Goal: Task Accomplishment & Management: Use online tool/utility

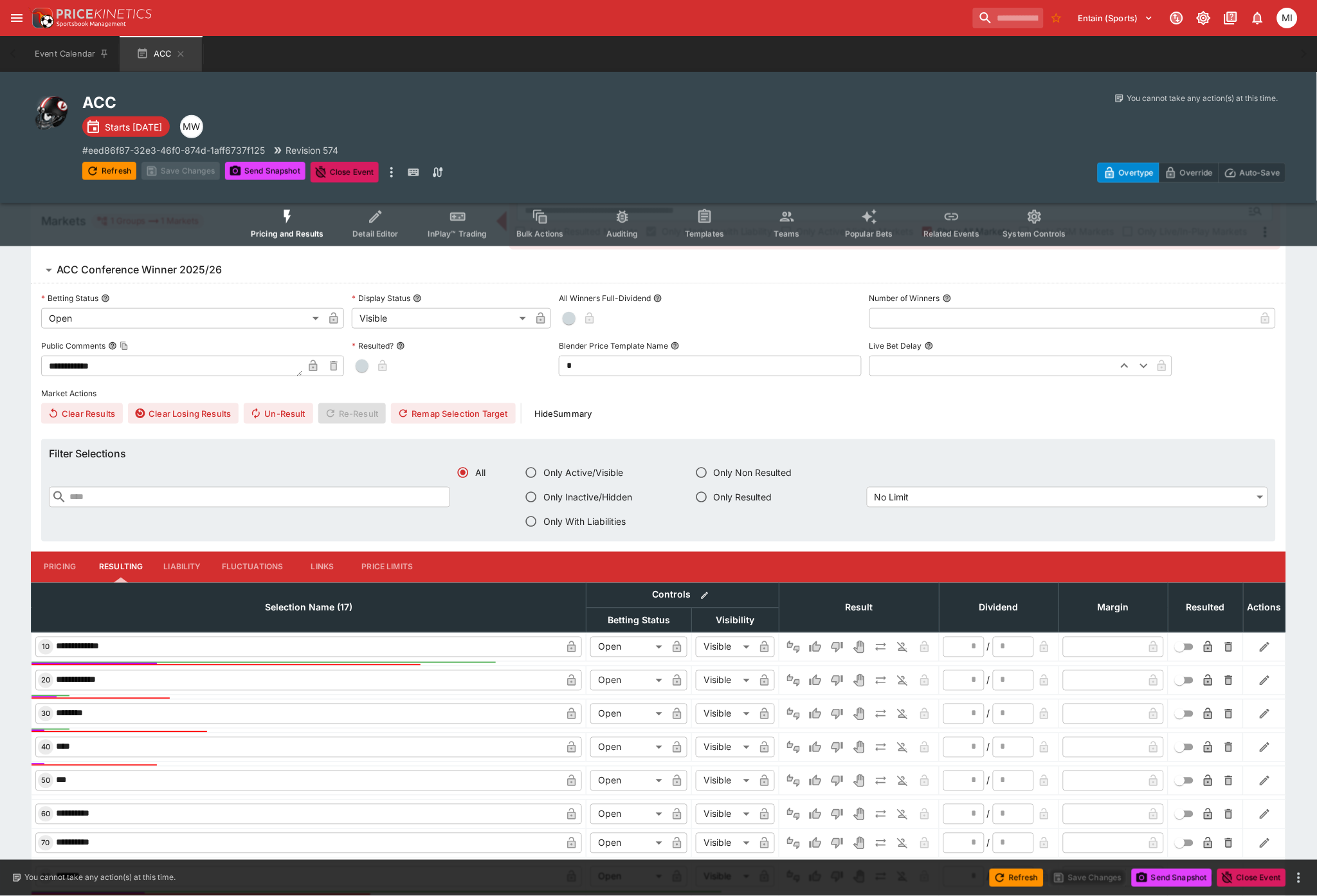
scroll to position [500, 0]
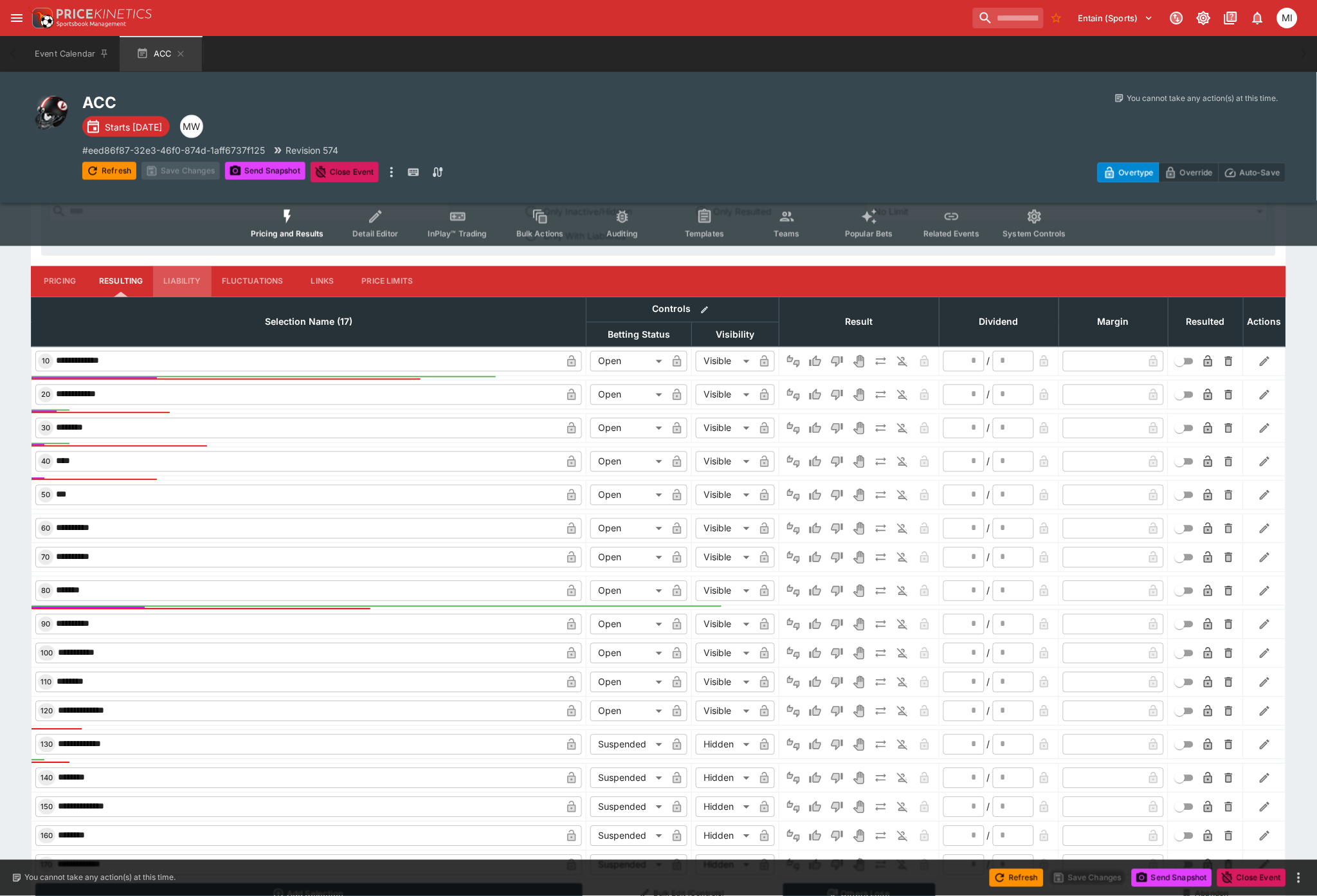
click at [182, 279] on button "Liability" at bounding box center [182, 281] width 58 height 31
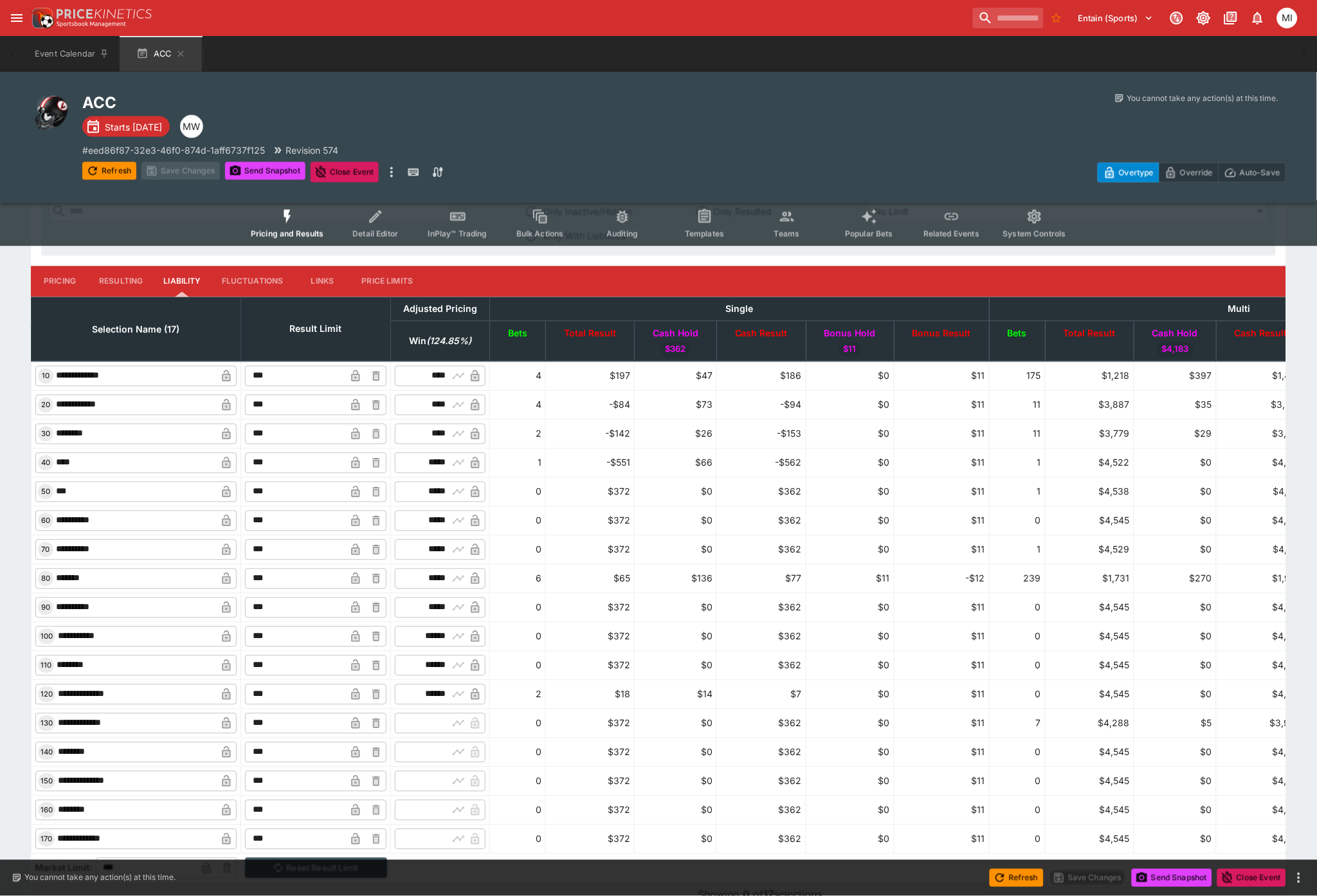
click at [324, 393] on input "***" at bounding box center [295, 463] width 100 height 21
click at [318, 393] on input "***" at bounding box center [295, 434] width 100 height 21
type input "*****"
click at [56, 281] on button "Pricing" at bounding box center [60, 281] width 58 height 31
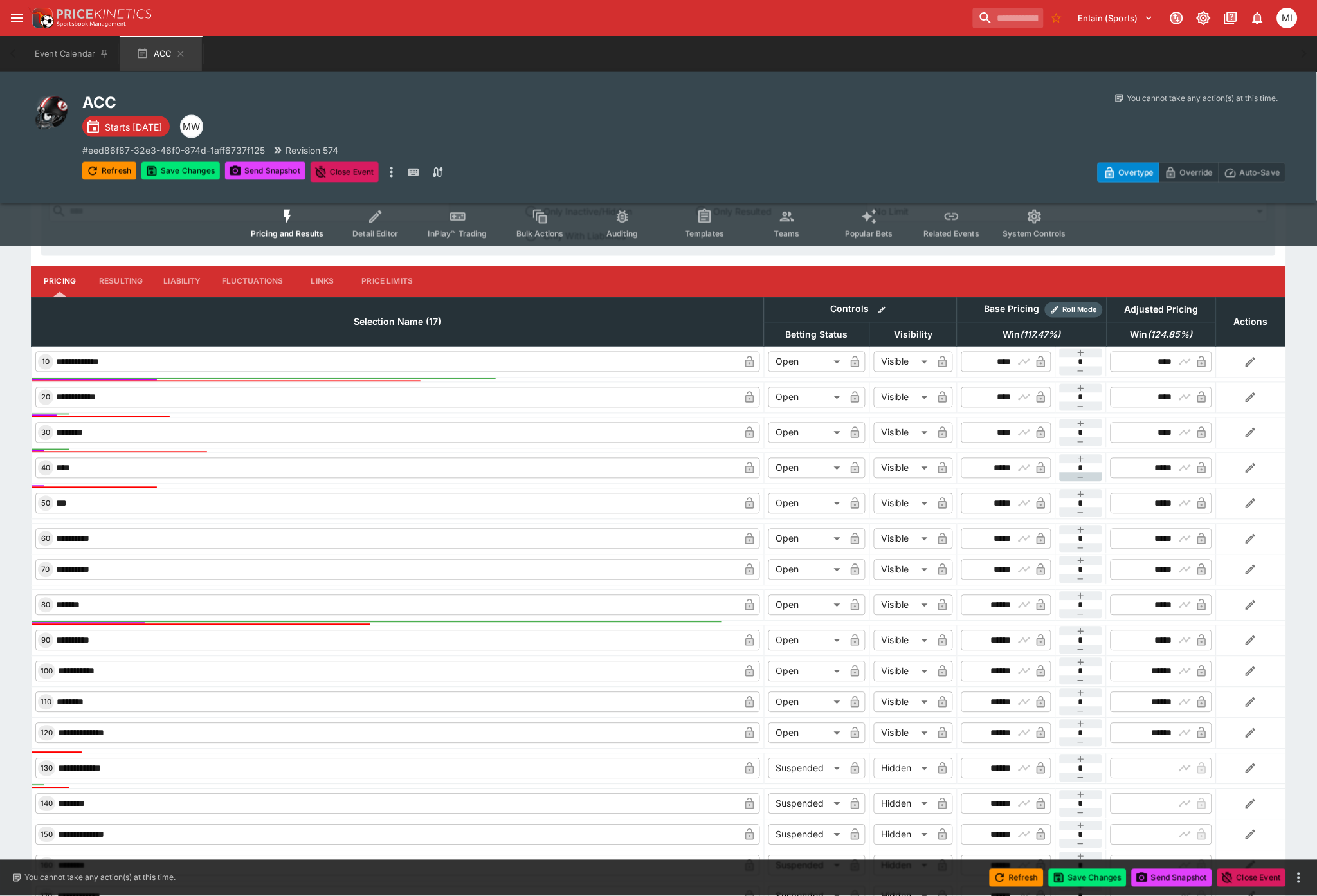
click at [913, 393] on button "button" at bounding box center [1081, 477] width 43 height 9
type input "**"
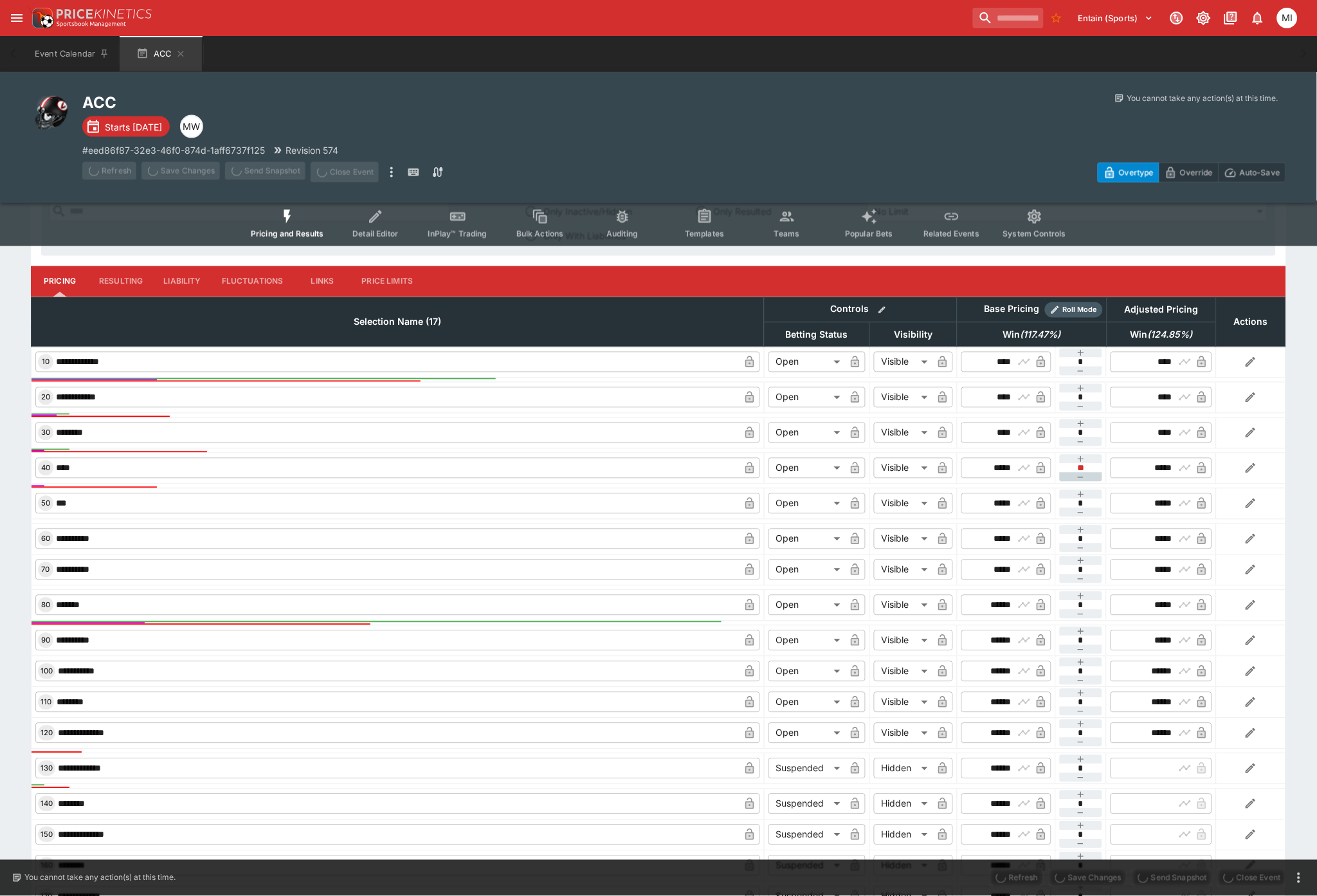
type input "****"
type input "******"
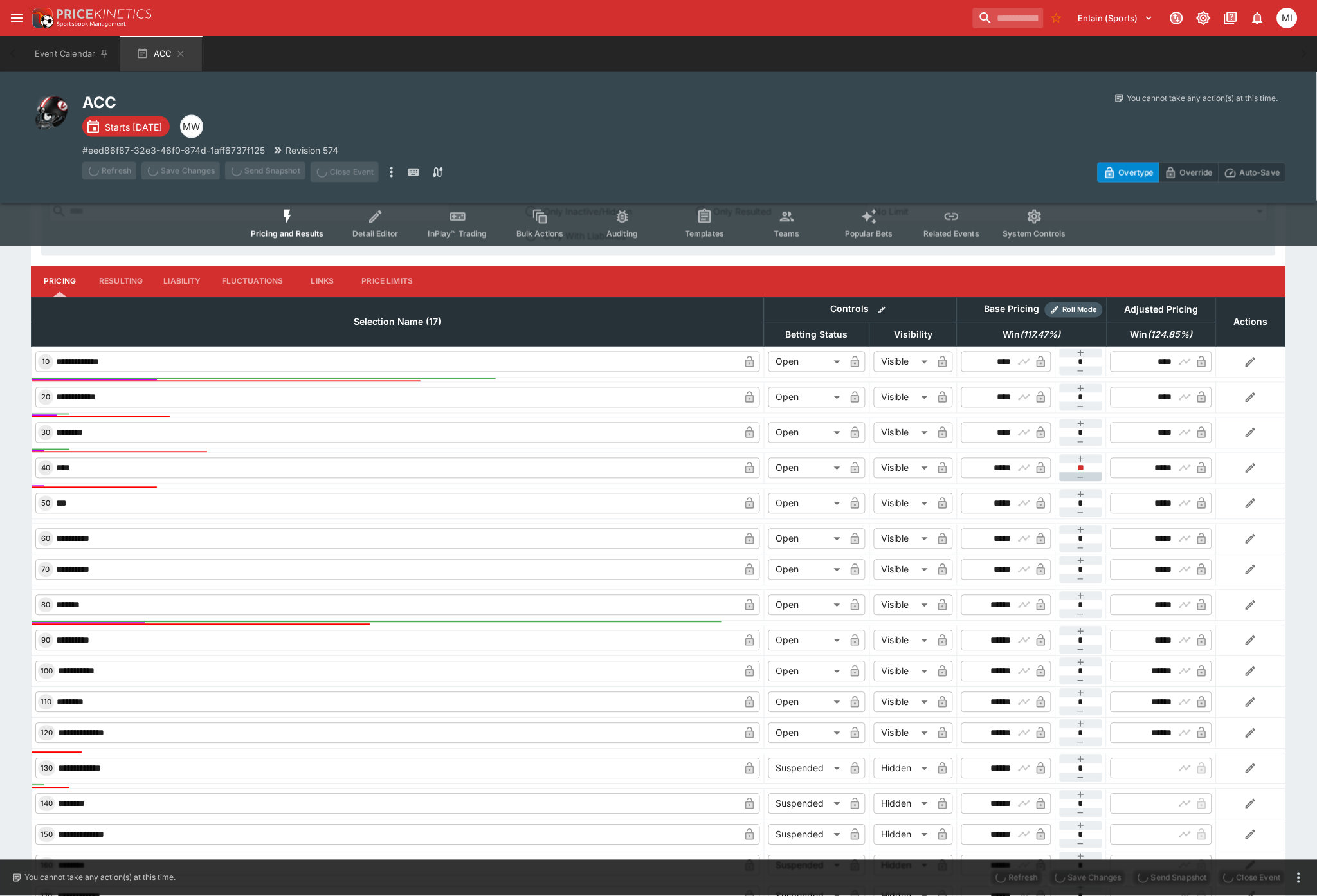
type input "******"
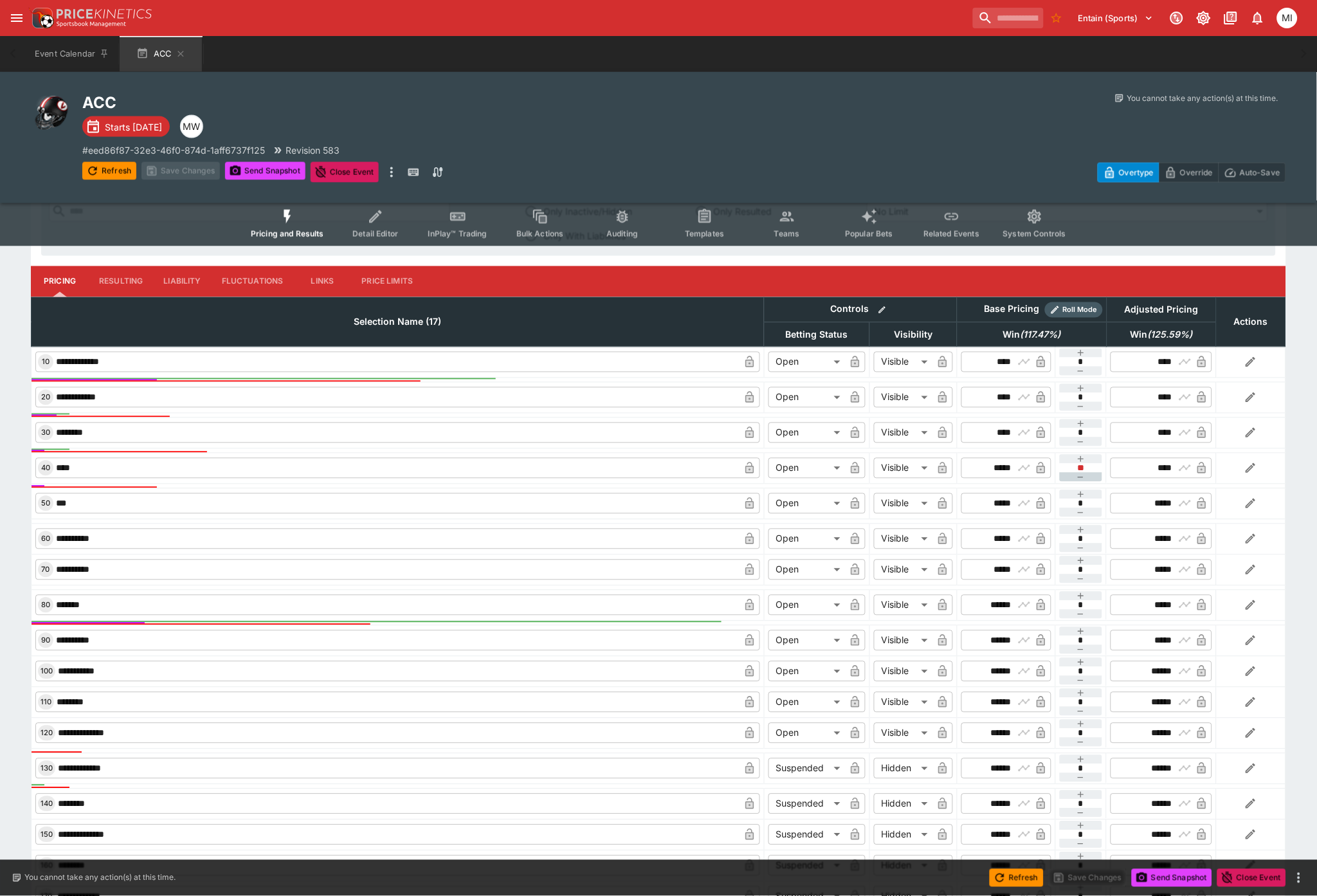
click at [913, 393] on button "button" at bounding box center [1081, 477] width 43 height 9
type input "**"
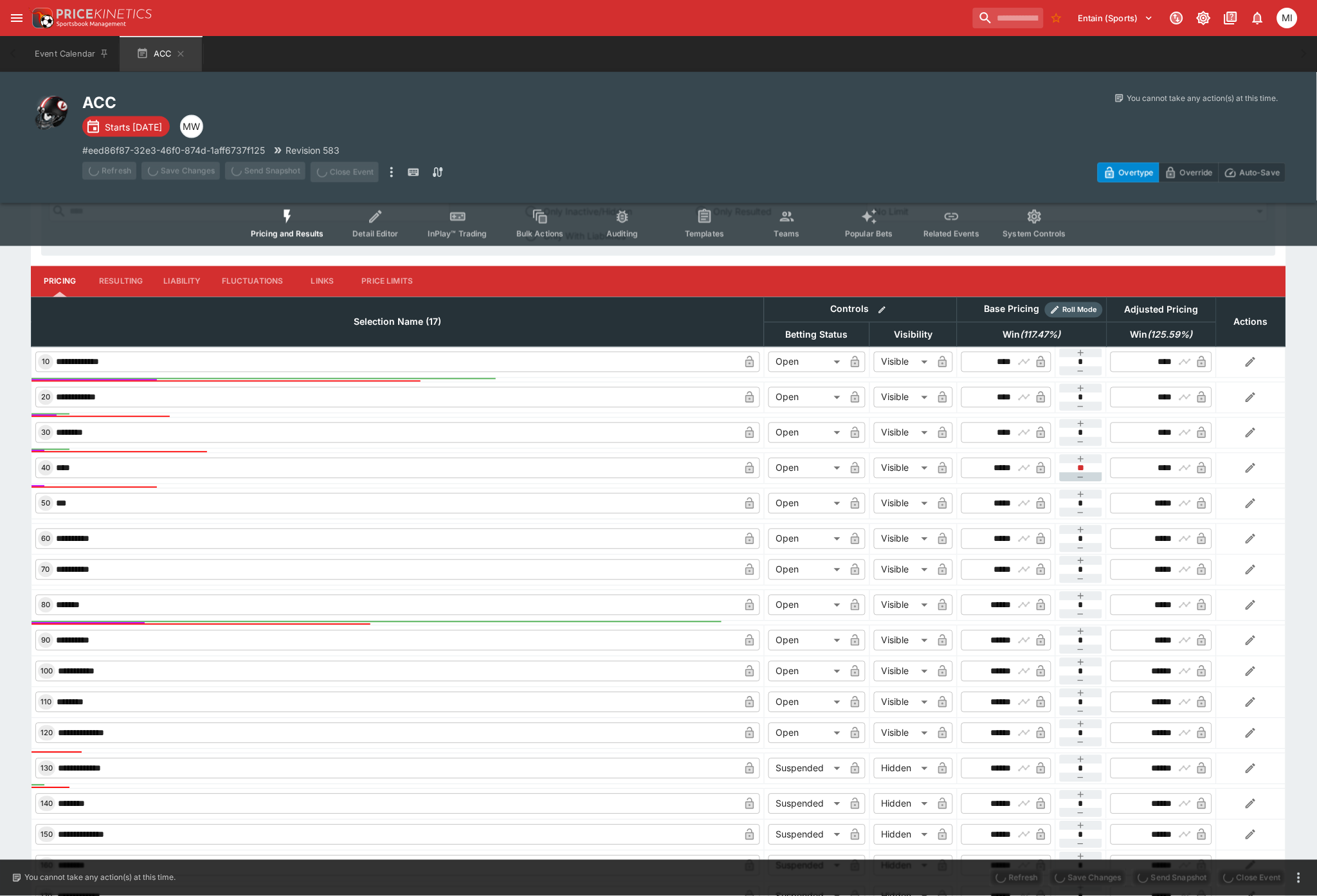
type input "****"
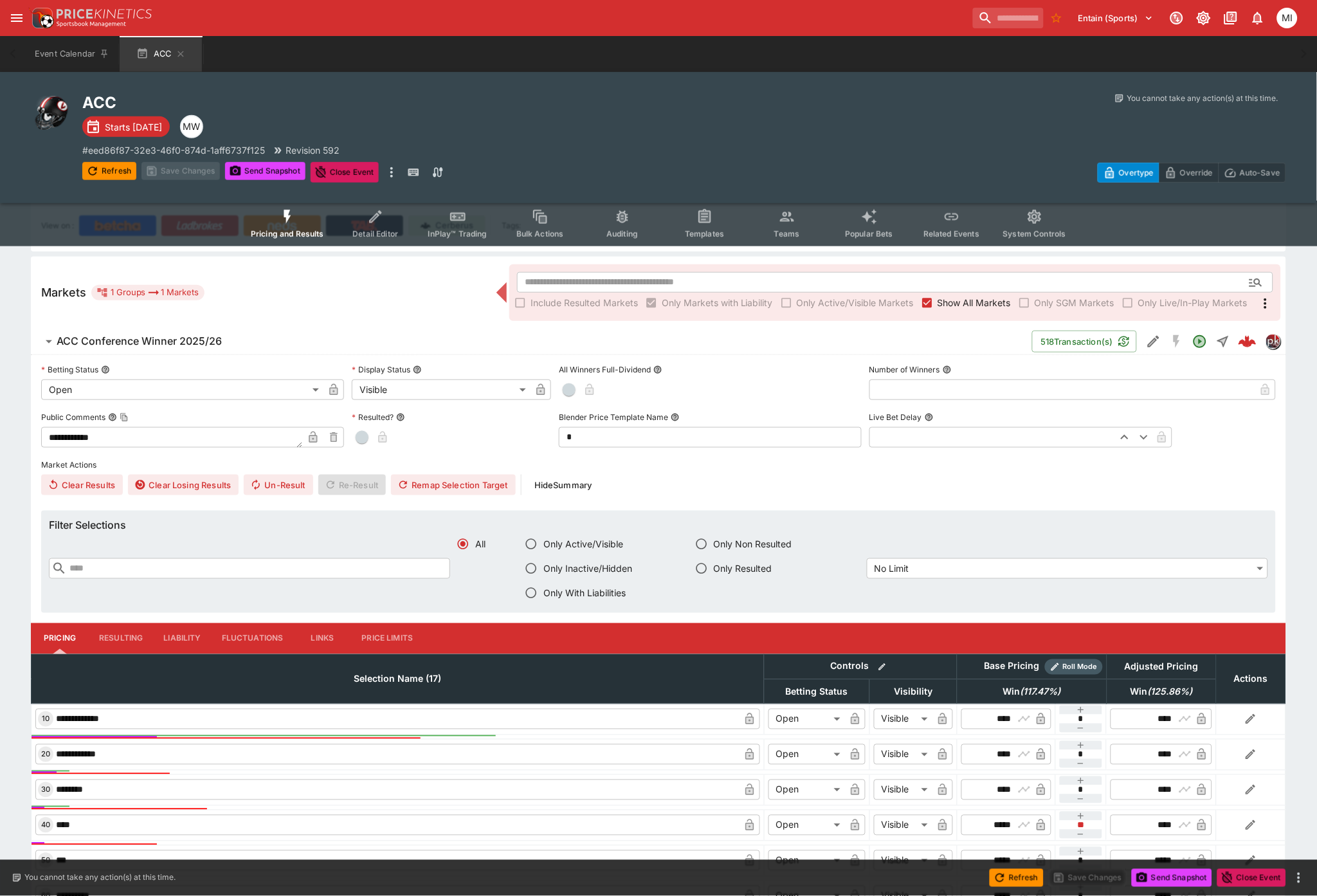
scroll to position [0, 0]
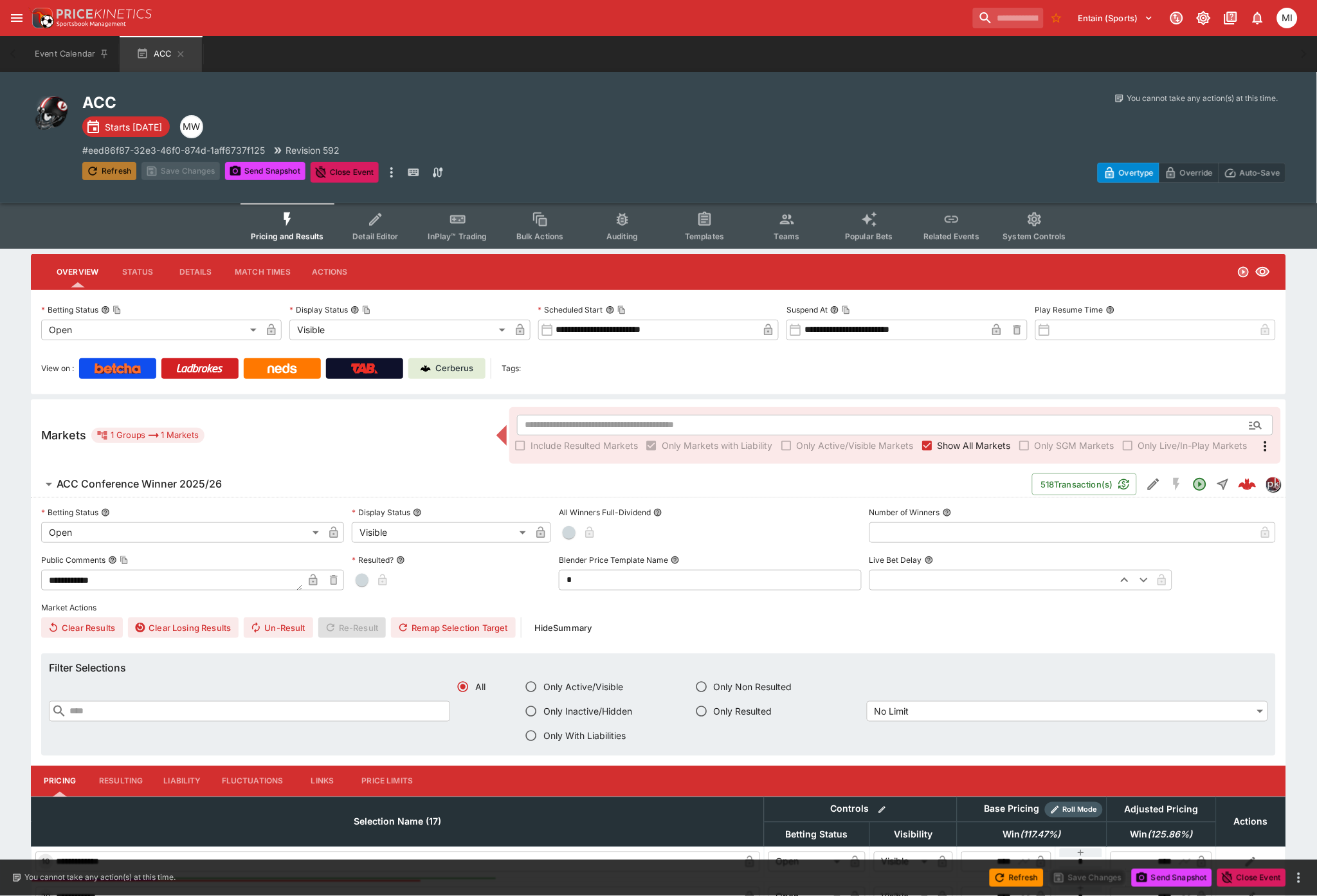
click at [111, 164] on button "Refresh" at bounding box center [109, 171] width 54 height 18
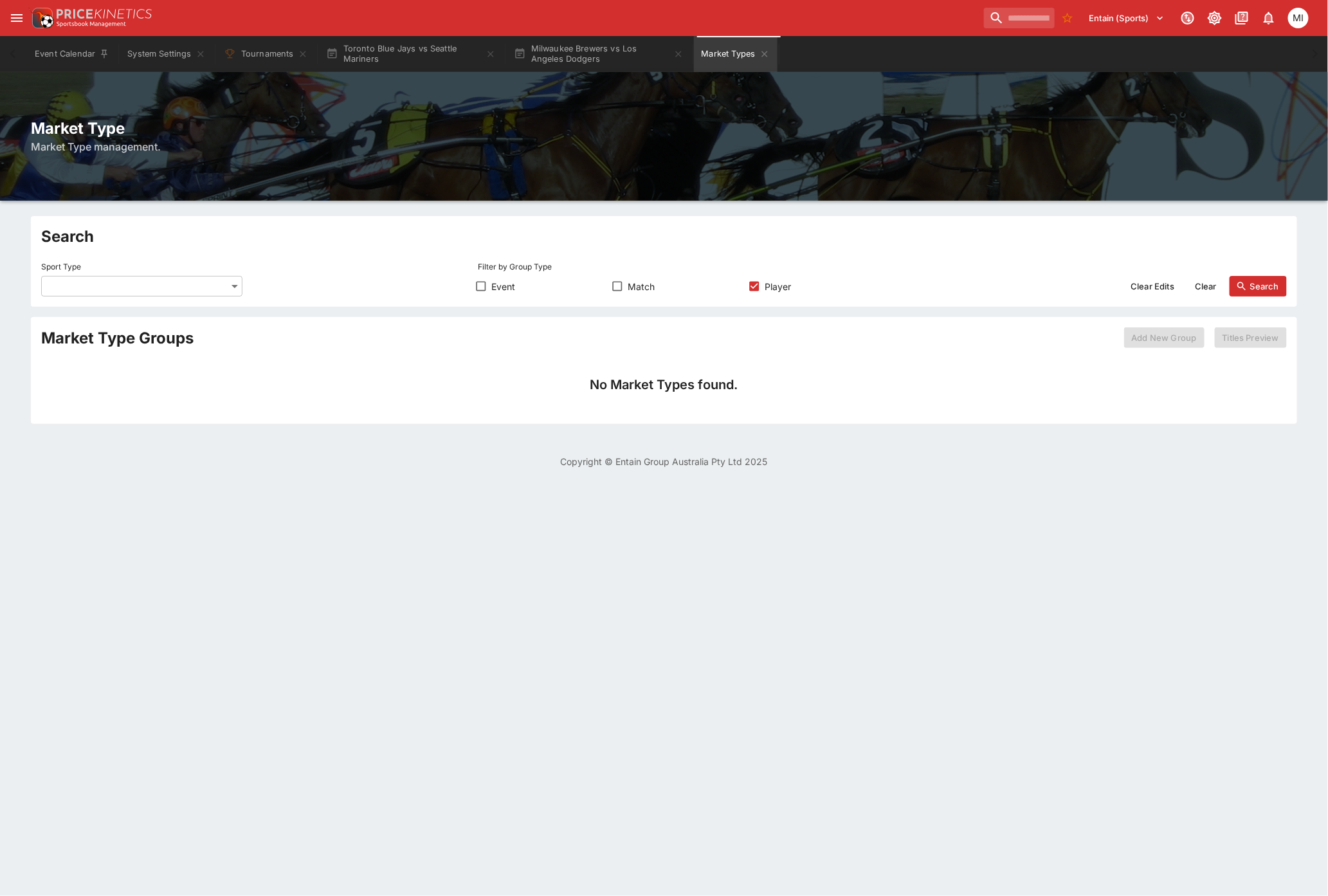
click at [213, 288] on body "Entain (Sports) 1 MI Event Calendar System Settings Tournaments Toronto Blue Ja…" at bounding box center [664, 242] width 1328 height 484
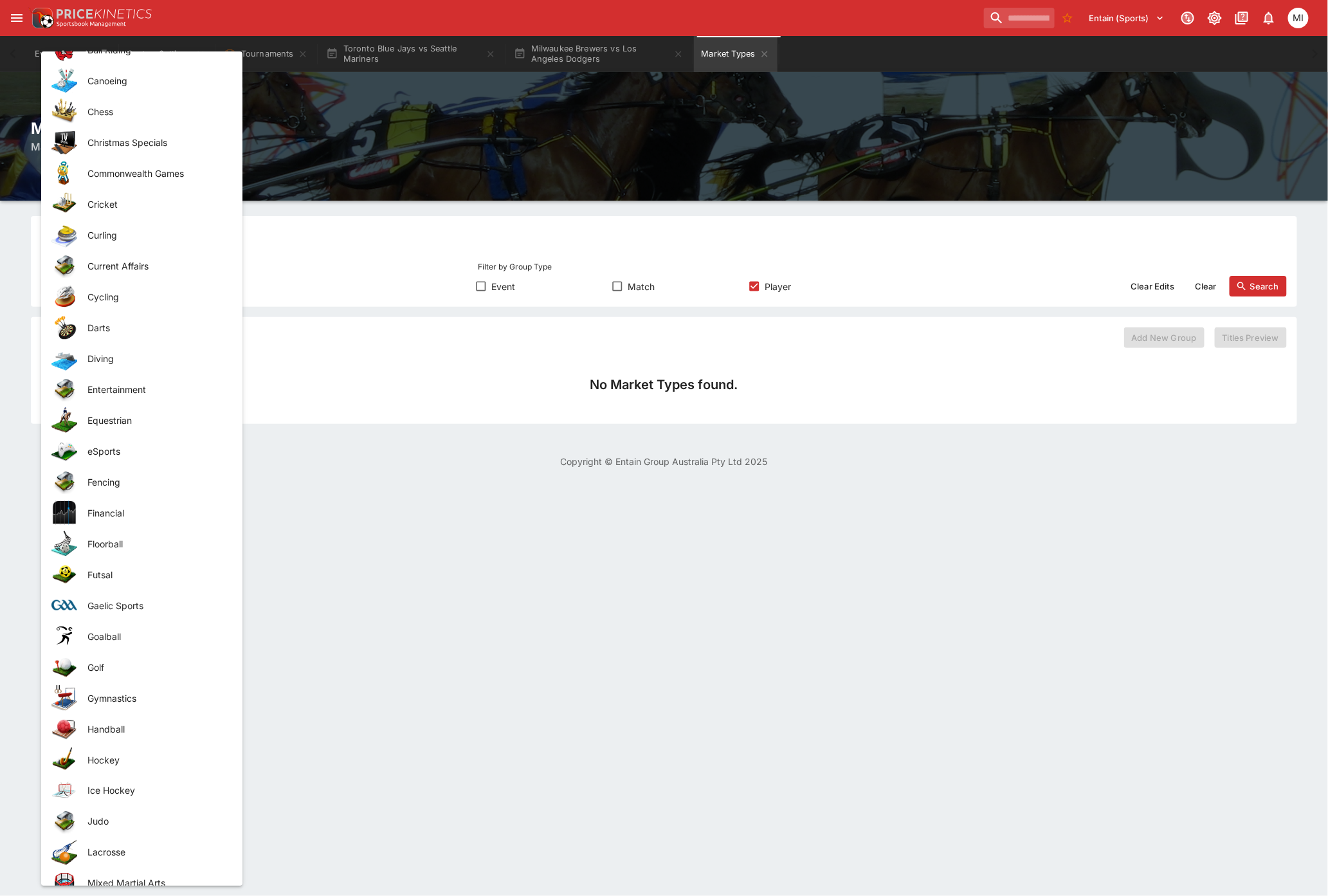
scroll to position [571, 0]
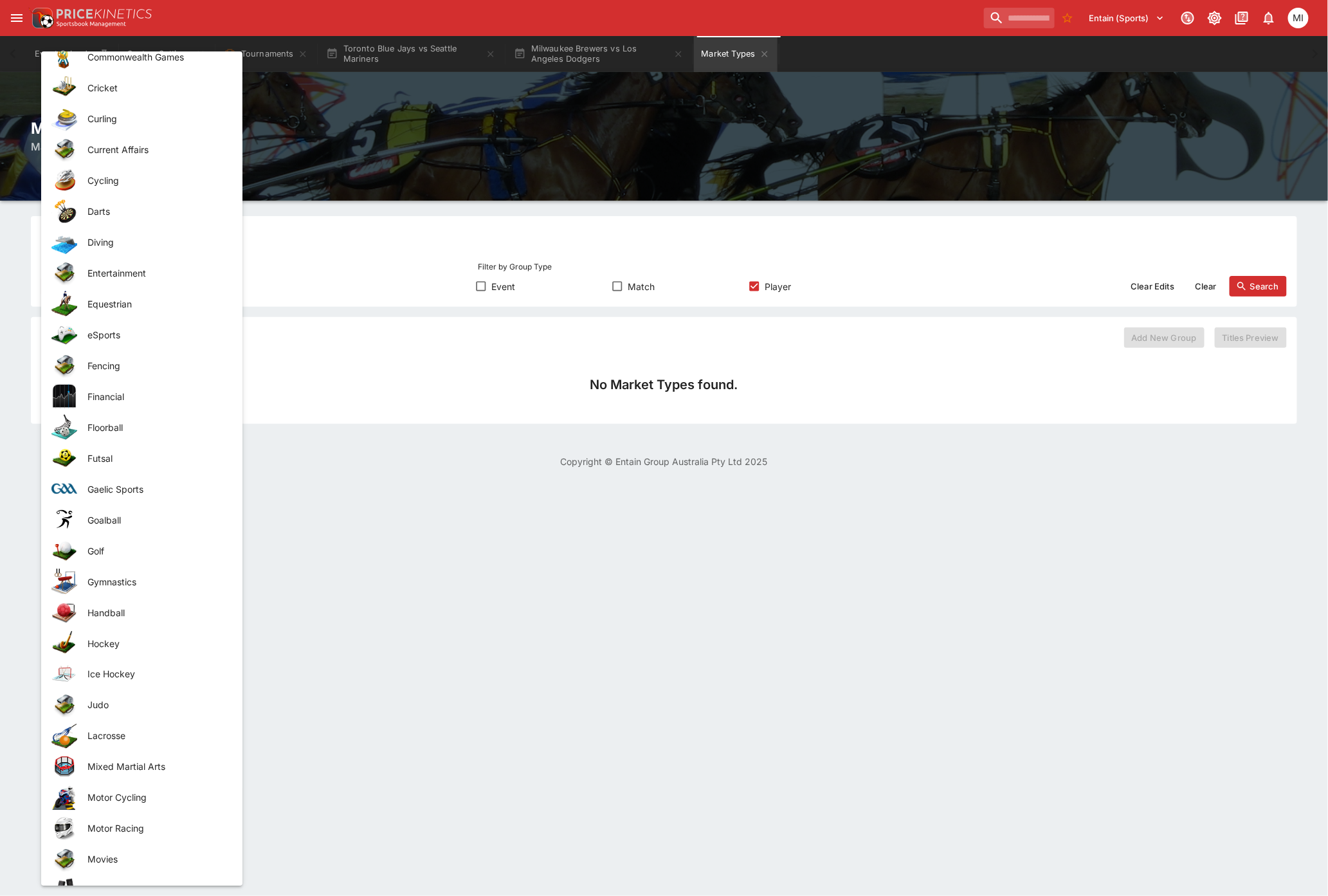
click at [119, 669] on span "Ice Hockey" at bounding box center [154, 674] width 134 height 13
type input "**********"
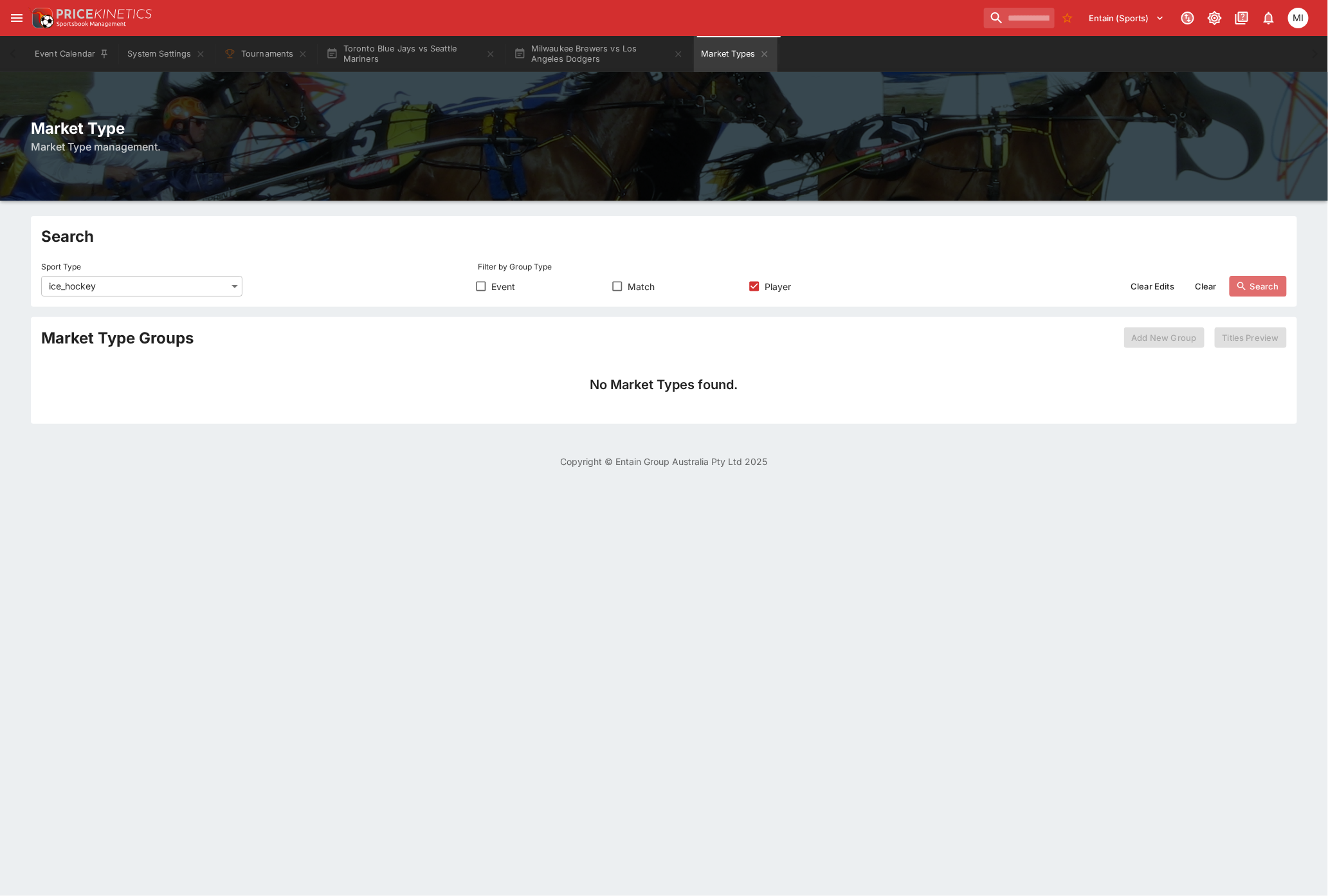
click at [1272, 288] on button "Search" at bounding box center [1257, 286] width 57 height 21
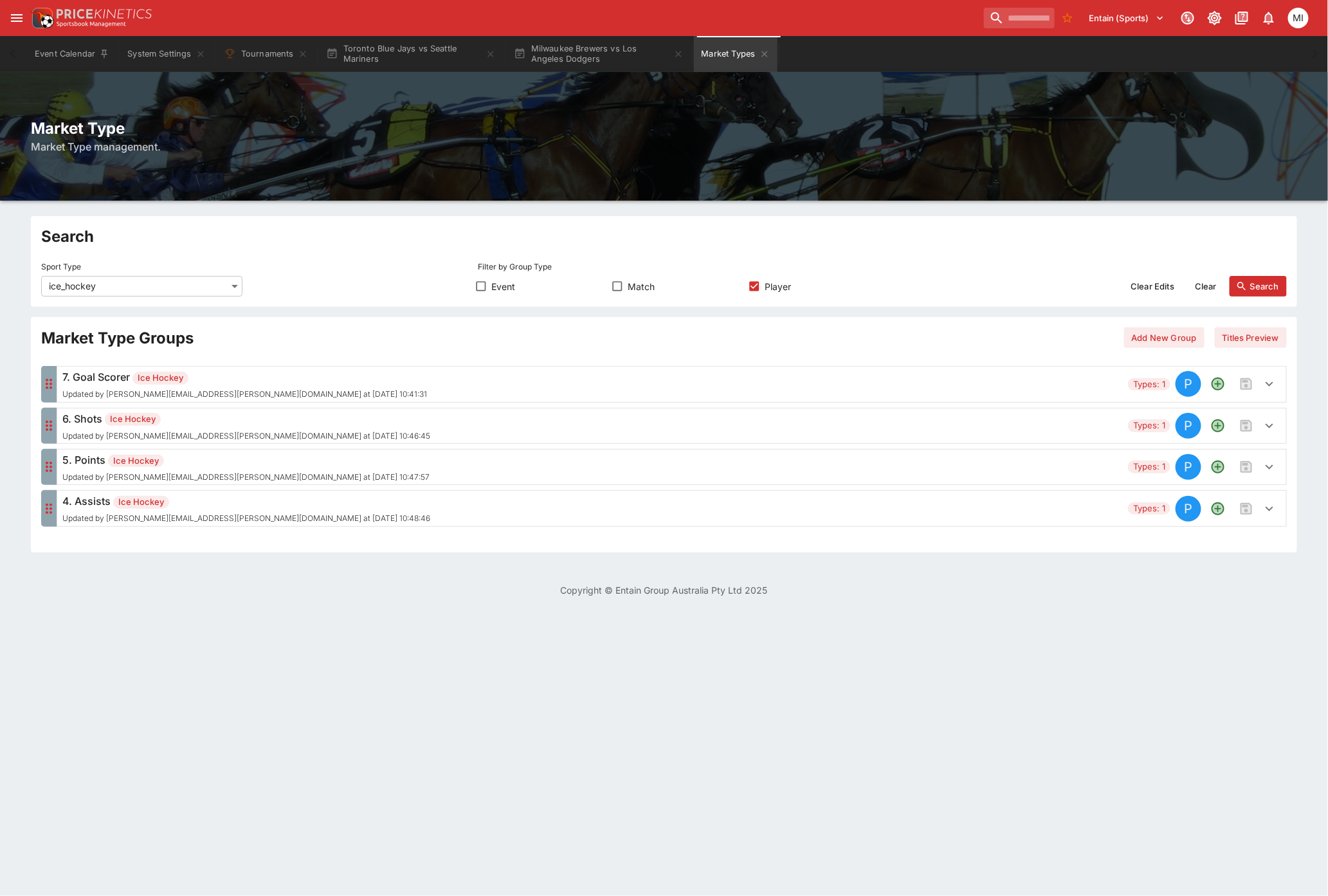
click at [1268, 431] on icon "button" at bounding box center [1269, 425] width 15 height 15
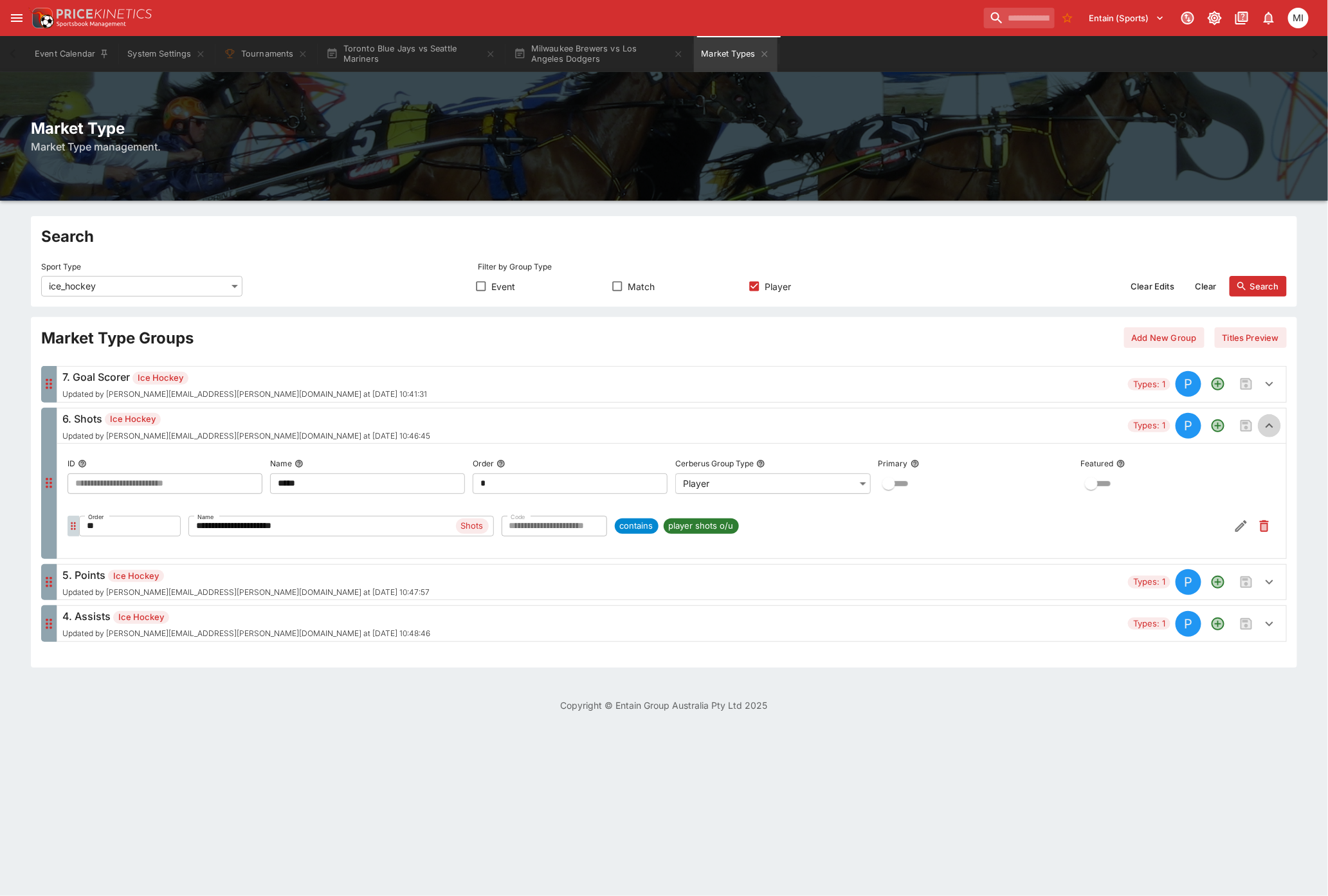
click at [1268, 431] on icon "button" at bounding box center [1269, 425] width 15 height 15
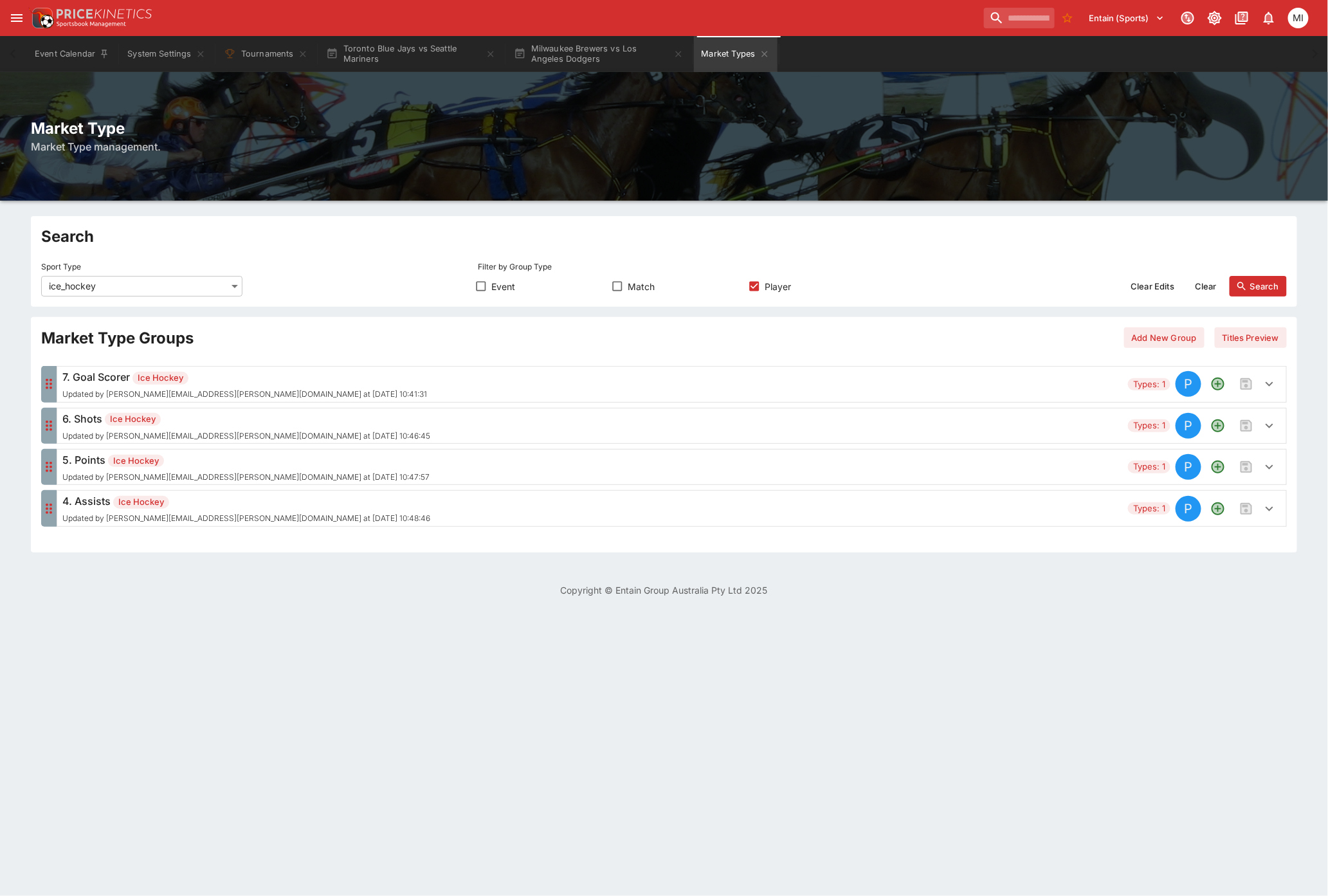
click at [1269, 431] on icon "button" at bounding box center [1269, 425] width 15 height 15
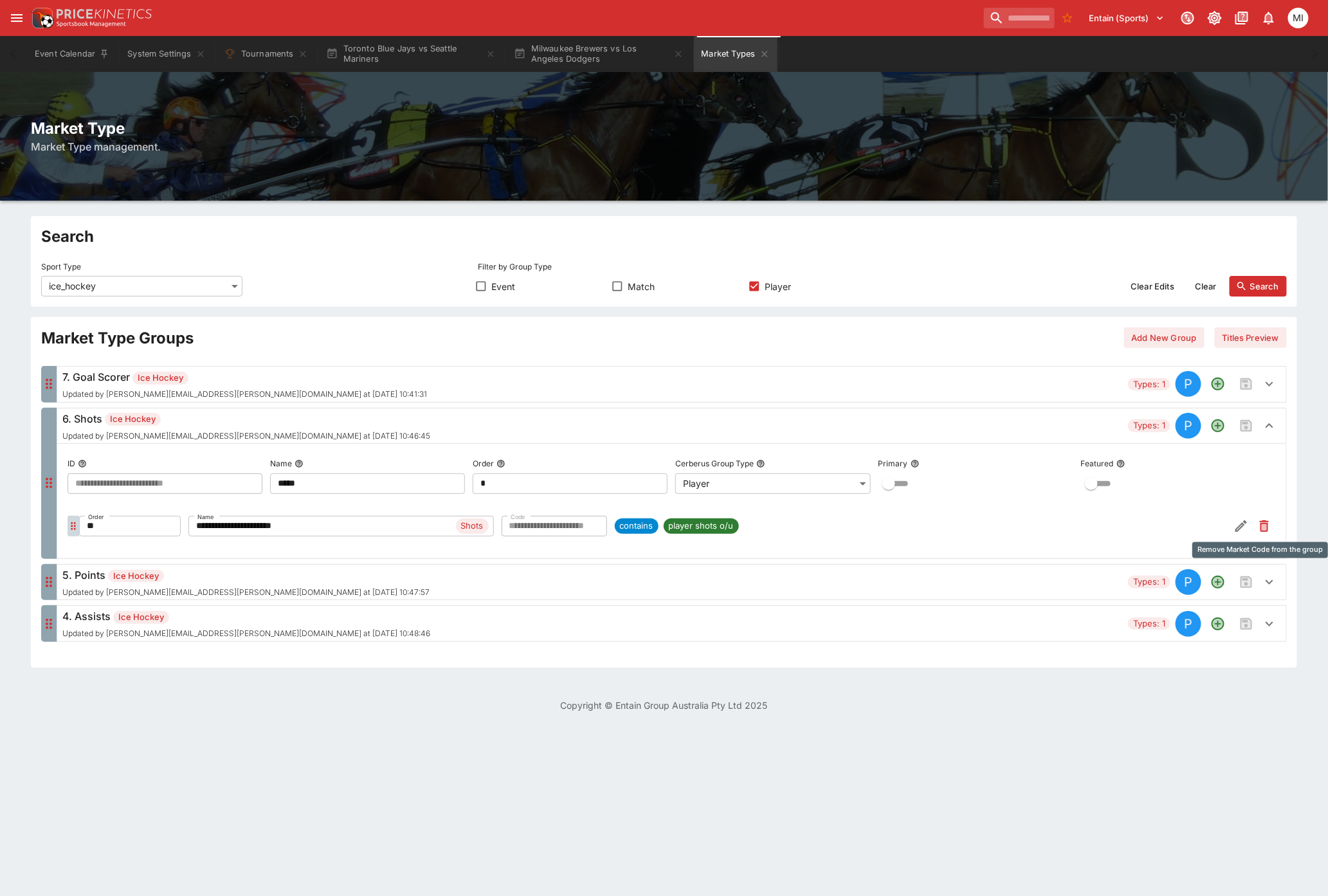
click at [1264, 523] on icon "Remove Market Code from the group" at bounding box center [1264, 525] width 9 height 11
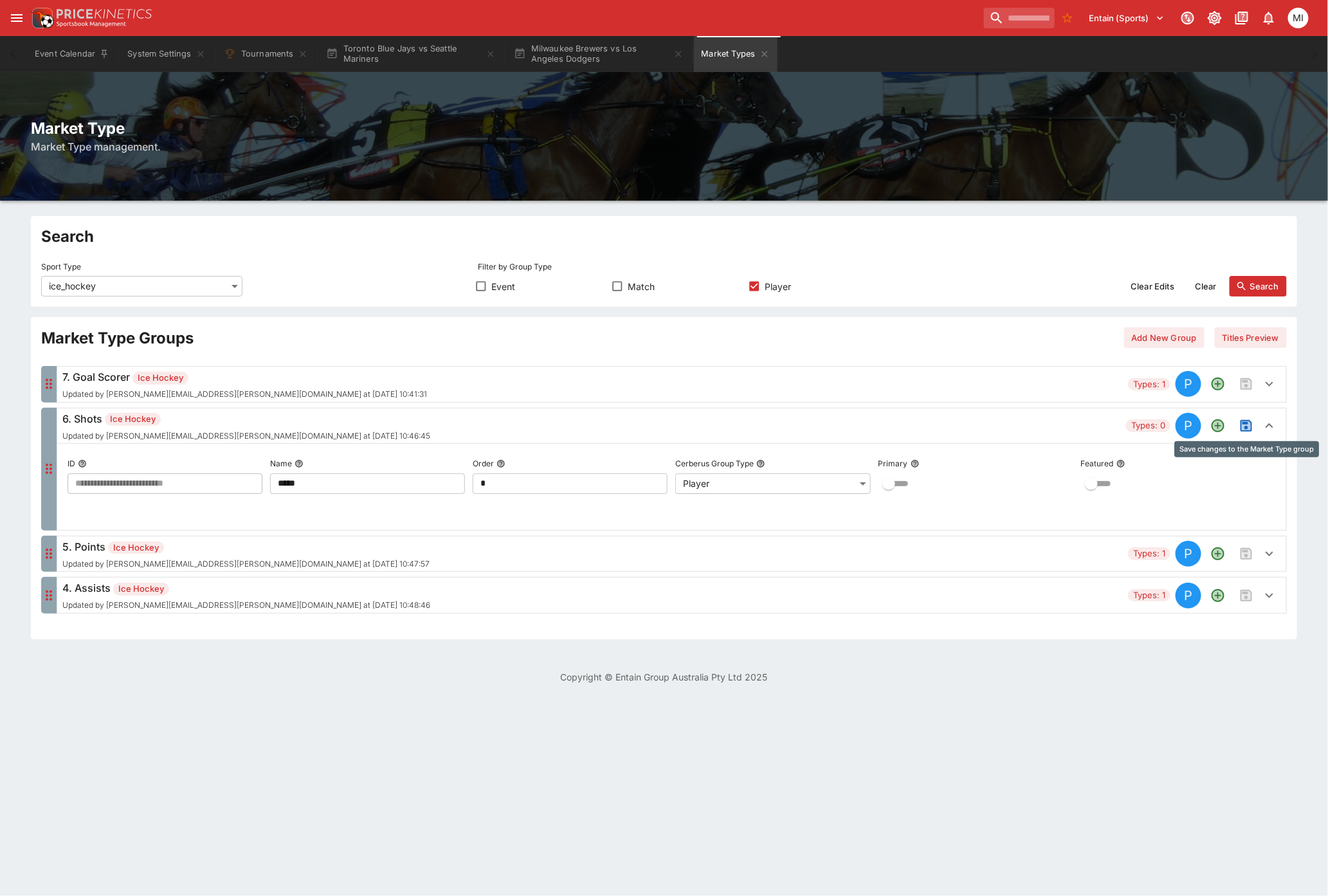
click at [1248, 423] on icon "Save changes to the Market Type group" at bounding box center [1246, 425] width 15 height 15
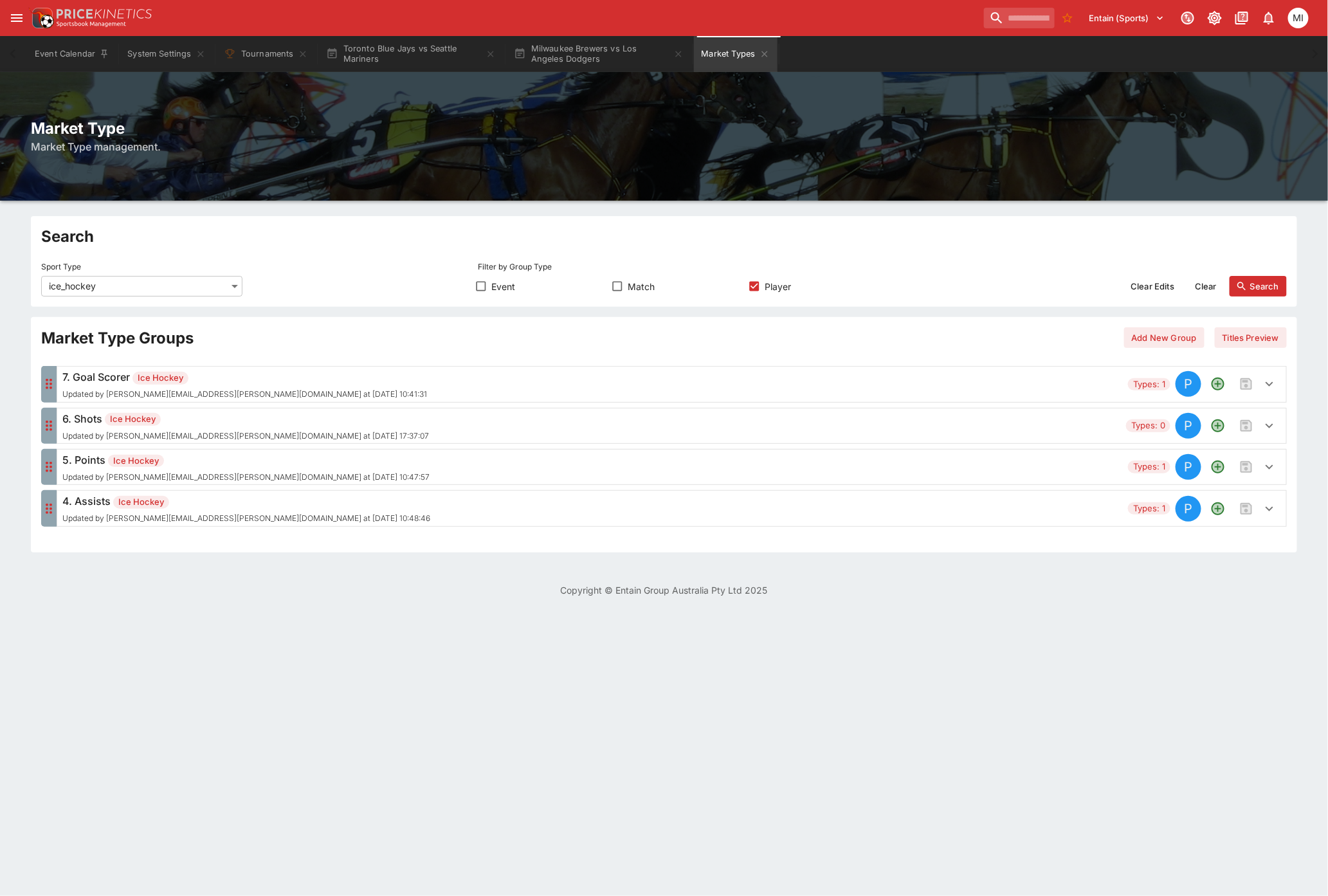
click at [1270, 427] on icon "button" at bounding box center [1269, 425] width 7 height 5
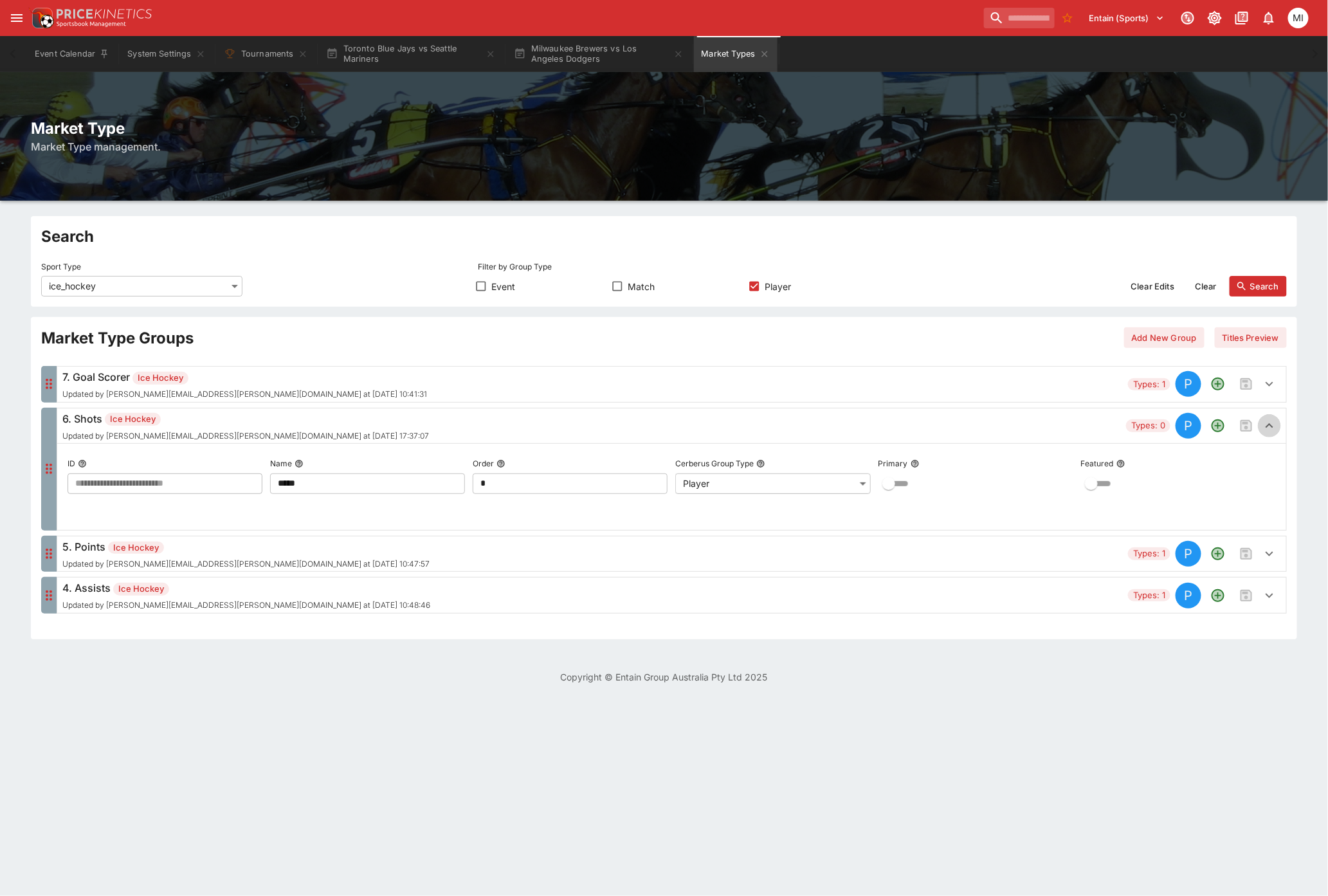
click at [1270, 427] on icon "button" at bounding box center [1269, 425] width 15 height 15
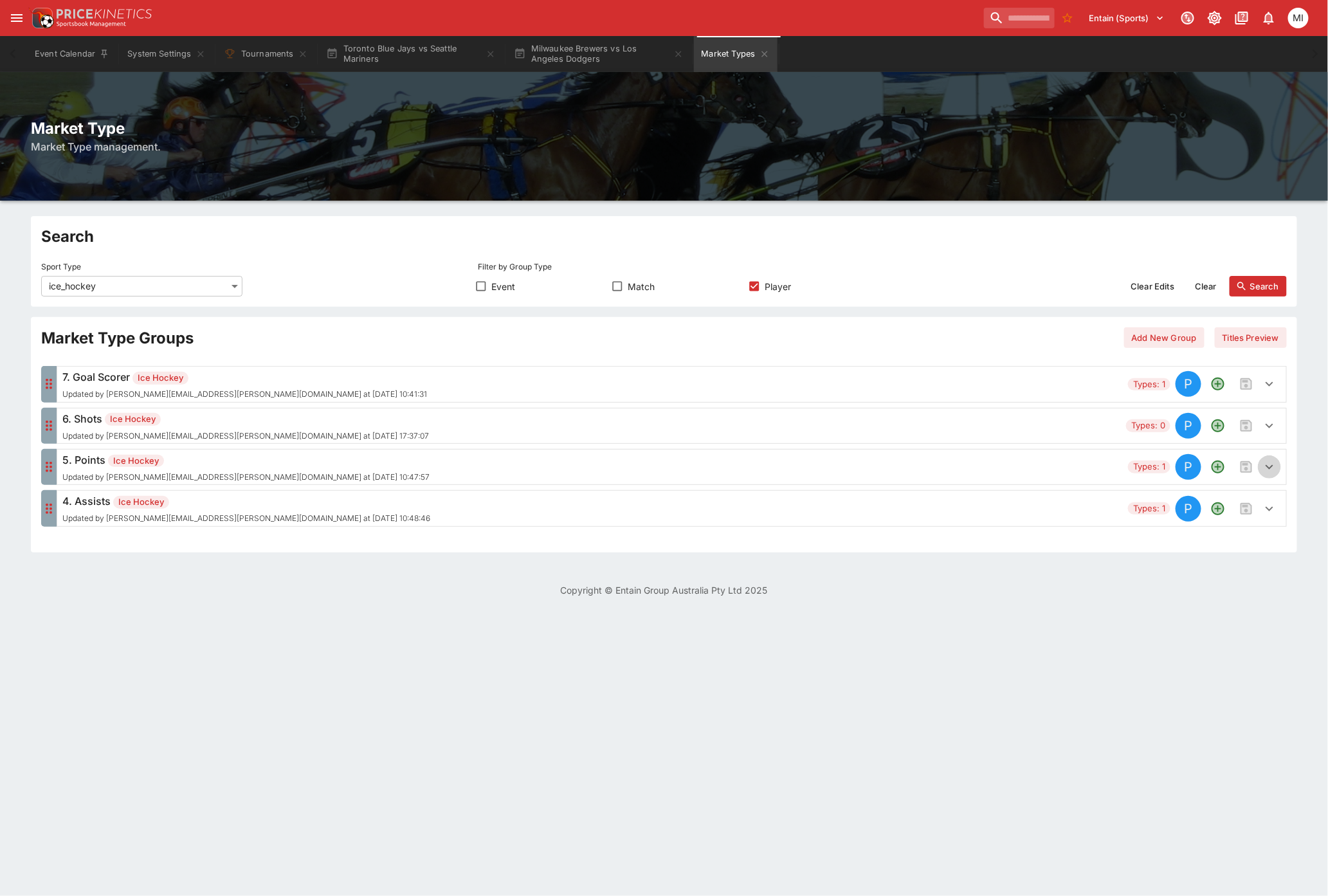
click at [1268, 465] on icon "button" at bounding box center [1269, 467] width 15 height 15
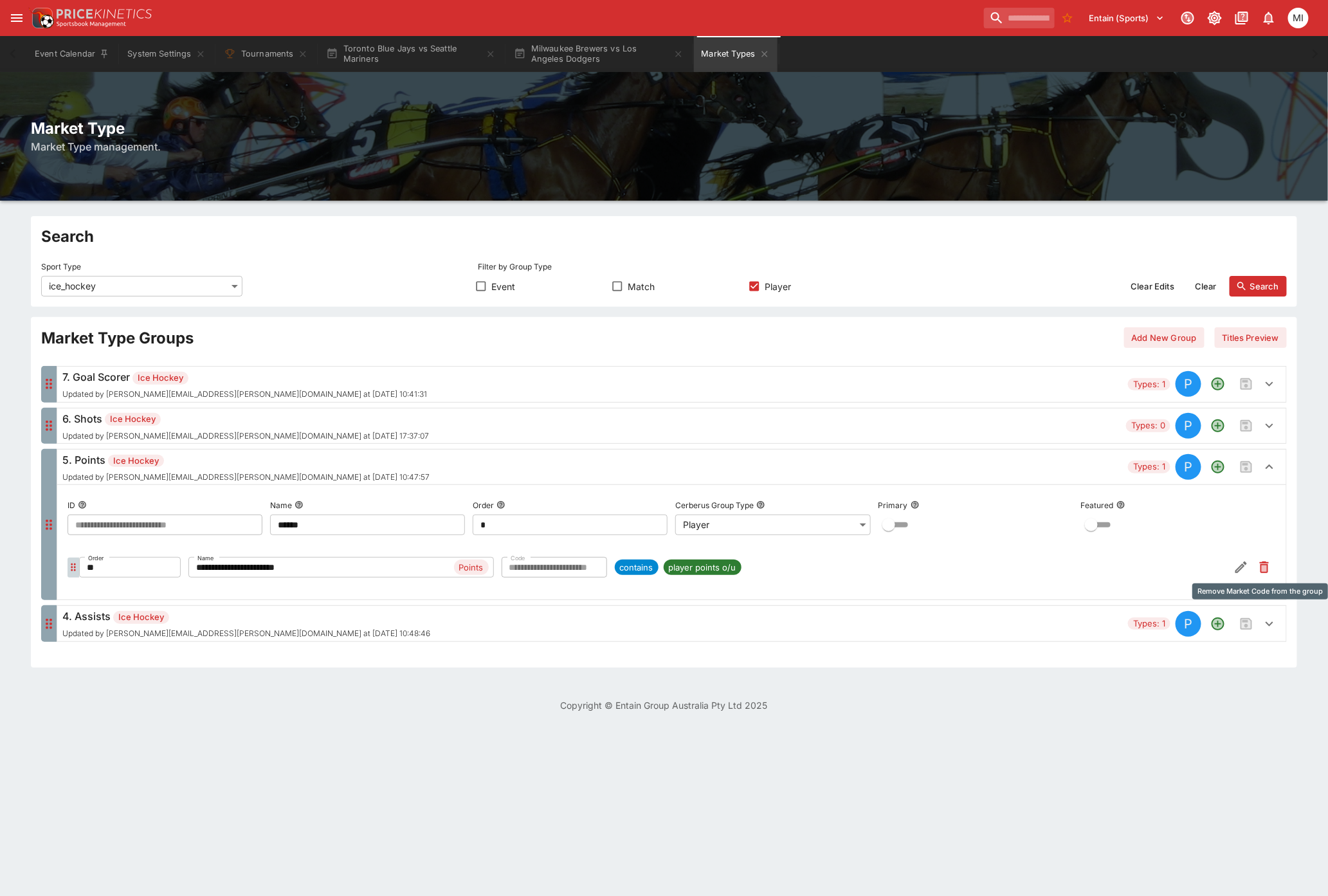
click at [1260, 564] on icon "Remove Market Code from the group" at bounding box center [1264, 567] width 15 height 15
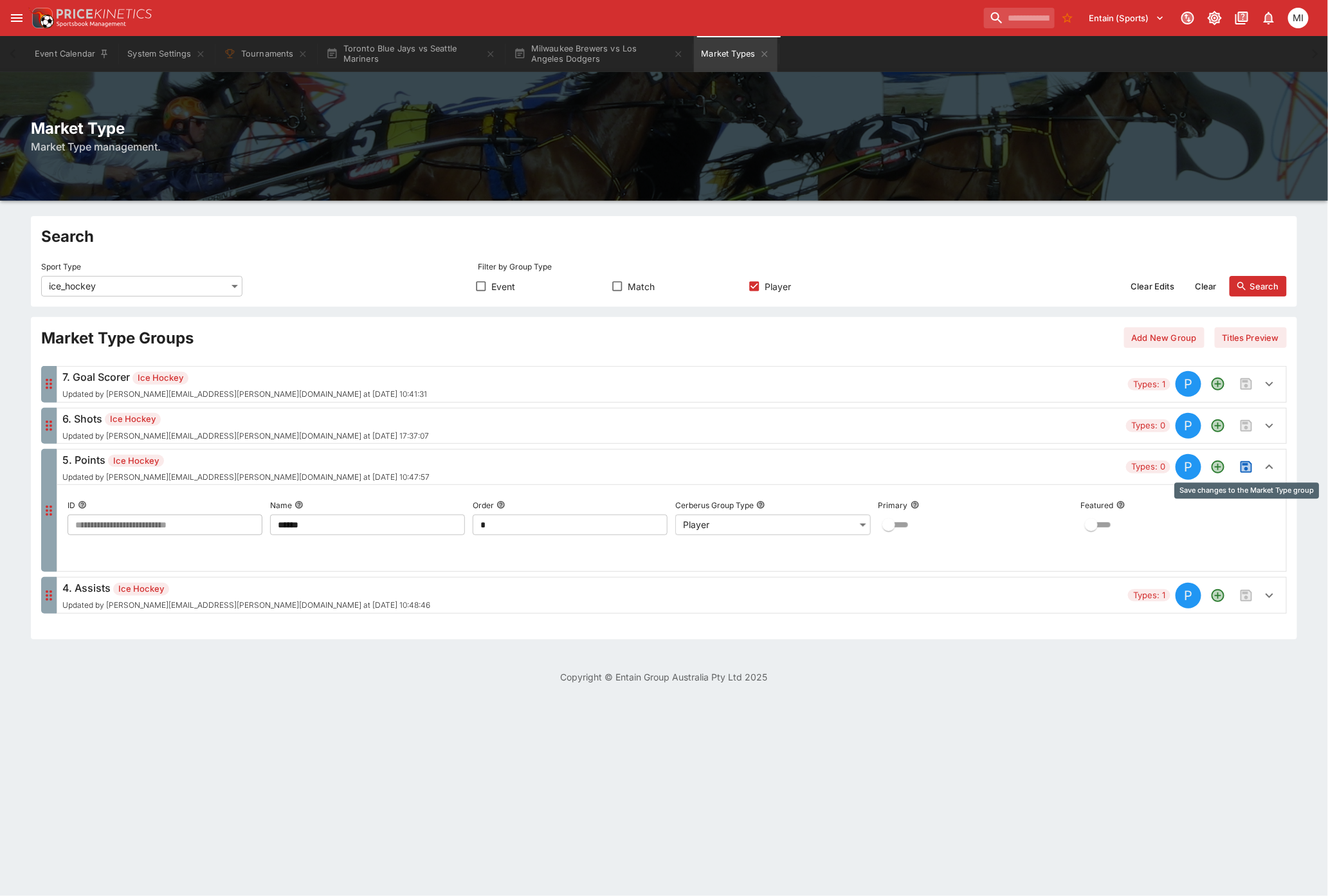
click at [1245, 465] on icon "Save changes to the Market Type group" at bounding box center [1246, 466] width 11 height 11
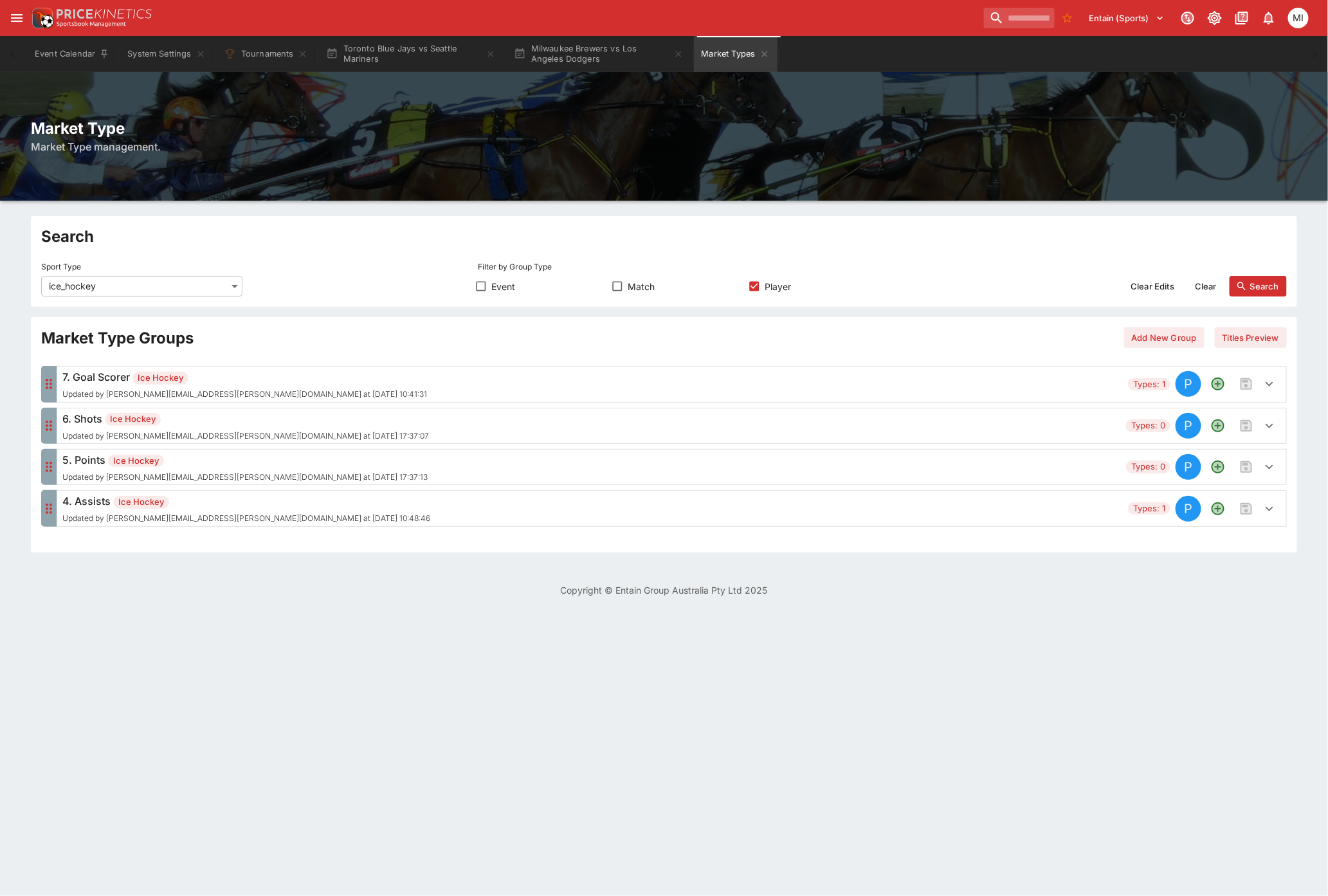
click at [1266, 509] on icon "button" at bounding box center [1269, 508] width 15 height 15
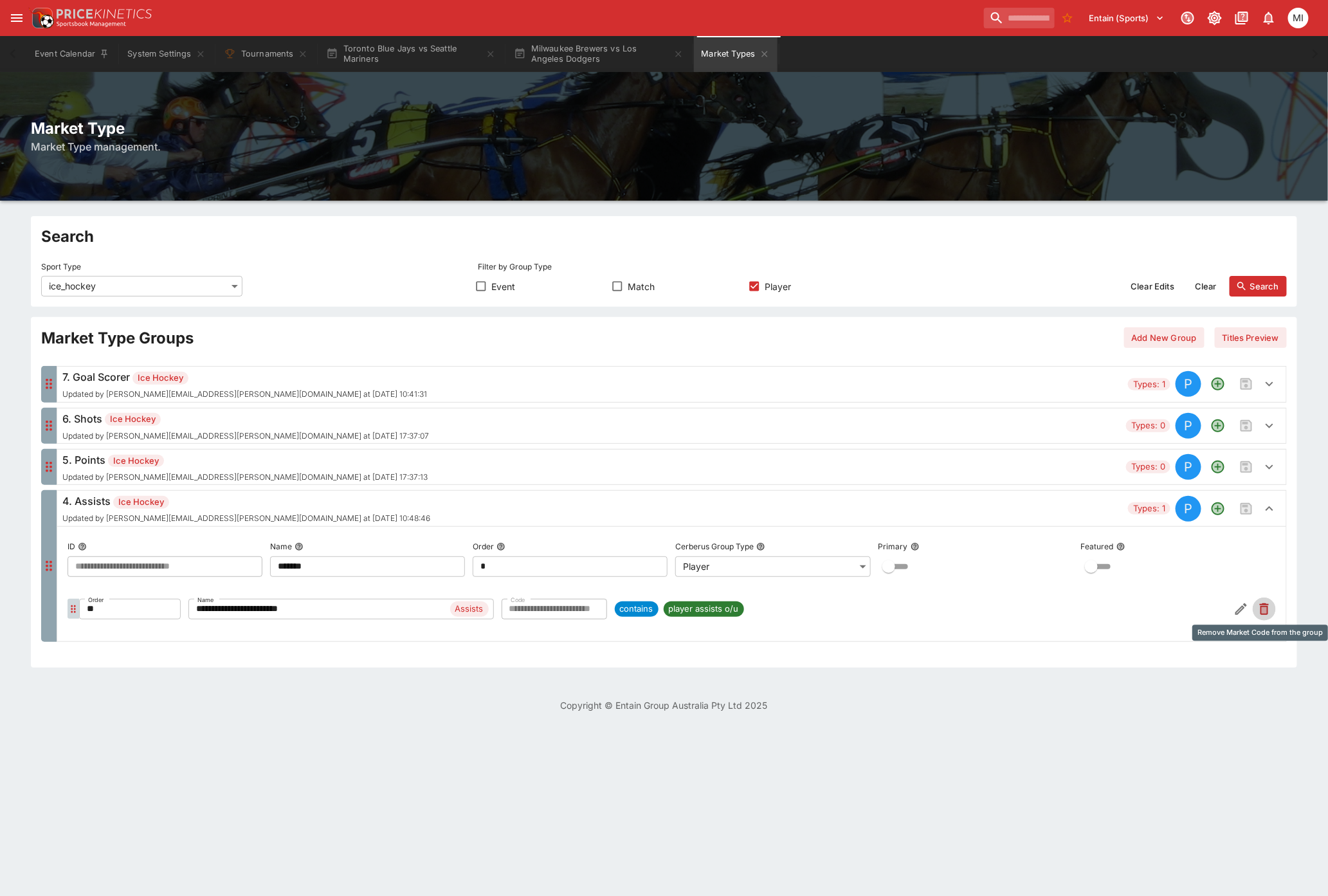
click at [1261, 607] on icon "Remove Market Code from the group" at bounding box center [1264, 609] width 9 height 11
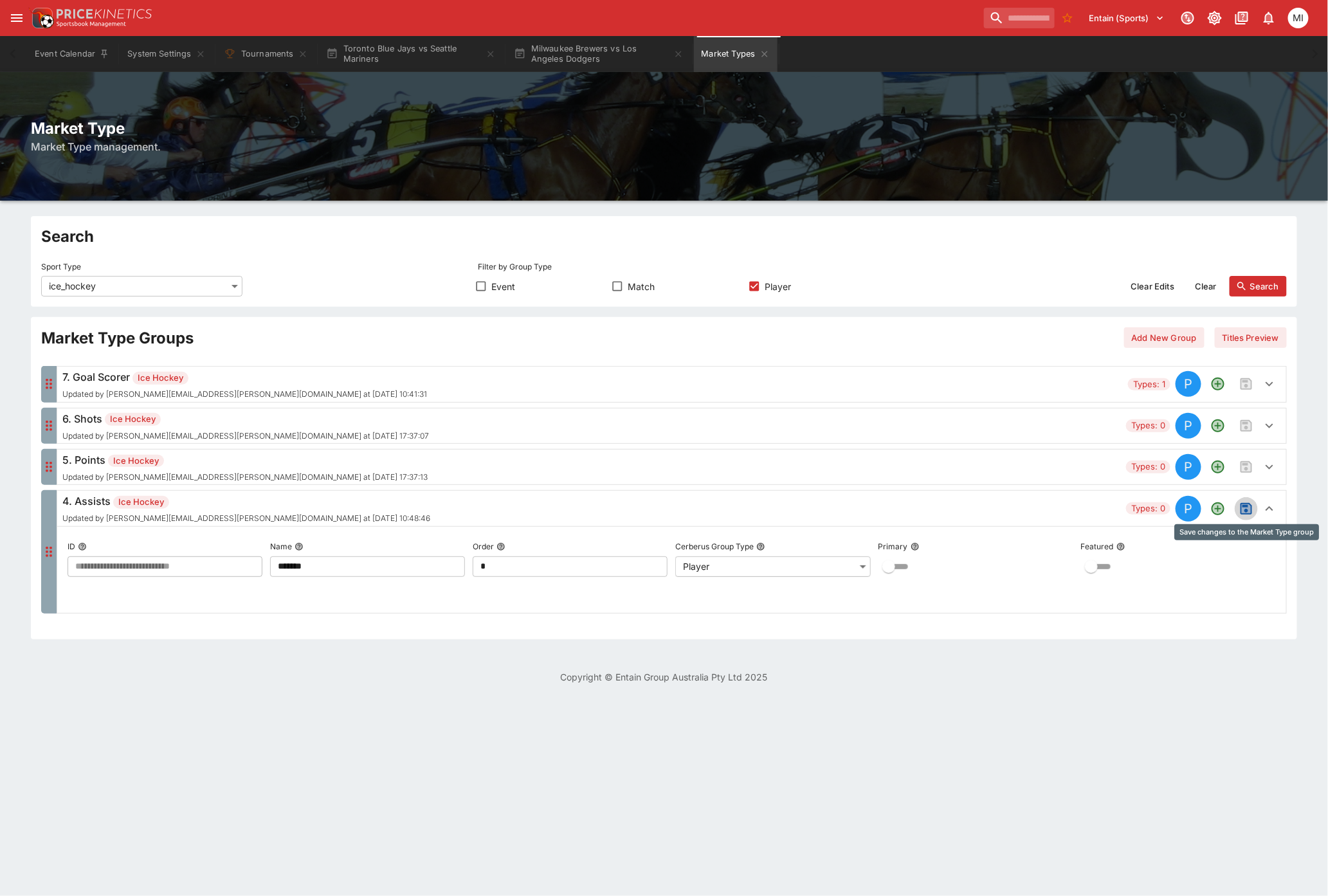
click at [1245, 511] on icon "Save changes to the Market Type group" at bounding box center [1246, 508] width 11 height 11
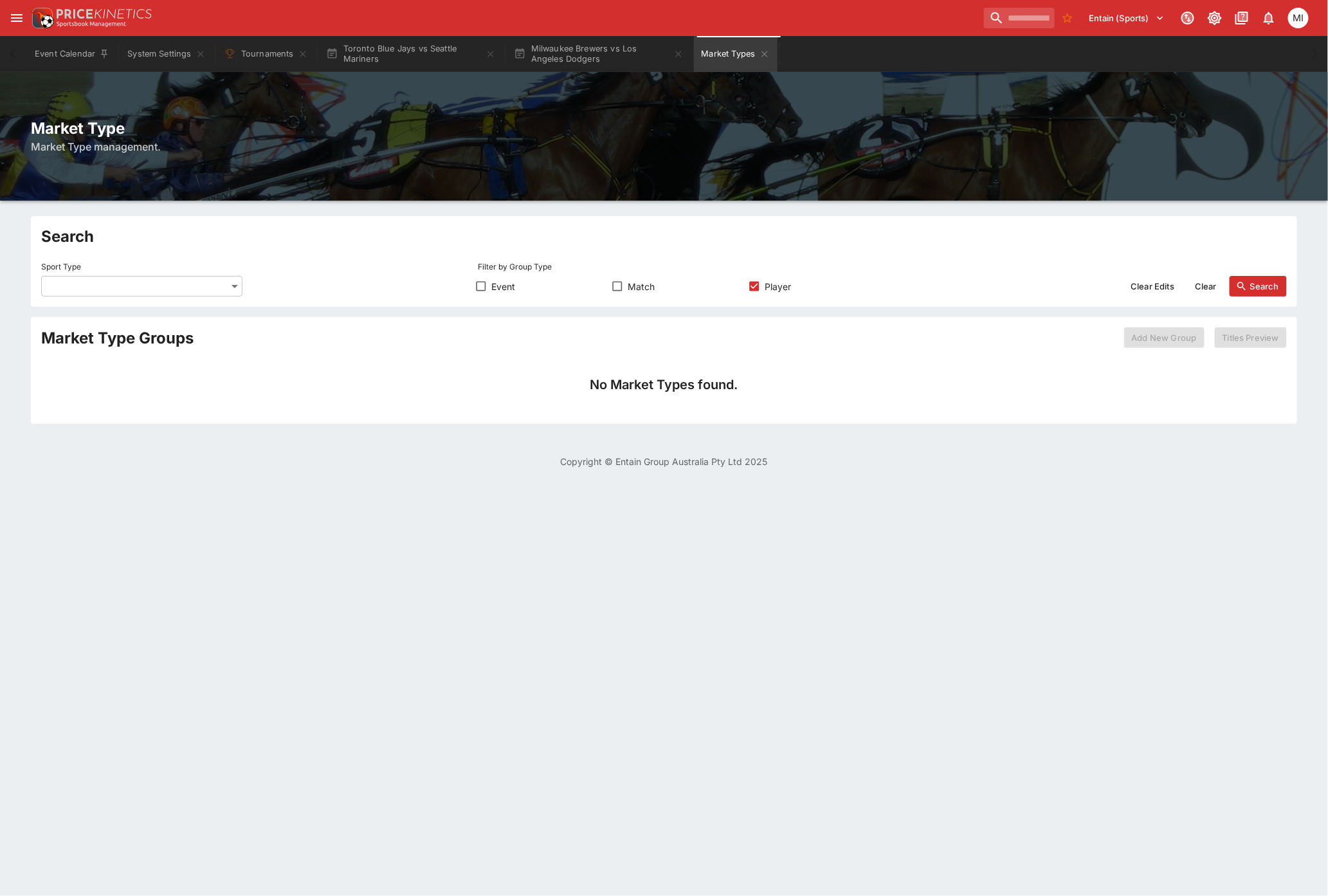
click at [116, 292] on body "Entain (Sports) 1 MI Event Calendar System Settings Tournaments Toronto Blue Ja…" at bounding box center [664, 242] width 1328 height 484
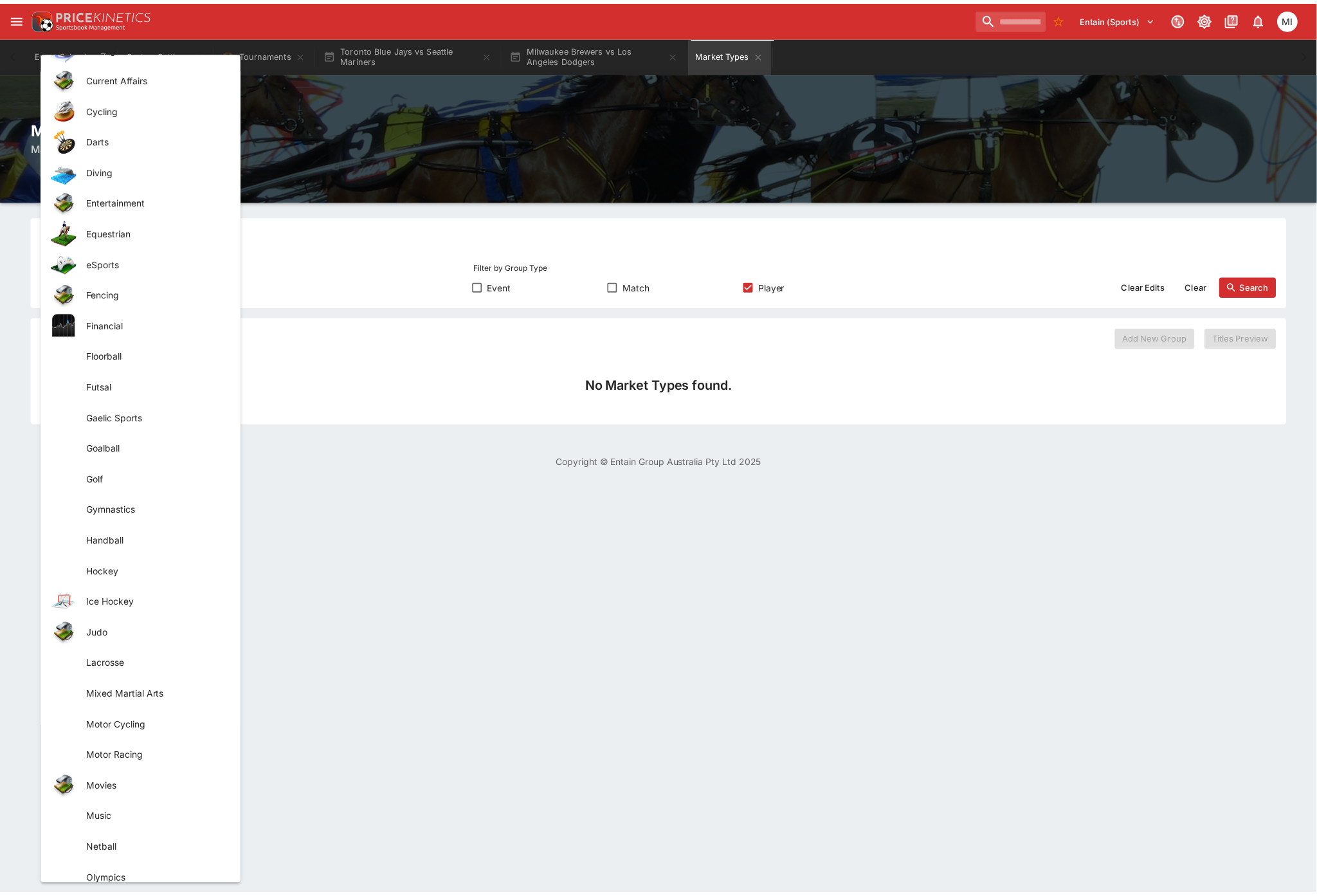
scroll to position [1071, 0]
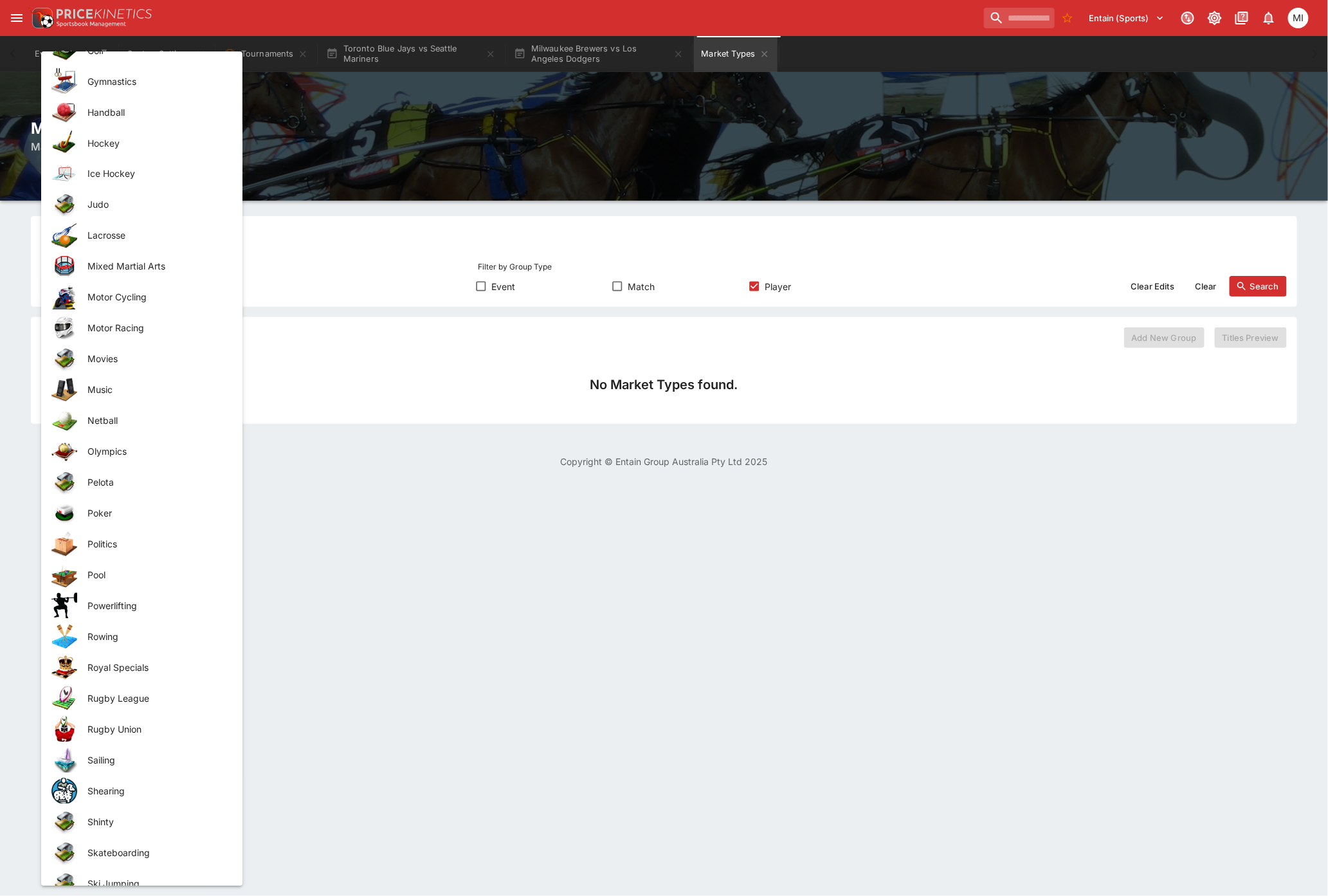
click at [120, 179] on span "Ice Hockey" at bounding box center [154, 174] width 134 height 13
type input "**********"
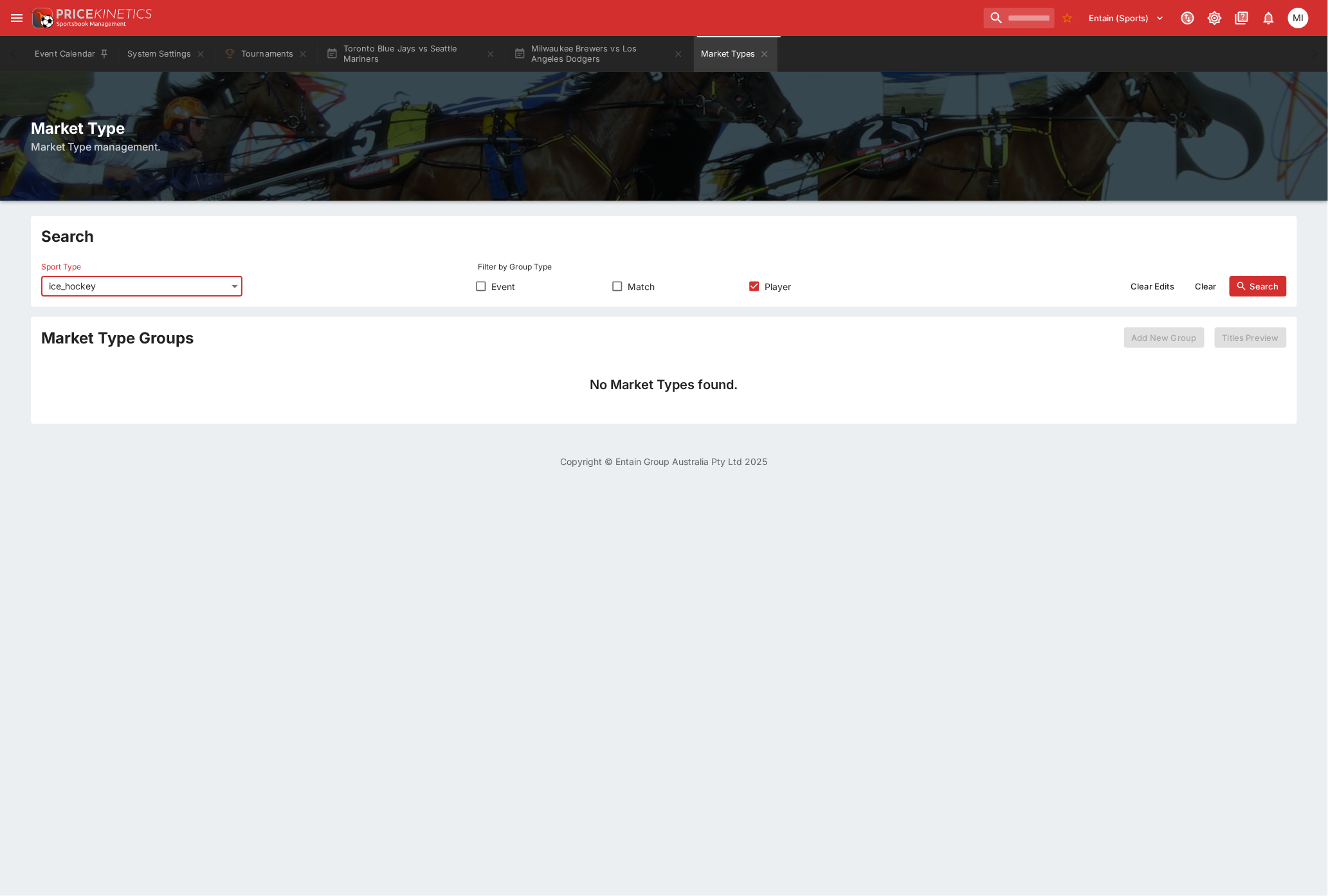
click at [1261, 285] on button "Search" at bounding box center [1257, 286] width 57 height 21
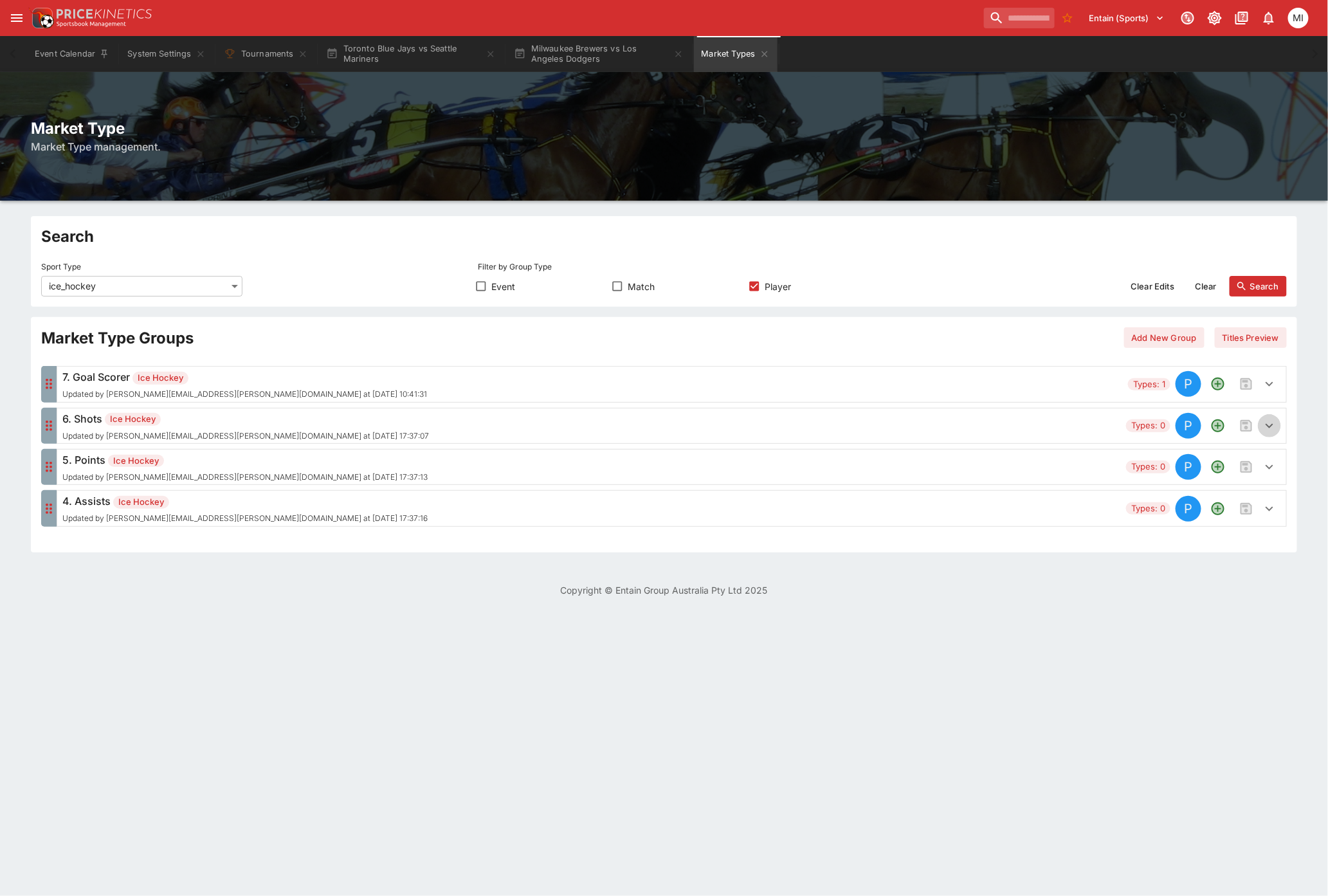
click at [1271, 425] on icon "button" at bounding box center [1269, 425] width 15 height 15
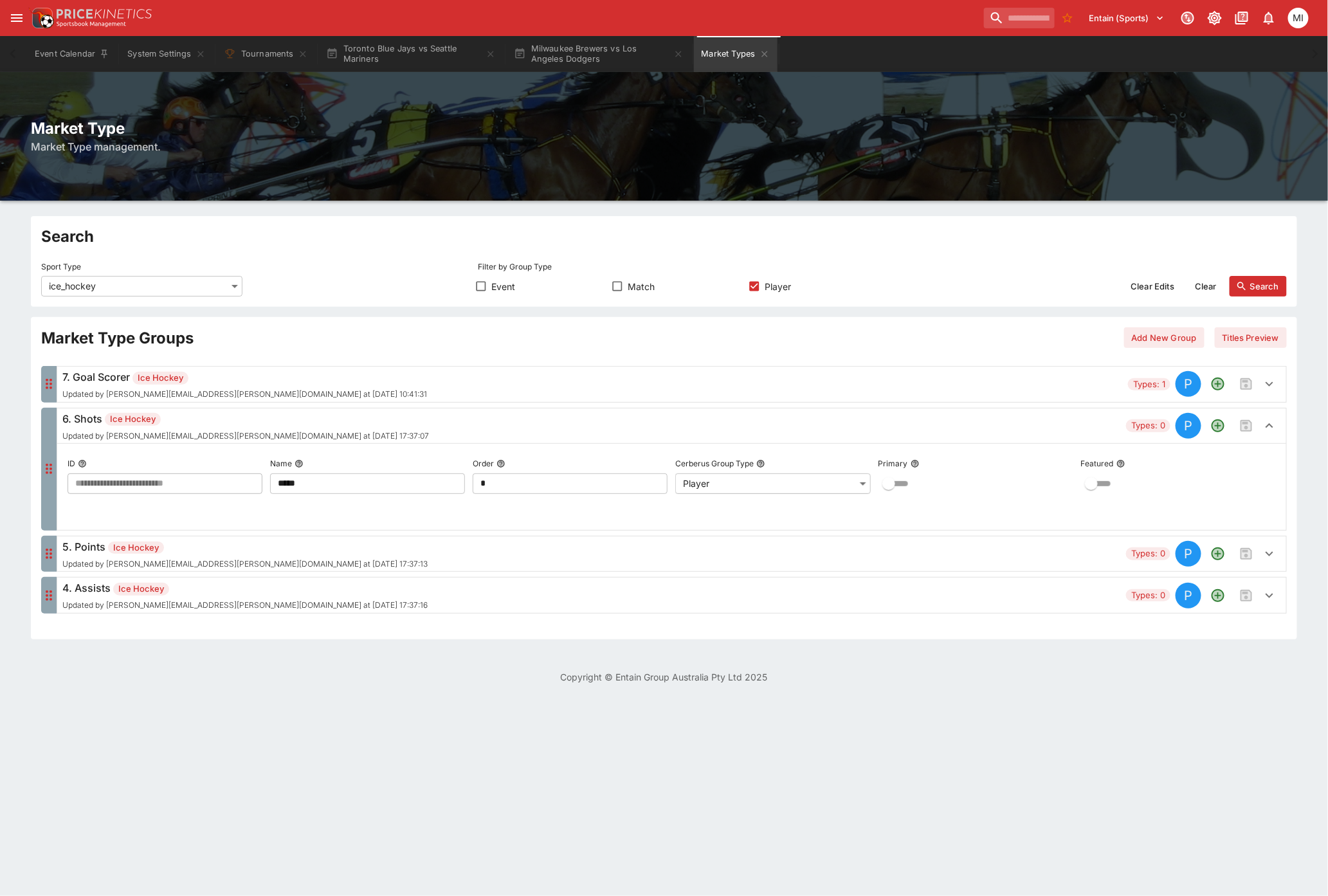
click at [1268, 388] on icon "button" at bounding box center [1269, 384] width 15 height 15
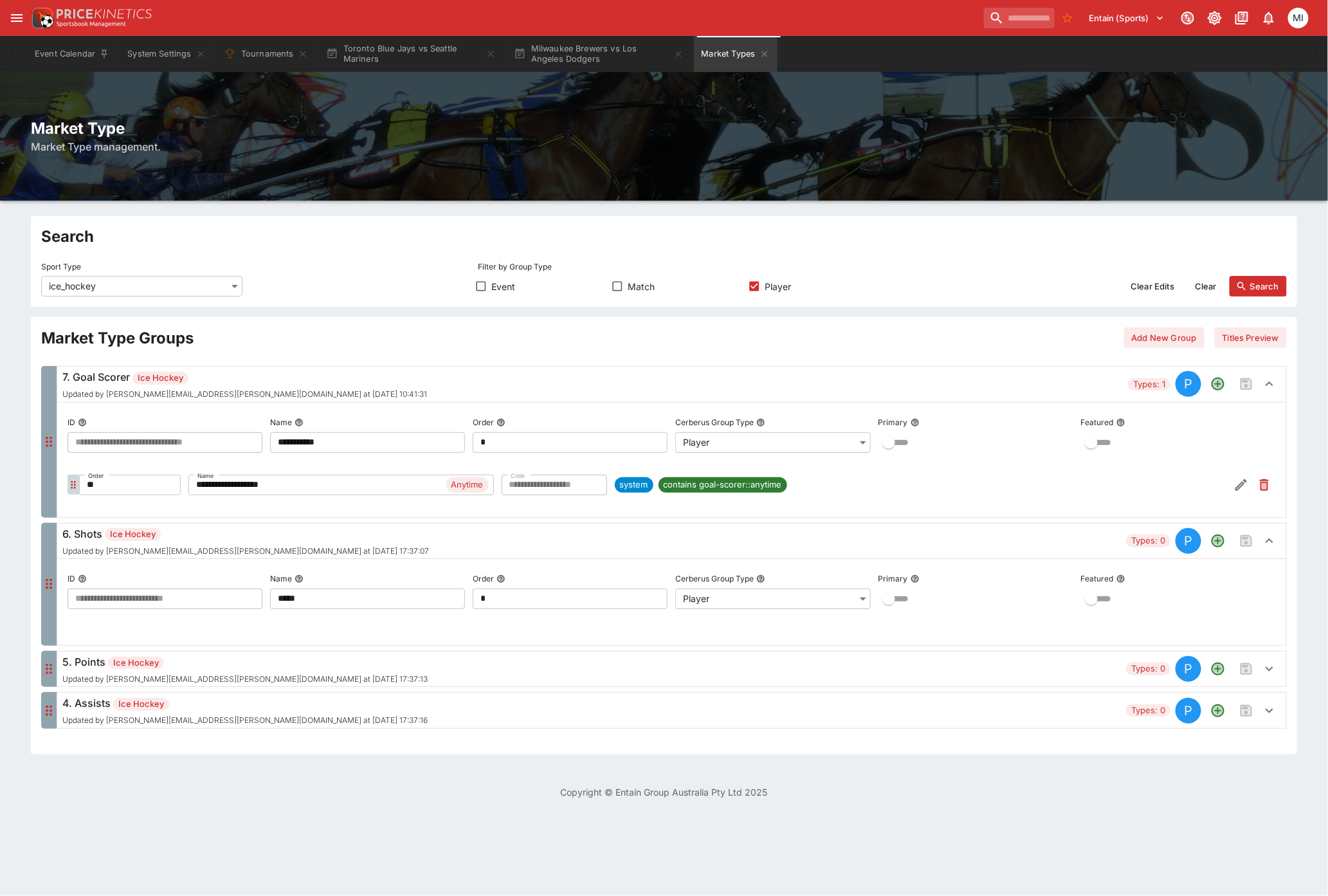
drag, startPoint x: 1269, startPoint y: 716, endPoint x: 1272, endPoint y: 692, distance: 24.2
click at [1270, 716] on icon "button" at bounding box center [1269, 710] width 15 height 15
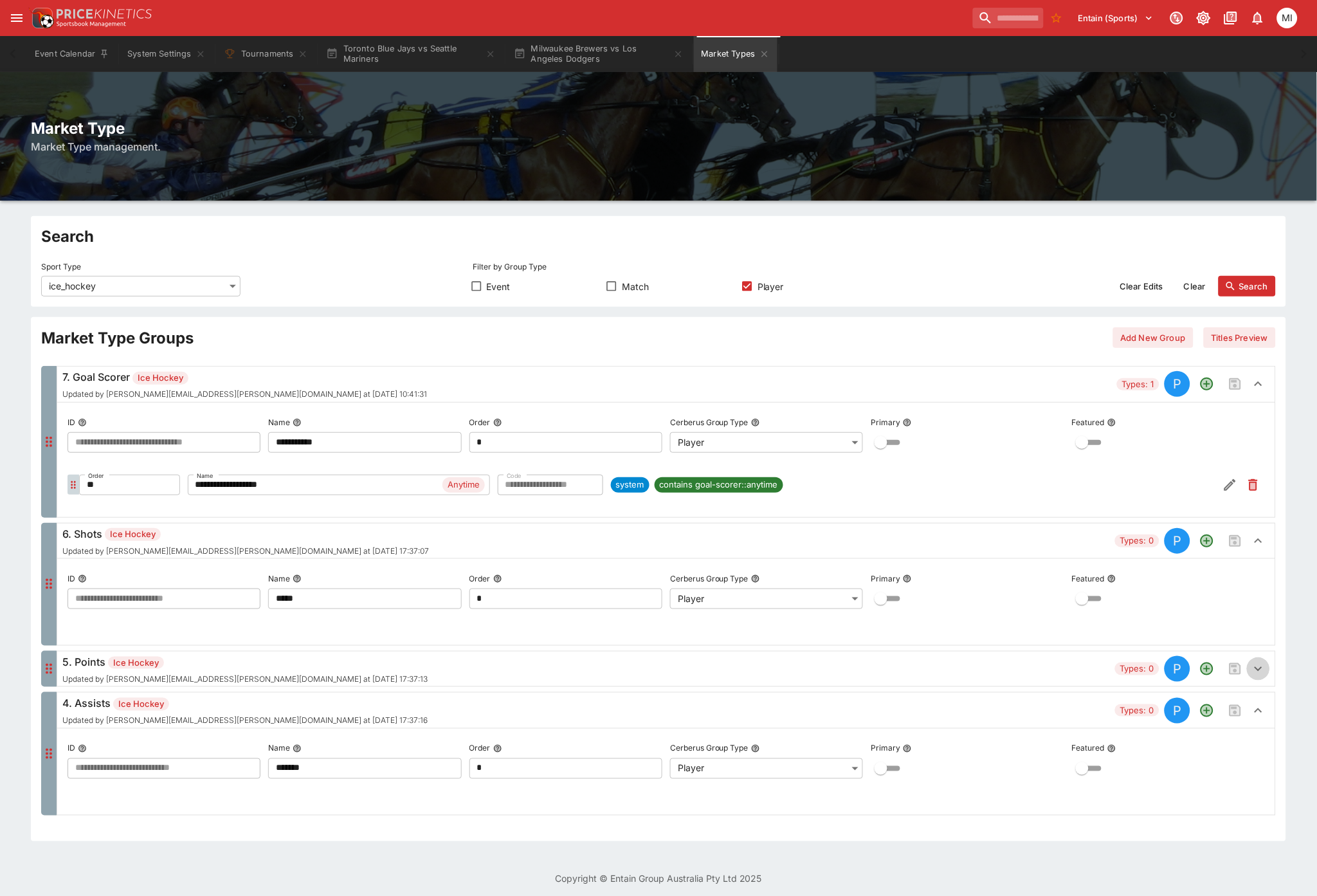
click at [1264, 672] on icon "button" at bounding box center [1258, 668] width 15 height 15
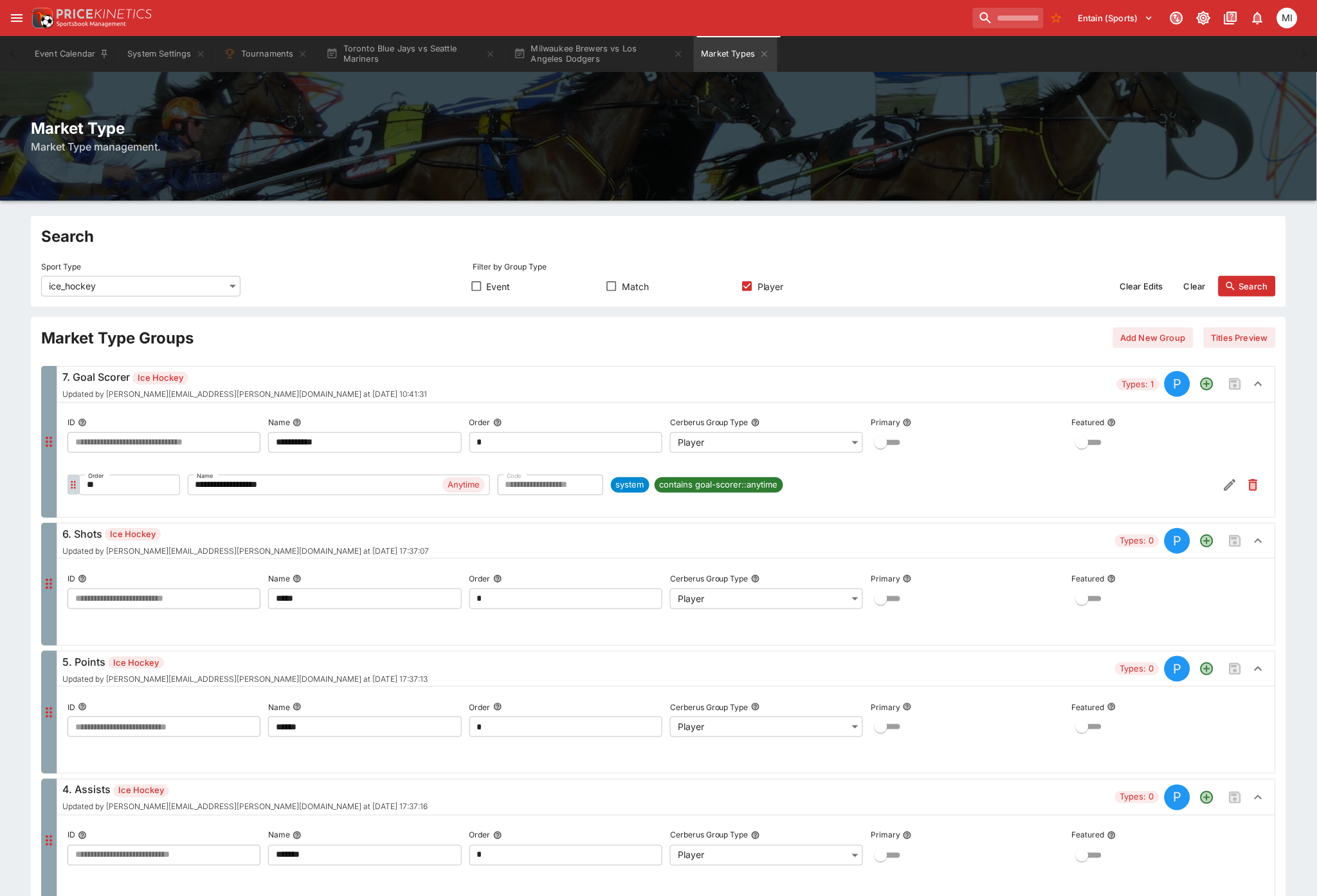
click at [1261, 666] on icon "button" at bounding box center [1258, 668] width 15 height 15
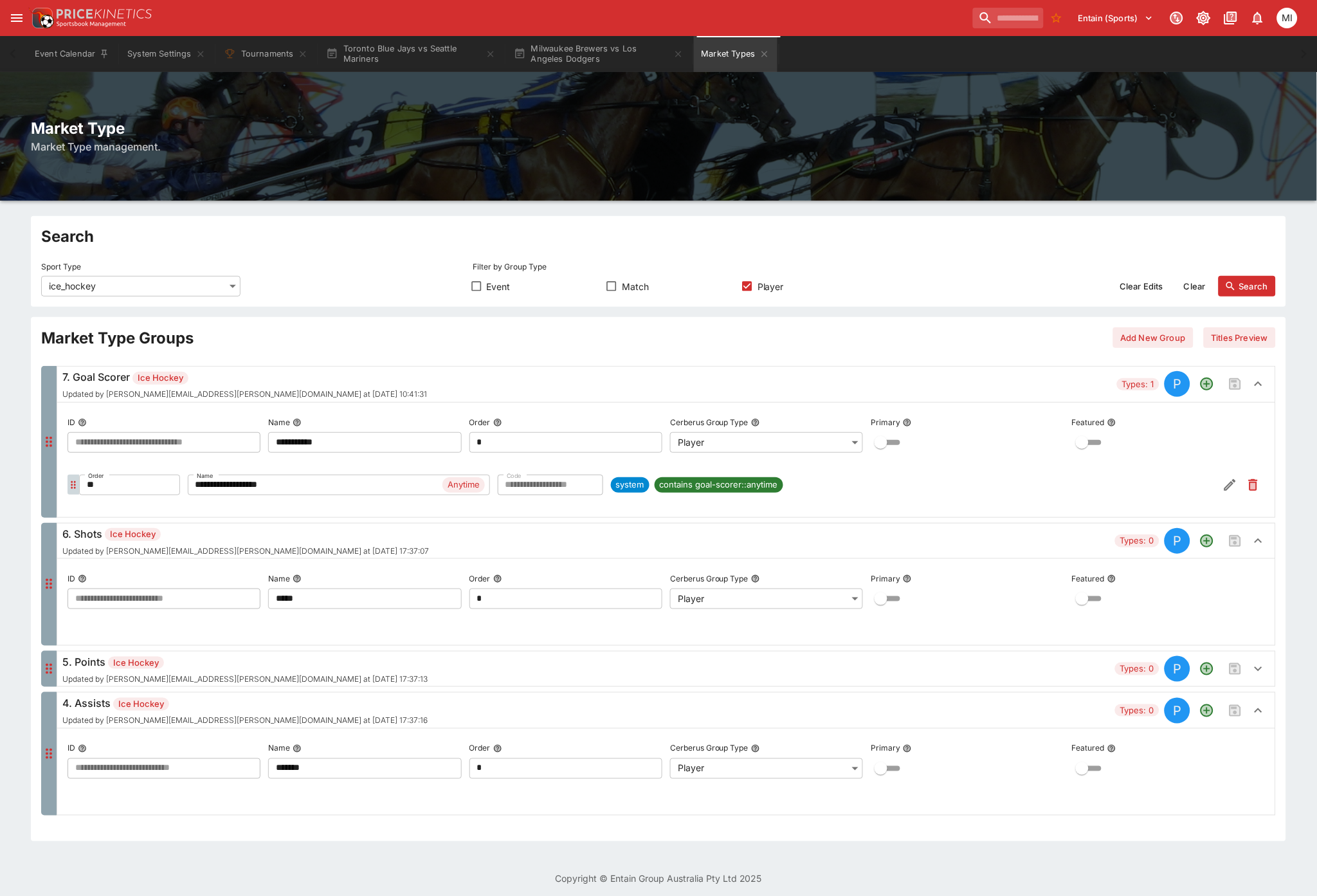
click at [1258, 535] on icon "button" at bounding box center [1258, 541] width 15 height 15
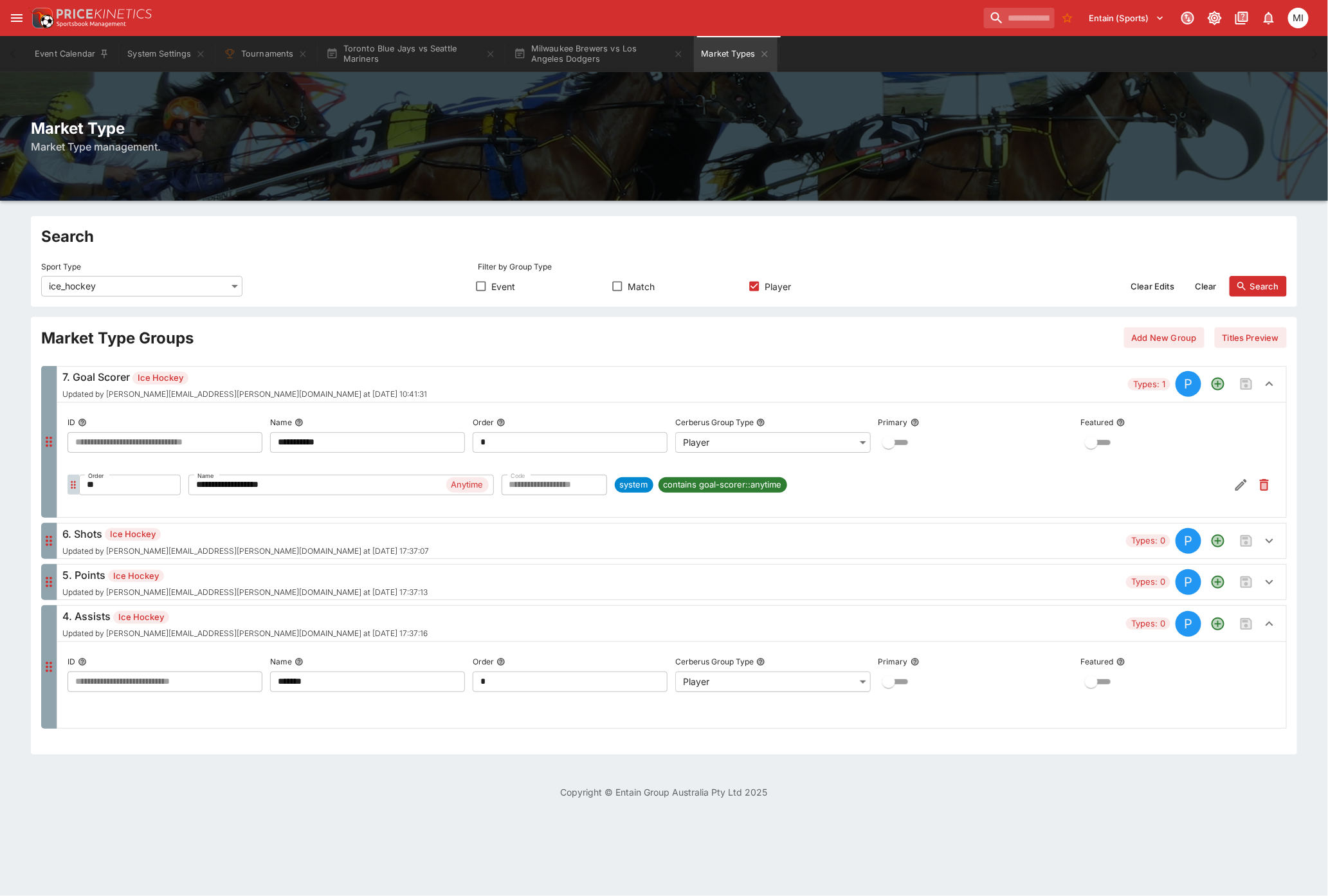
click at [1270, 621] on icon "button" at bounding box center [1269, 623] width 15 height 15
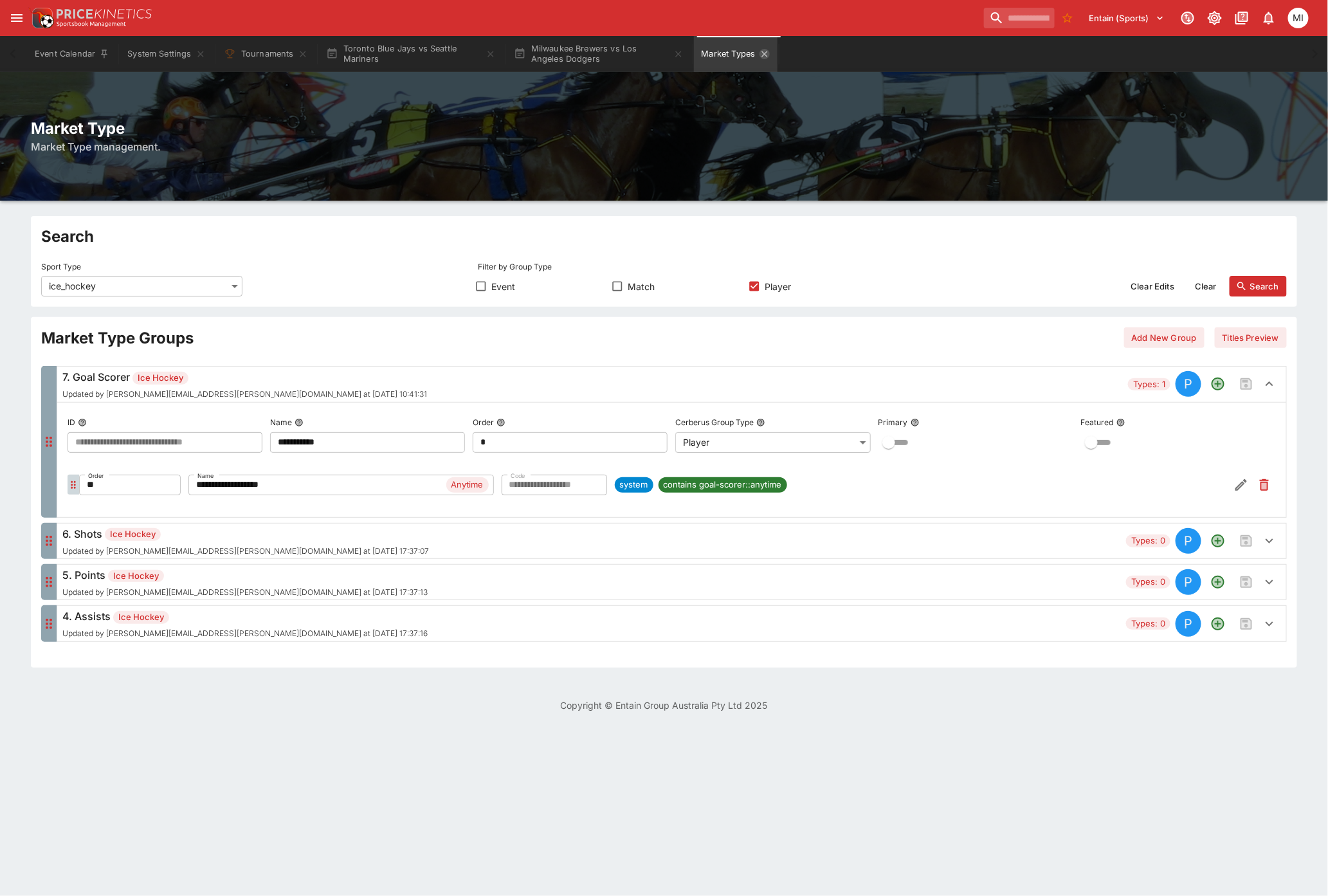
click at [769, 53] on icon "Market Types" at bounding box center [764, 54] width 10 height 10
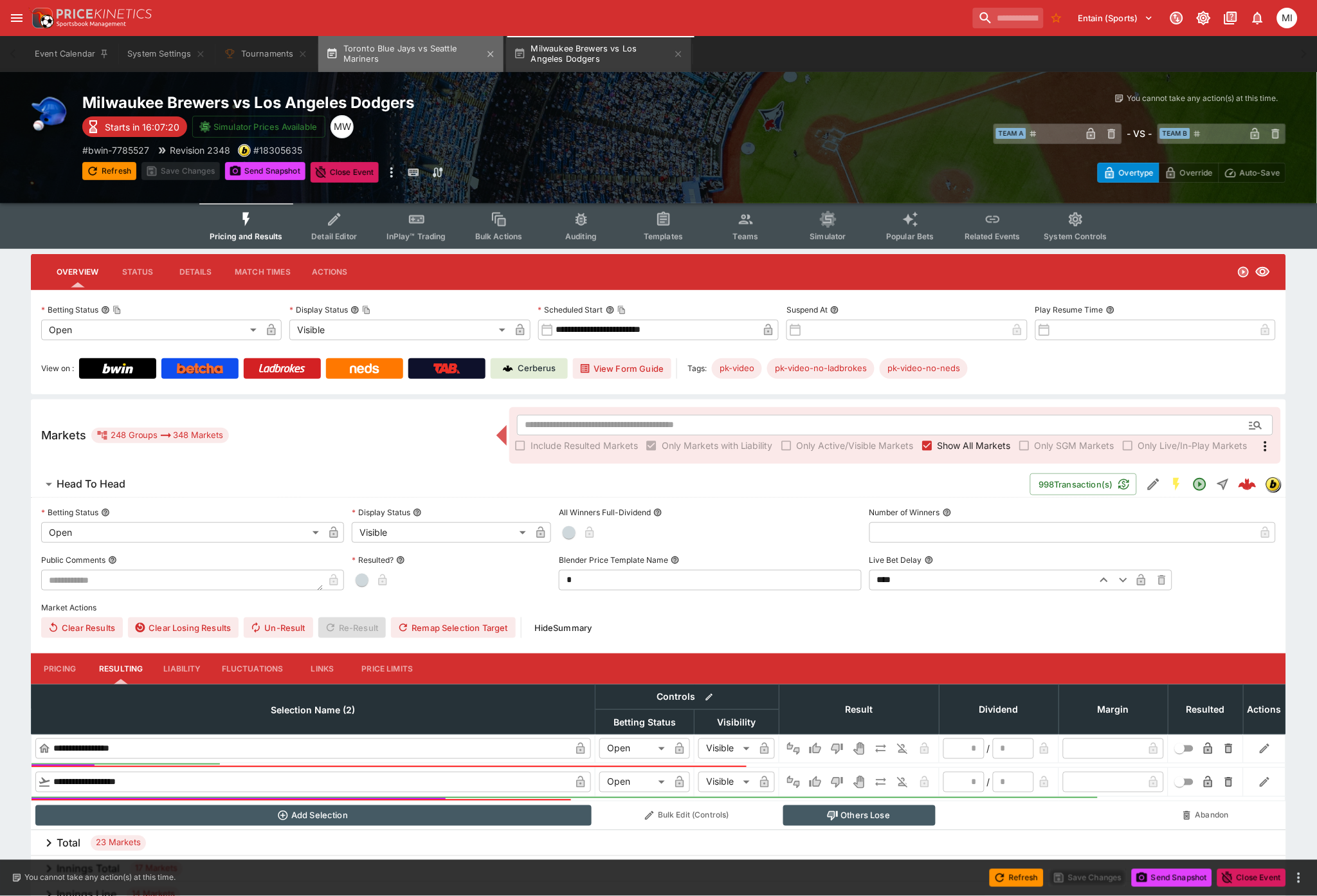
click at [410, 55] on button "Toronto Blue Jays vs Seattle Mariners" at bounding box center [411, 54] width 185 height 36
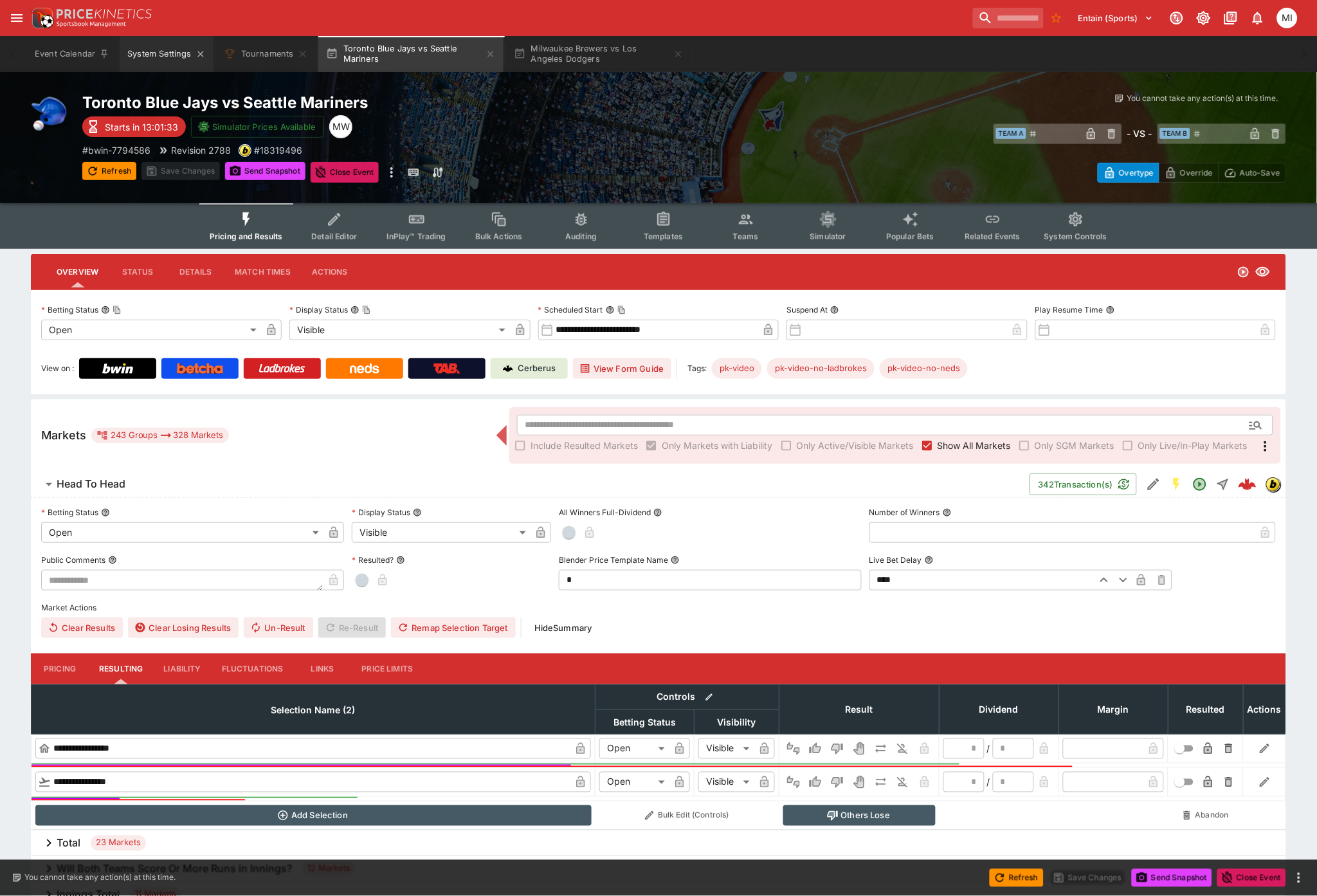
click at [177, 58] on button "System Settings" at bounding box center [166, 54] width 93 height 36
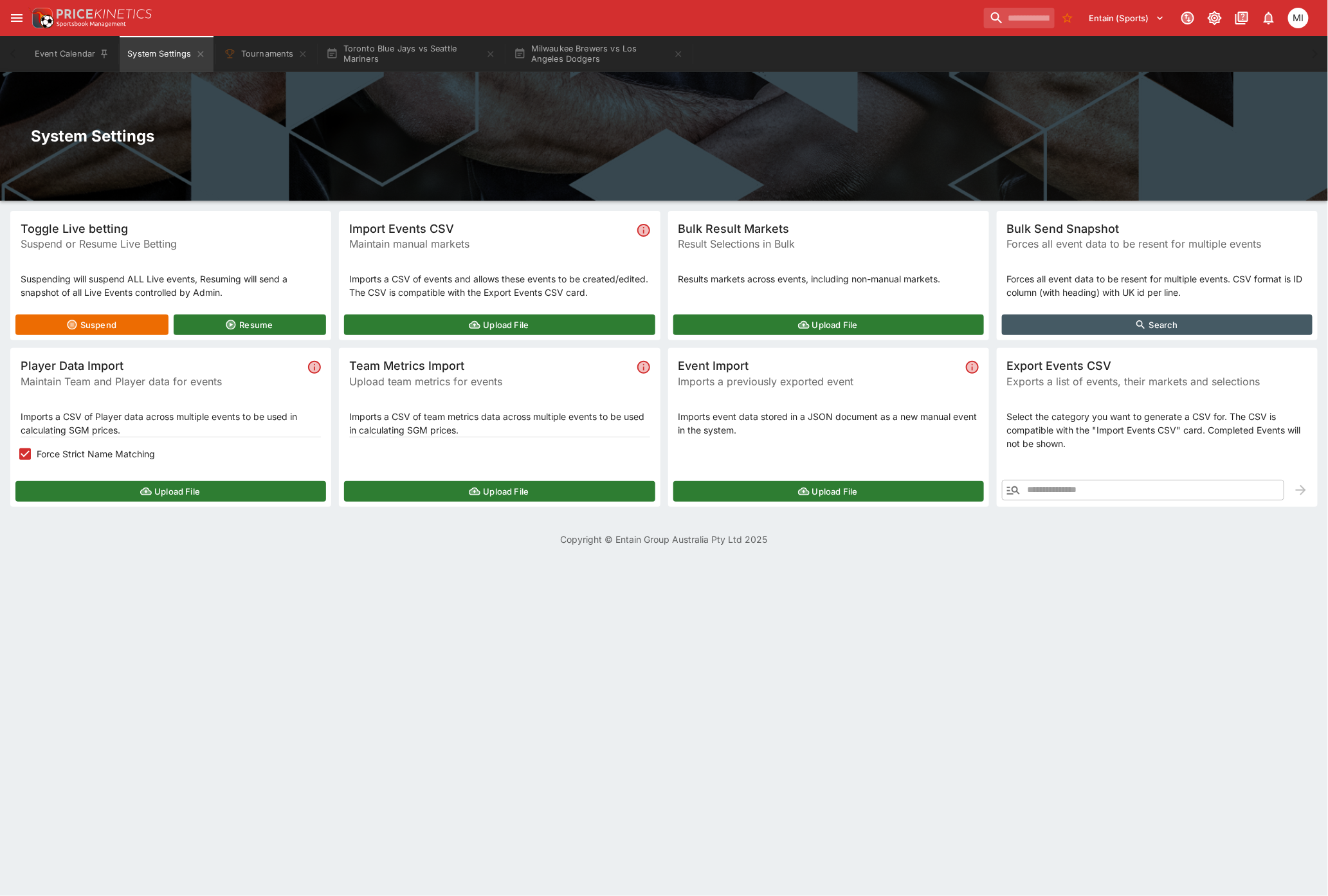
click at [1014, 486] on icon "button" at bounding box center [1013, 490] width 15 height 15
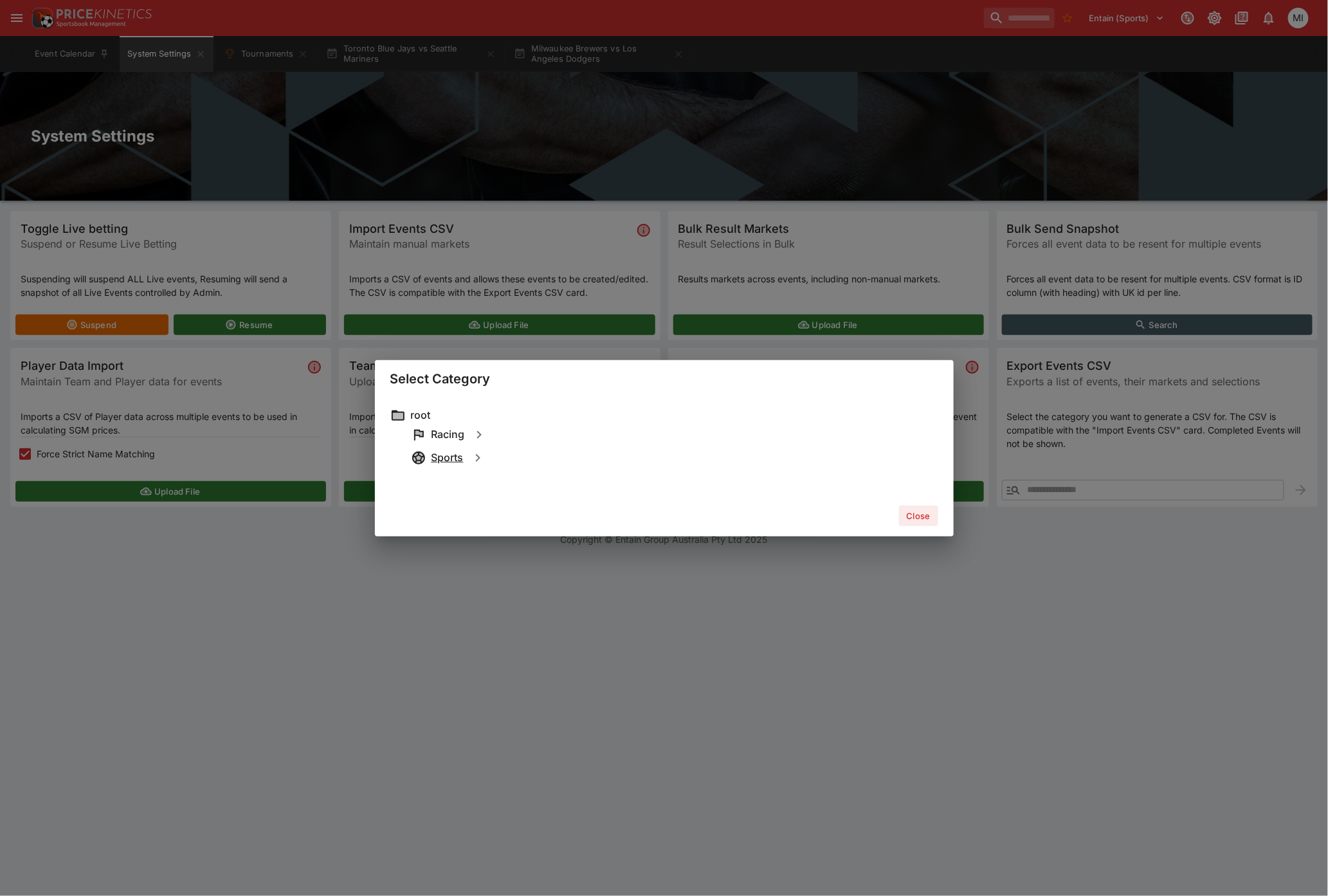
click at [451, 455] on h6 "Sports" at bounding box center [447, 457] width 32 height 13
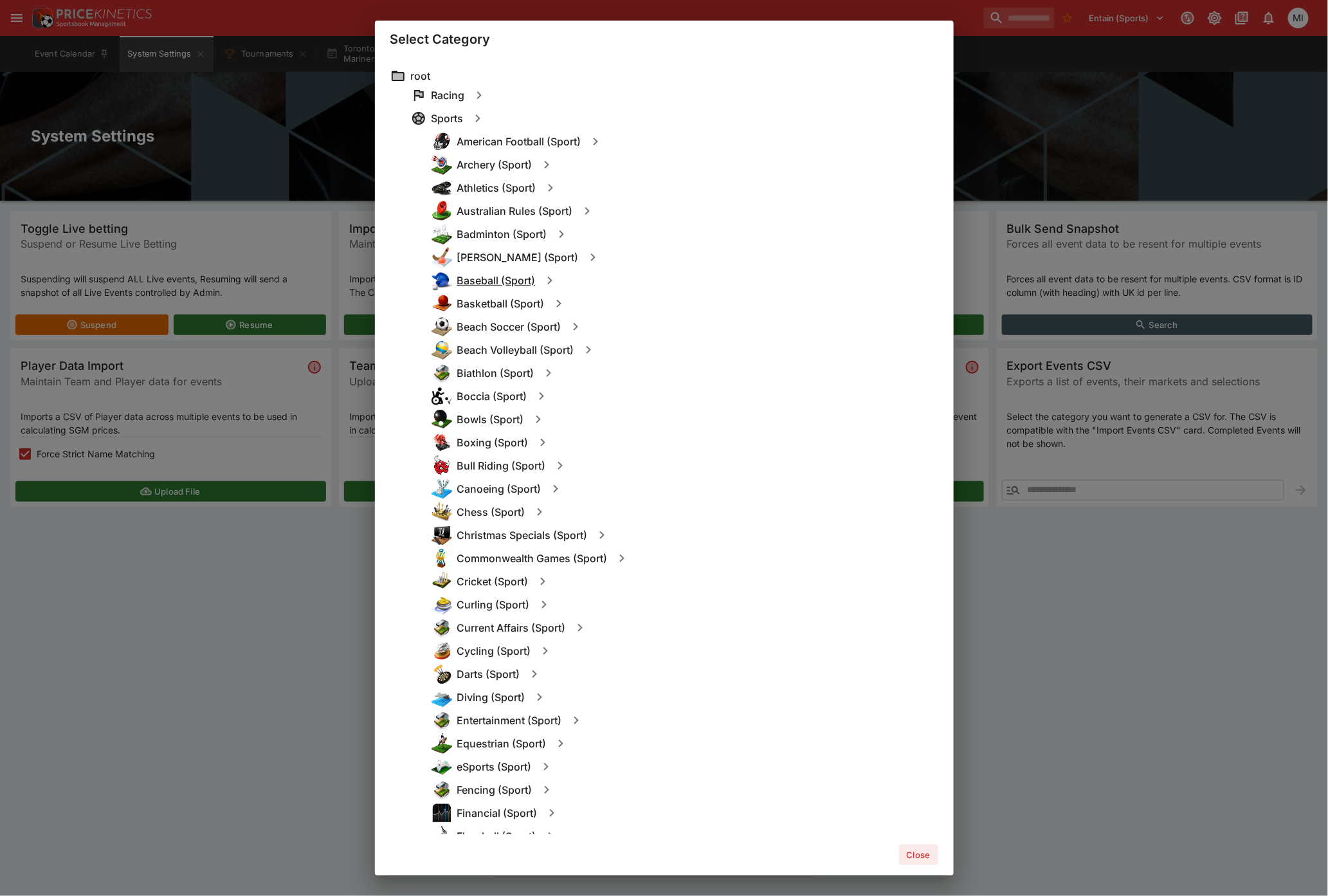
click at [494, 281] on h6 "Baseball (Sport)" at bounding box center [496, 281] width 79 height 13
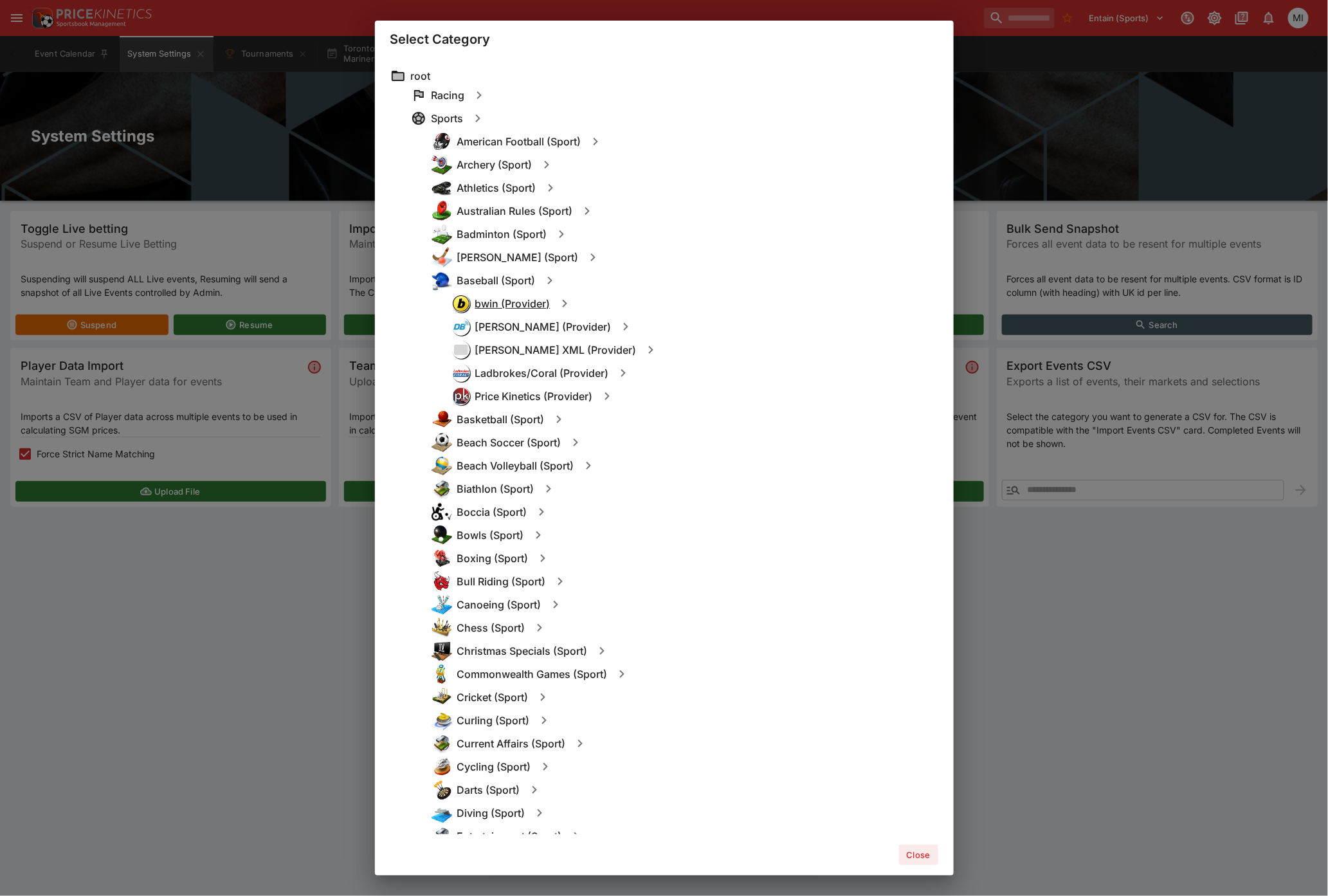
click at [519, 298] on h6 "bwin (Provider)" at bounding box center [513, 304] width 75 height 13
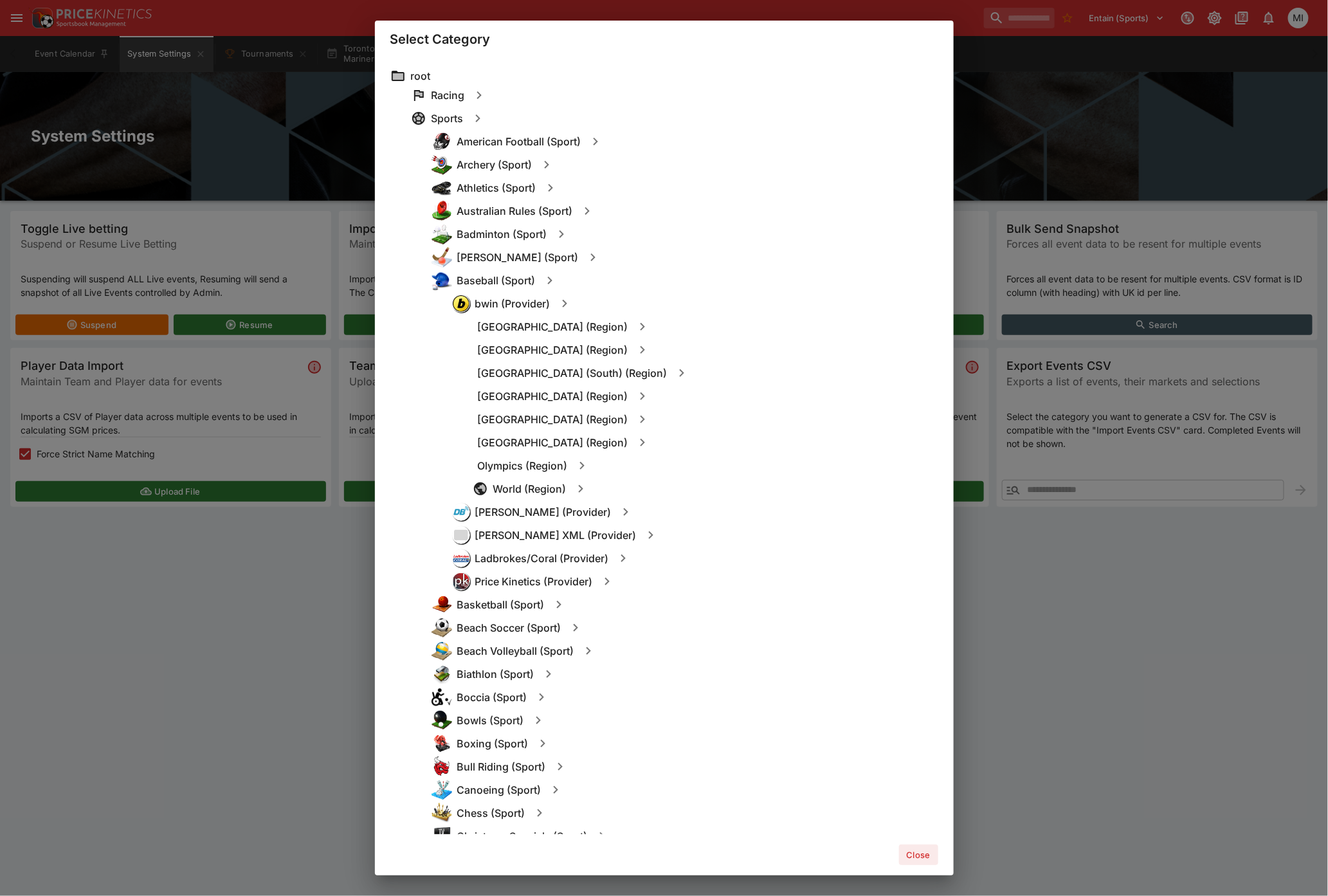
click at [635, 439] on icon "button" at bounding box center [642, 442] width 15 height 15
type input "**********"
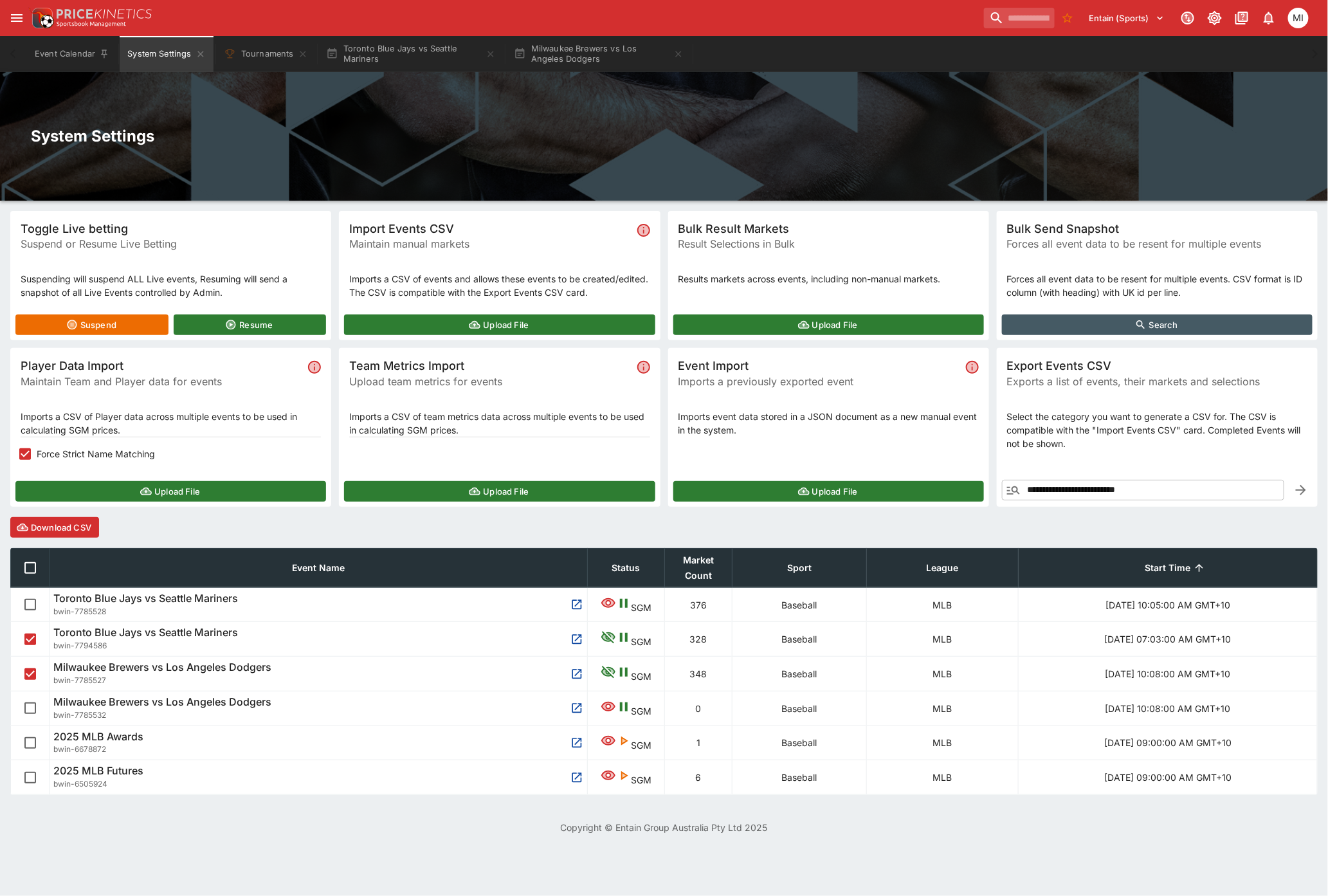
click at [81, 523] on button "Download CSV" at bounding box center [54, 527] width 89 height 21
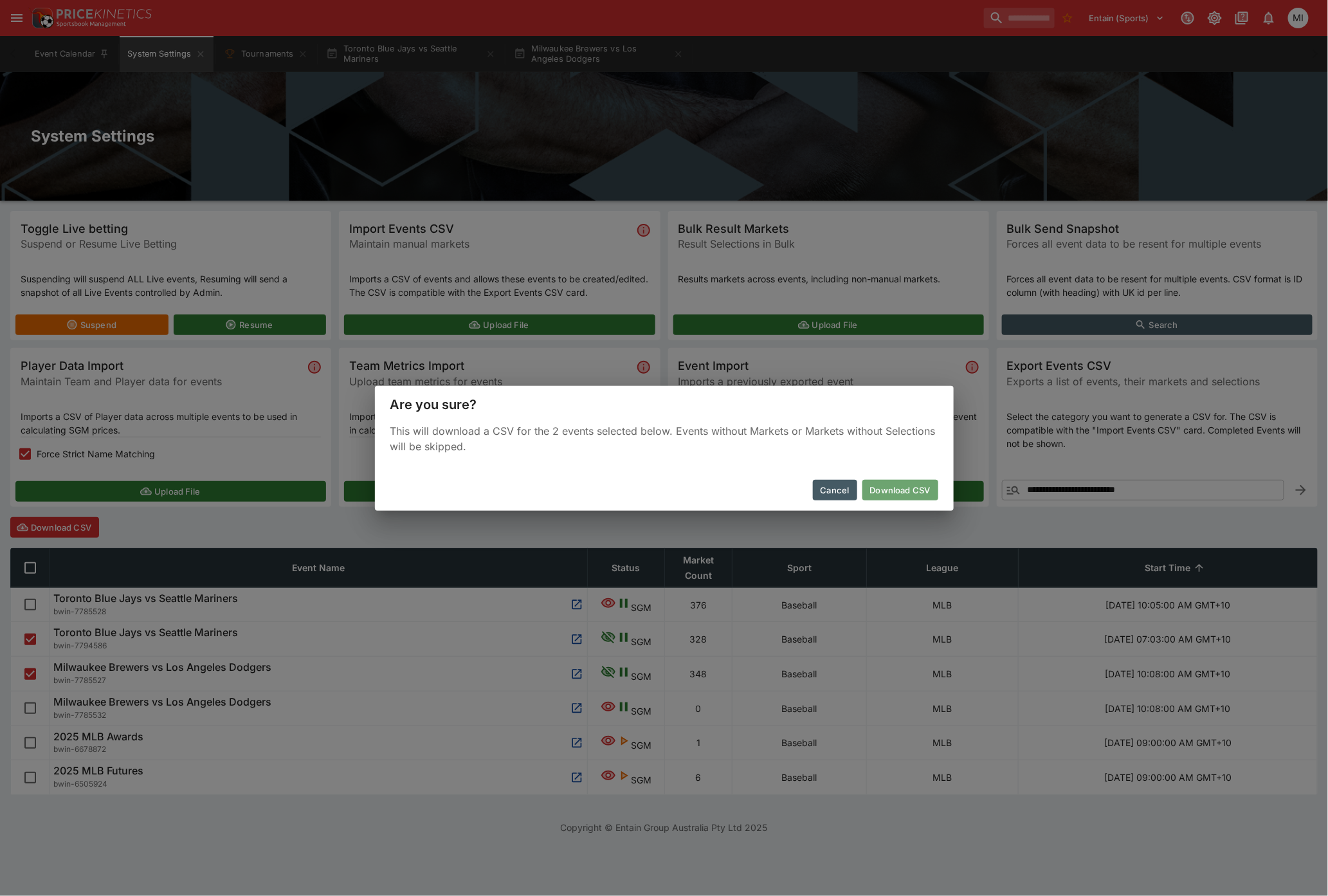
click at [895, 490] on button "Download CSV" at bounding box center [900, 490] width 76 height 21
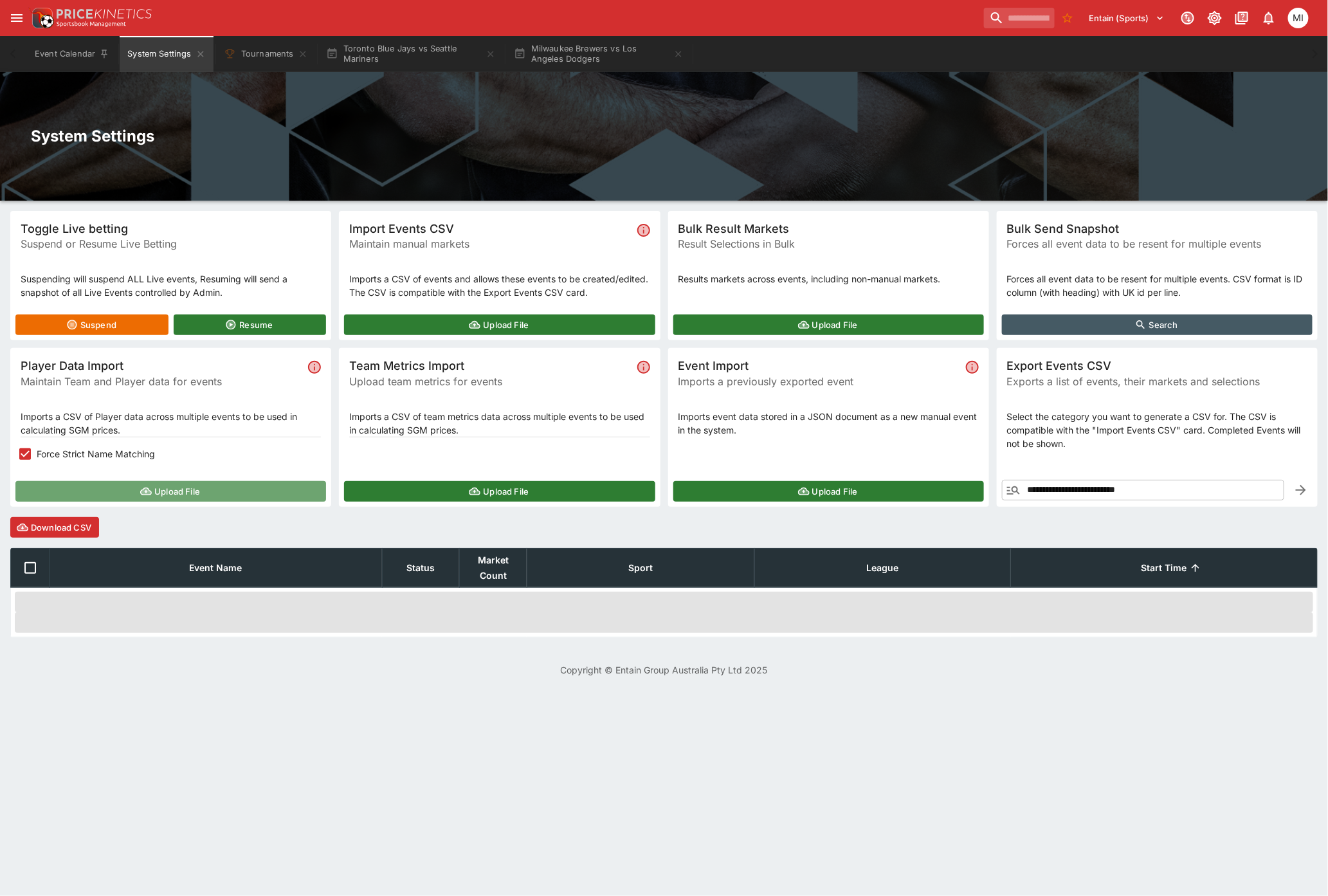
click at [103, 486] on button "Upload File" at bounding box center [171, 491] width 310 height 21
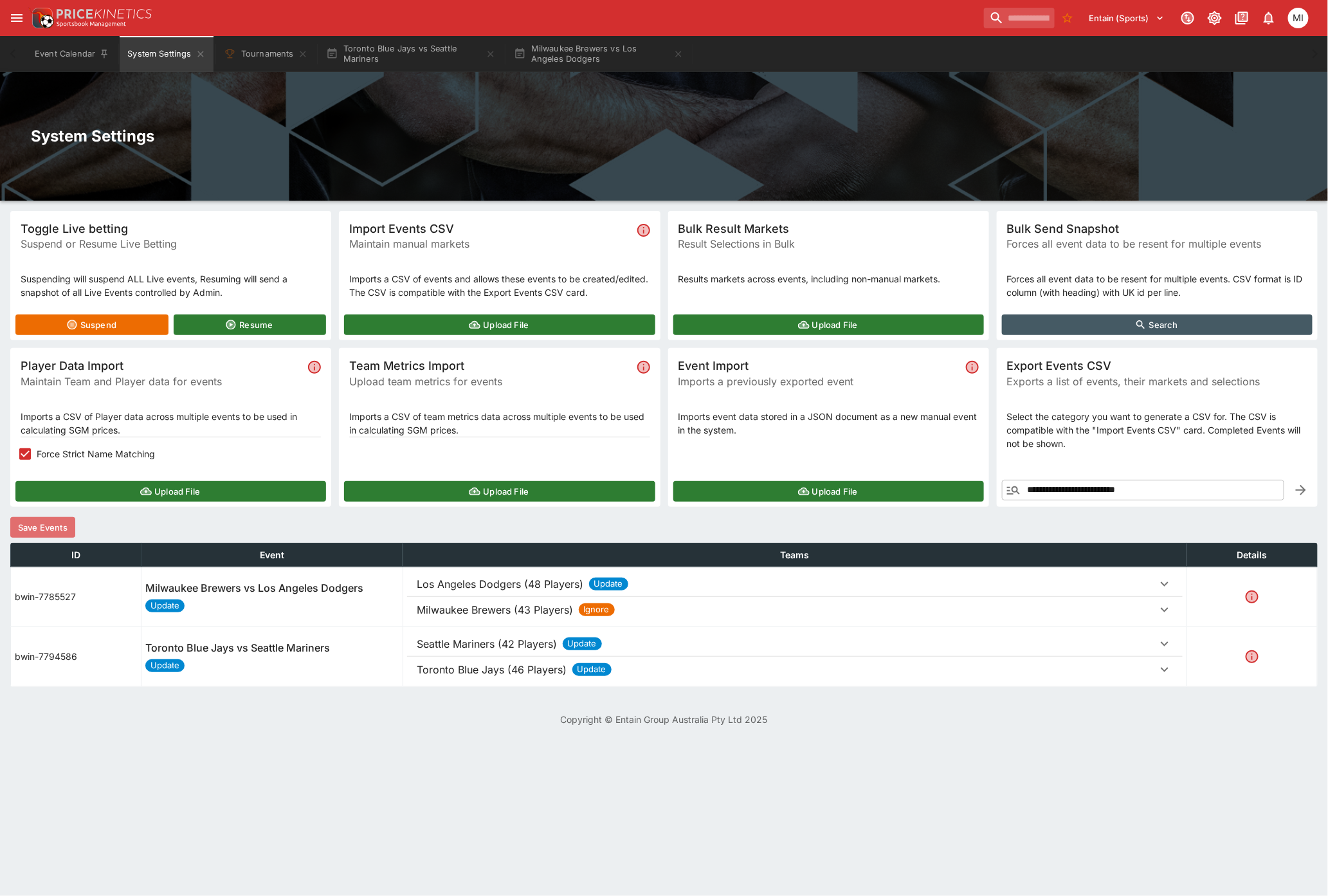
click at [40, 528] on button "Save Events" at bounding box center [42, 527] width 65 height 21
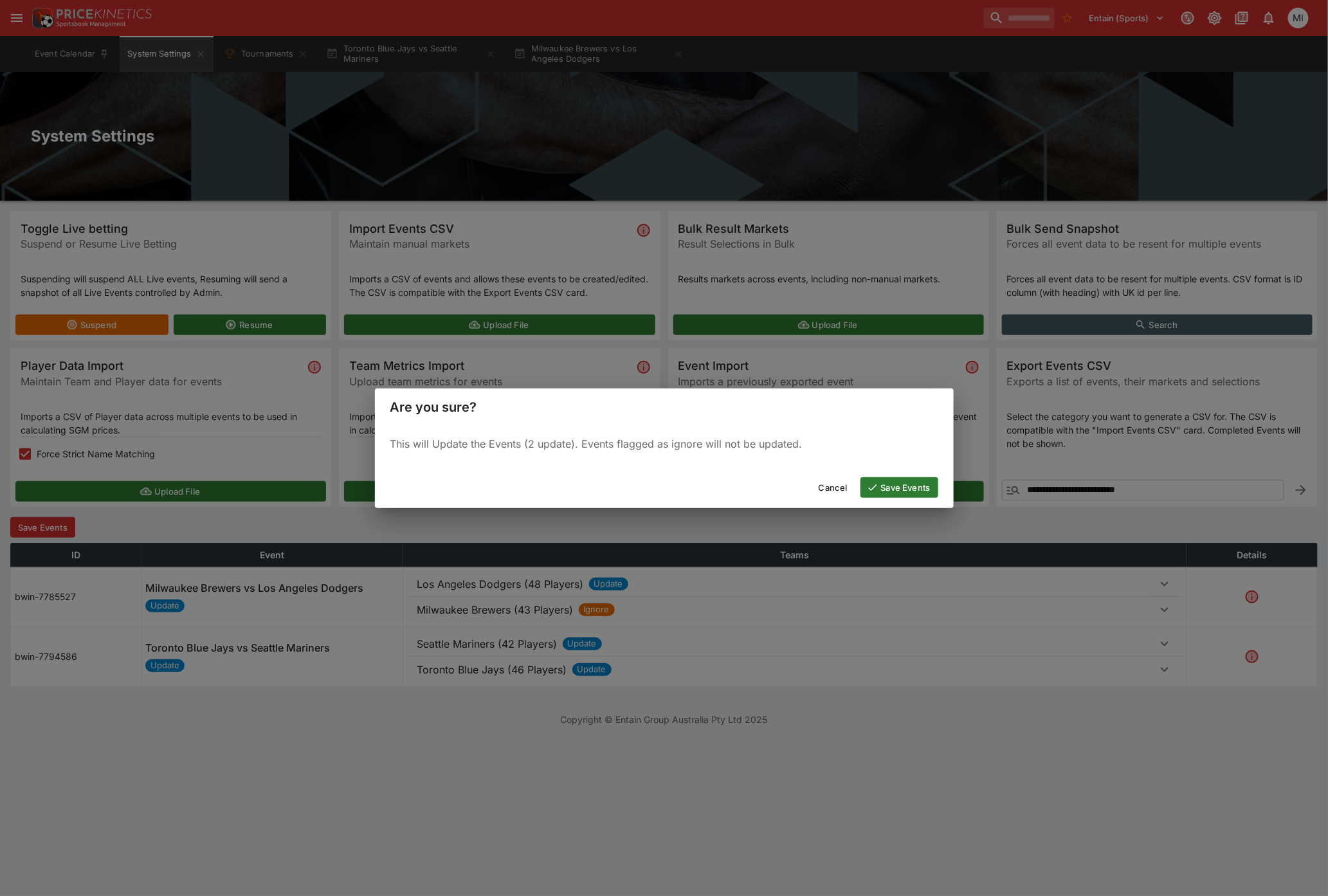
click at [875, 482] on icon "button" at bounding box center [872, 487] width 11 height 11
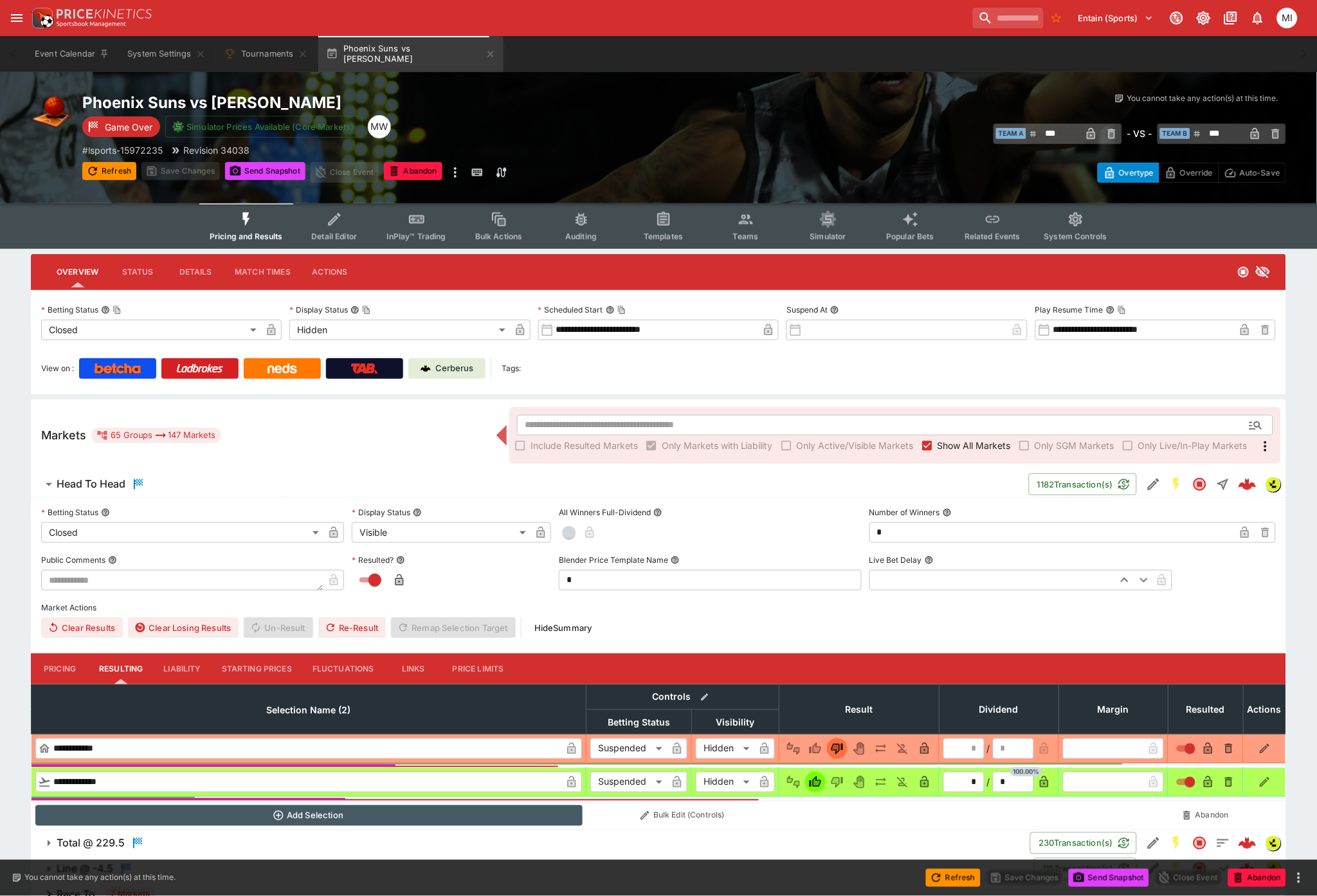
click at [949, 443] on span "Show All Markets" at bounding box center [974, 445] width 73 height 13
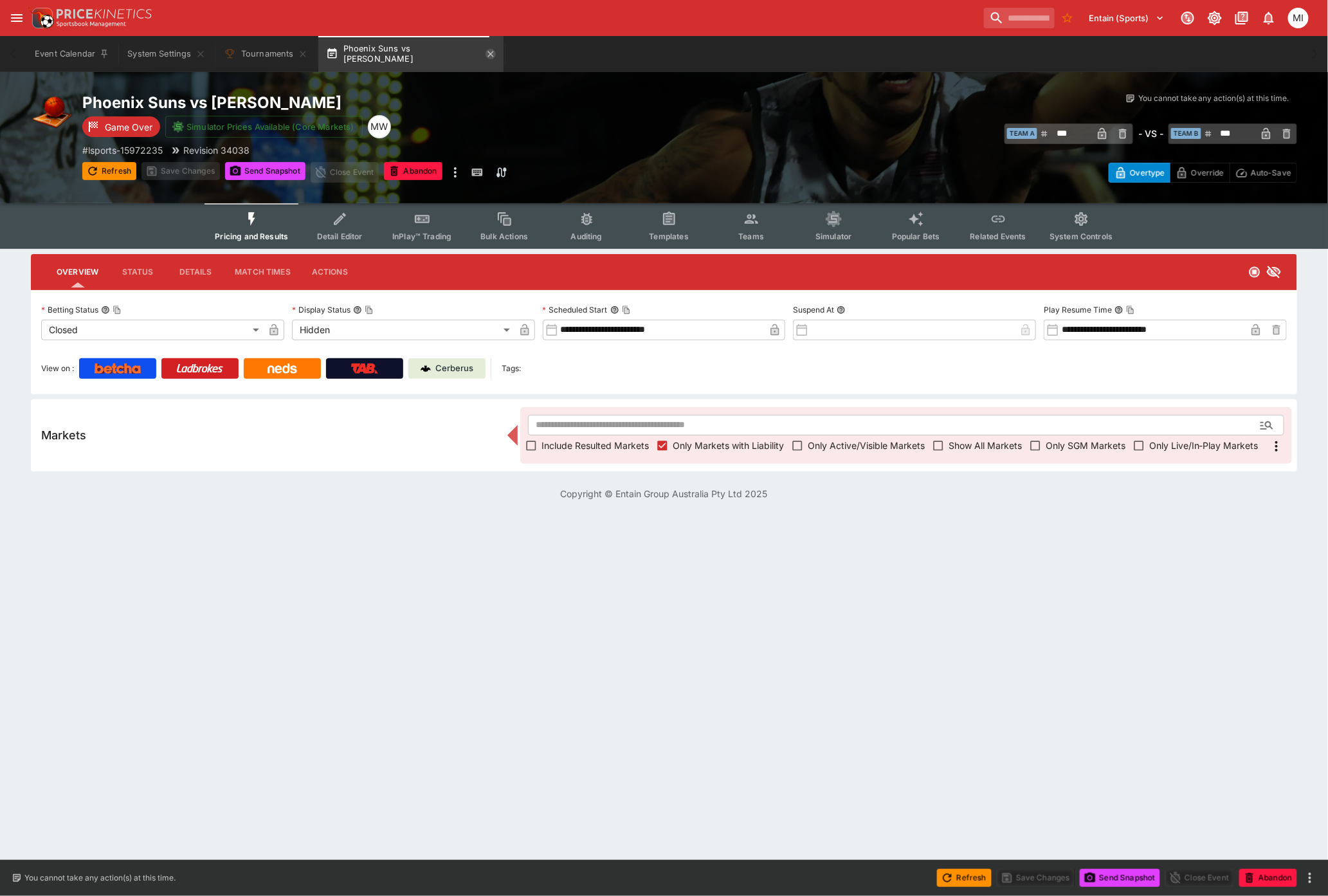
click at [486, 54] on icon "button" at bounding box center [490, 54] width 10 height 10
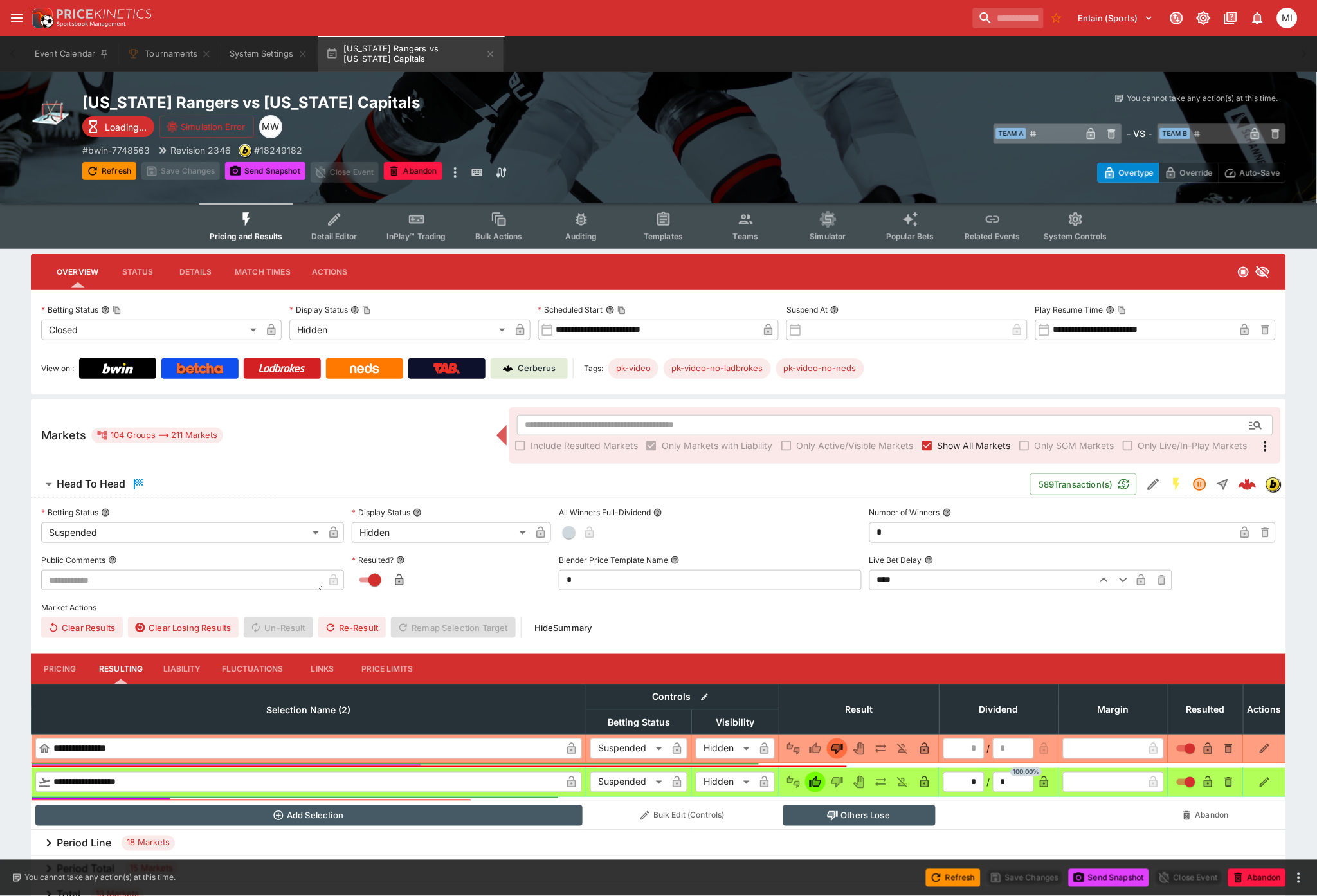
click at [956, 440] on span "Show All Markets" at bounding box center [974, 445] width 73 height 13
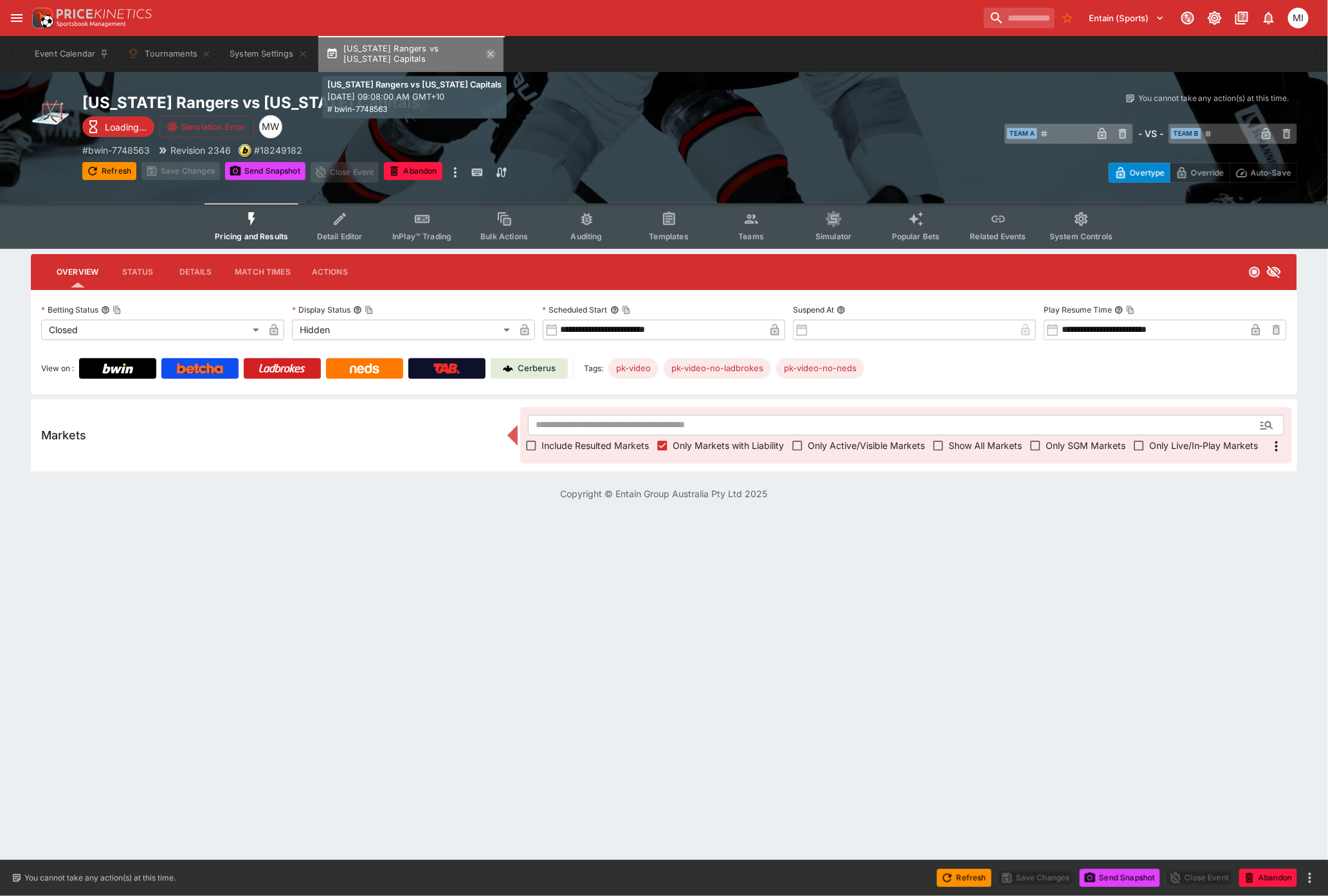
click at [487, 54] on icon "button" at bounding box center [490, 54] width 10 height 10
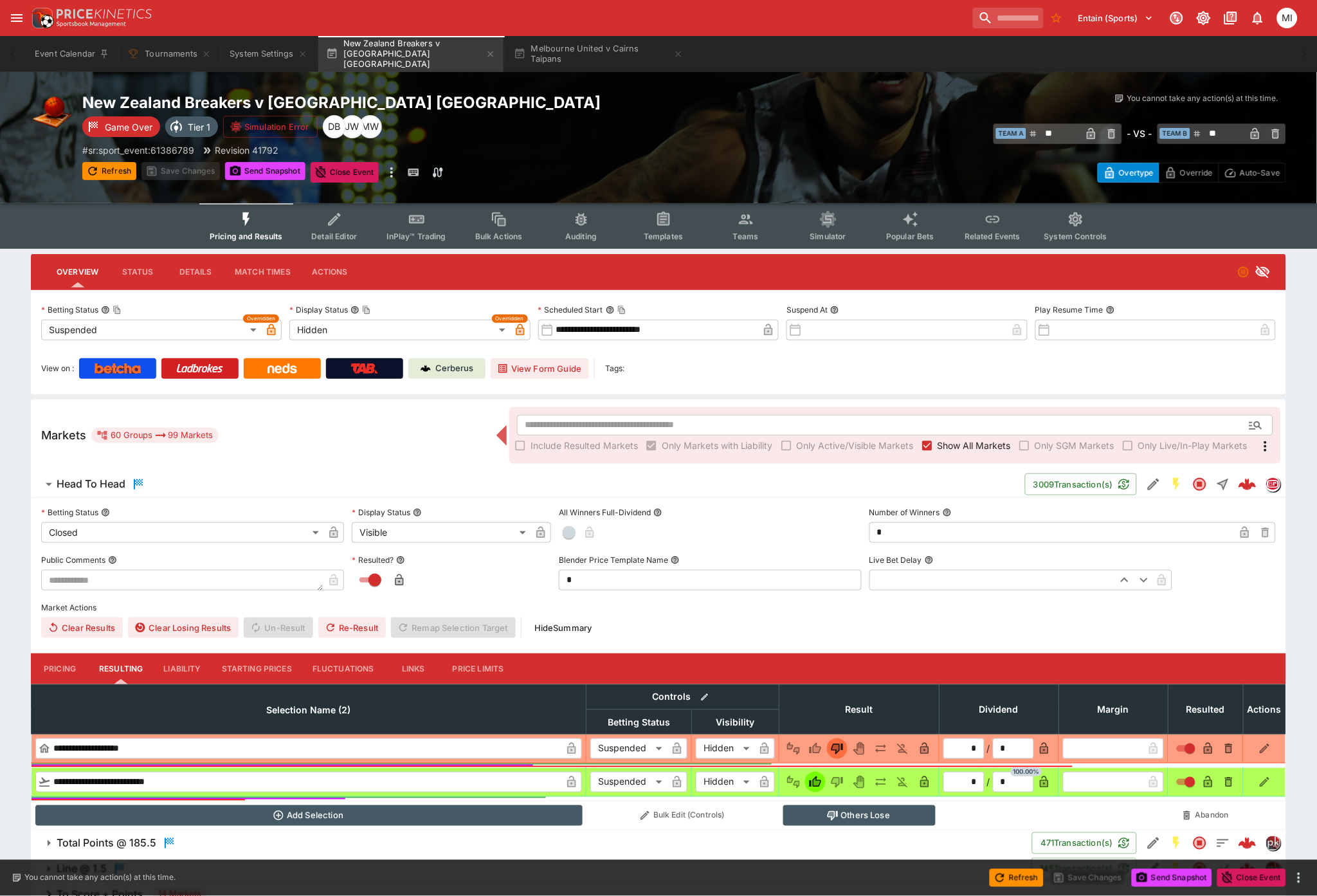
click at [957, 445] on span "Show All Markets" at bounding box center [974, 445] width 73 height 13
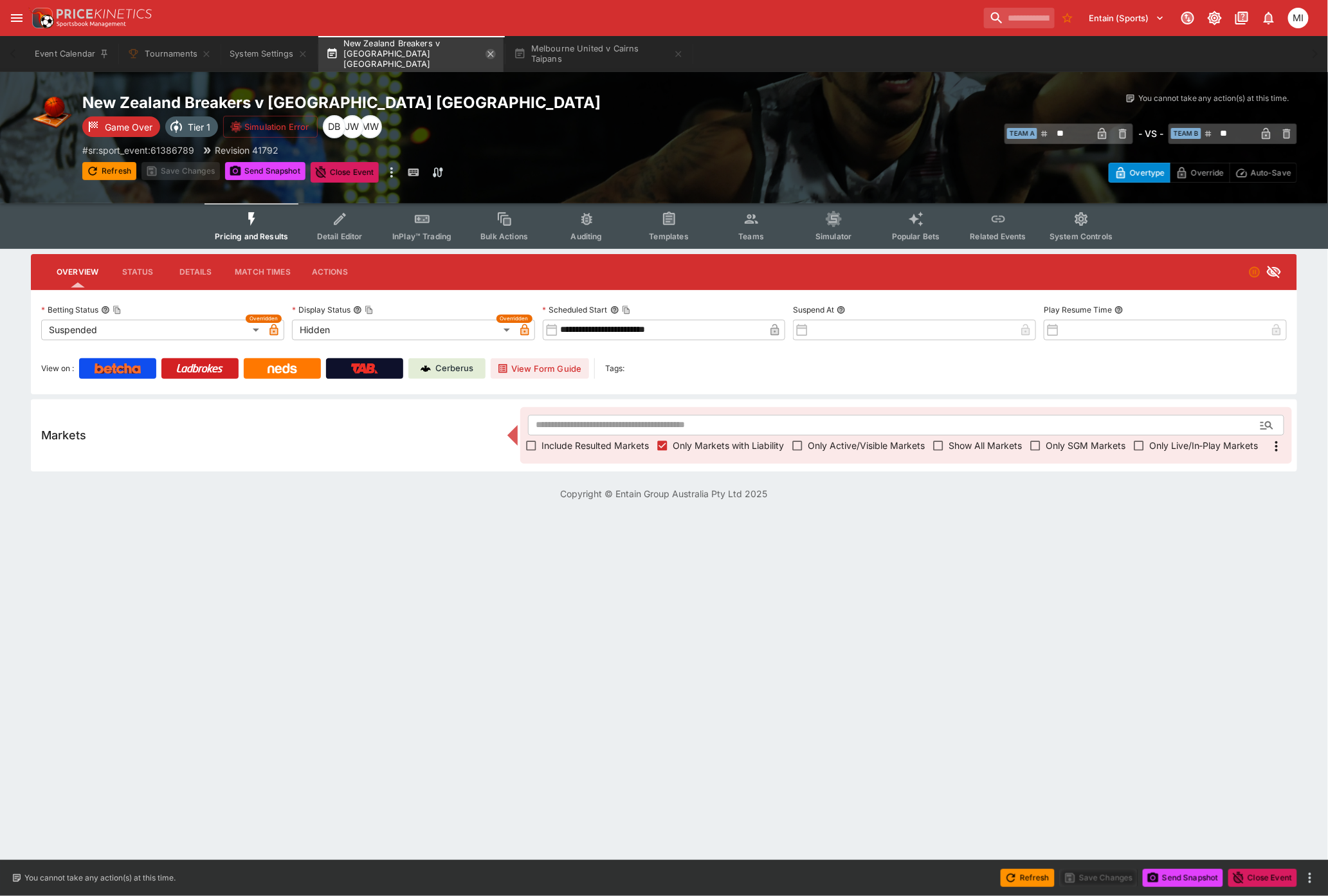
click at [490, 54] on icon "button" at bounding box center [490, 54] width 10 height 10
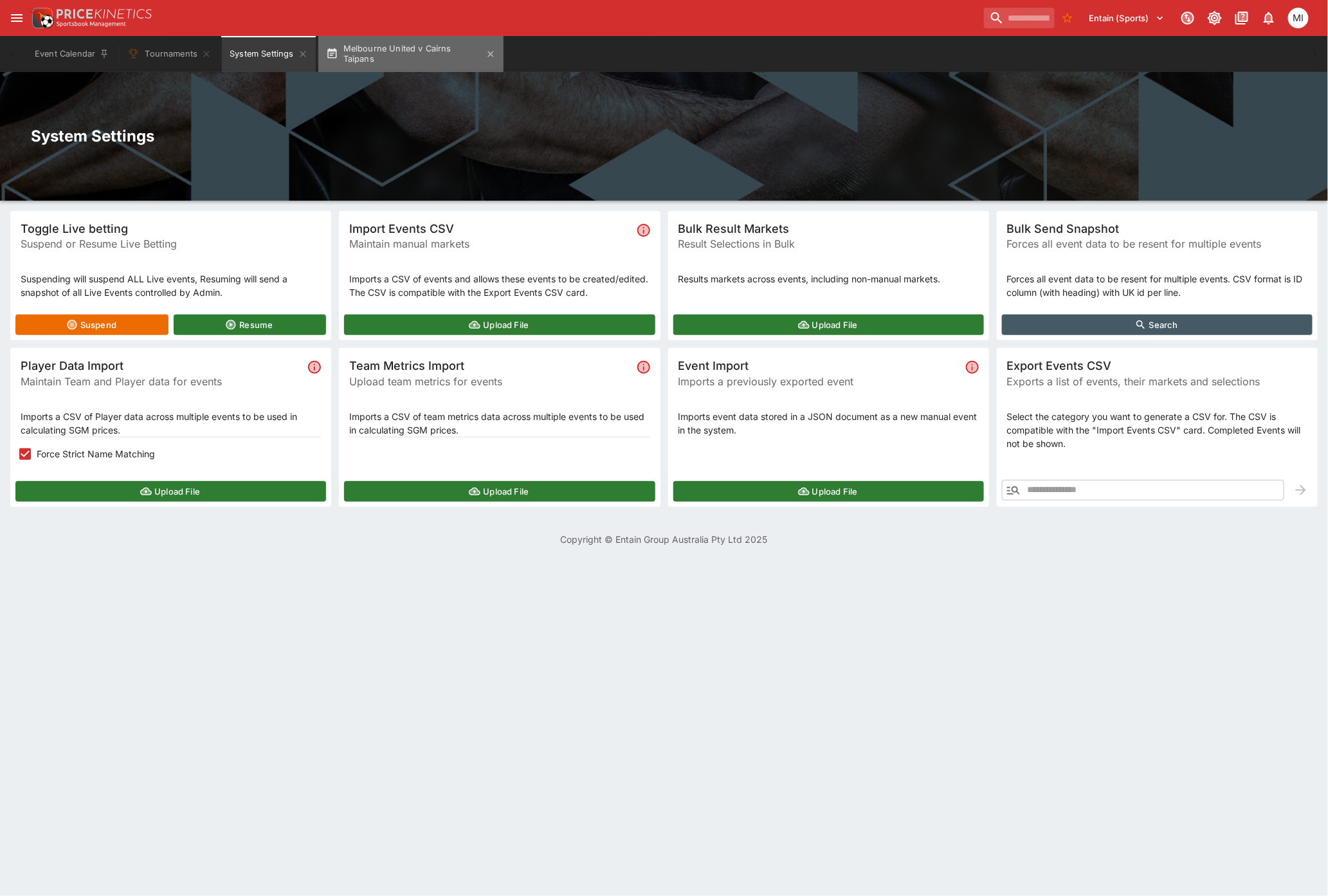
click at [412, 55] on button "Melbourne United v Cairns Taipans" at bounding box center [411, 54] width 185 height 36
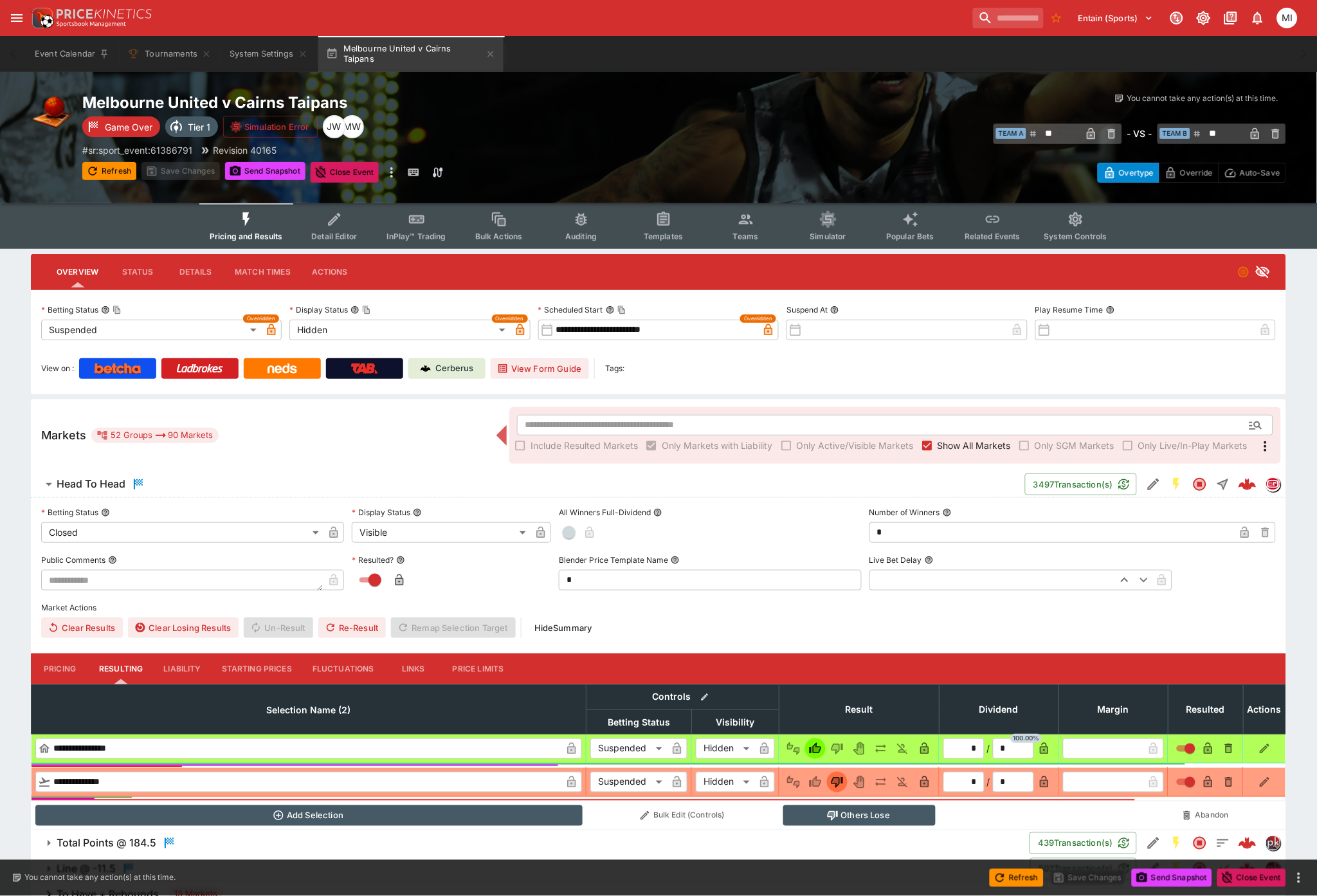
click at [956, 440] on span "Show All Markets" at bounding box center [974, 445] width 73 height 13
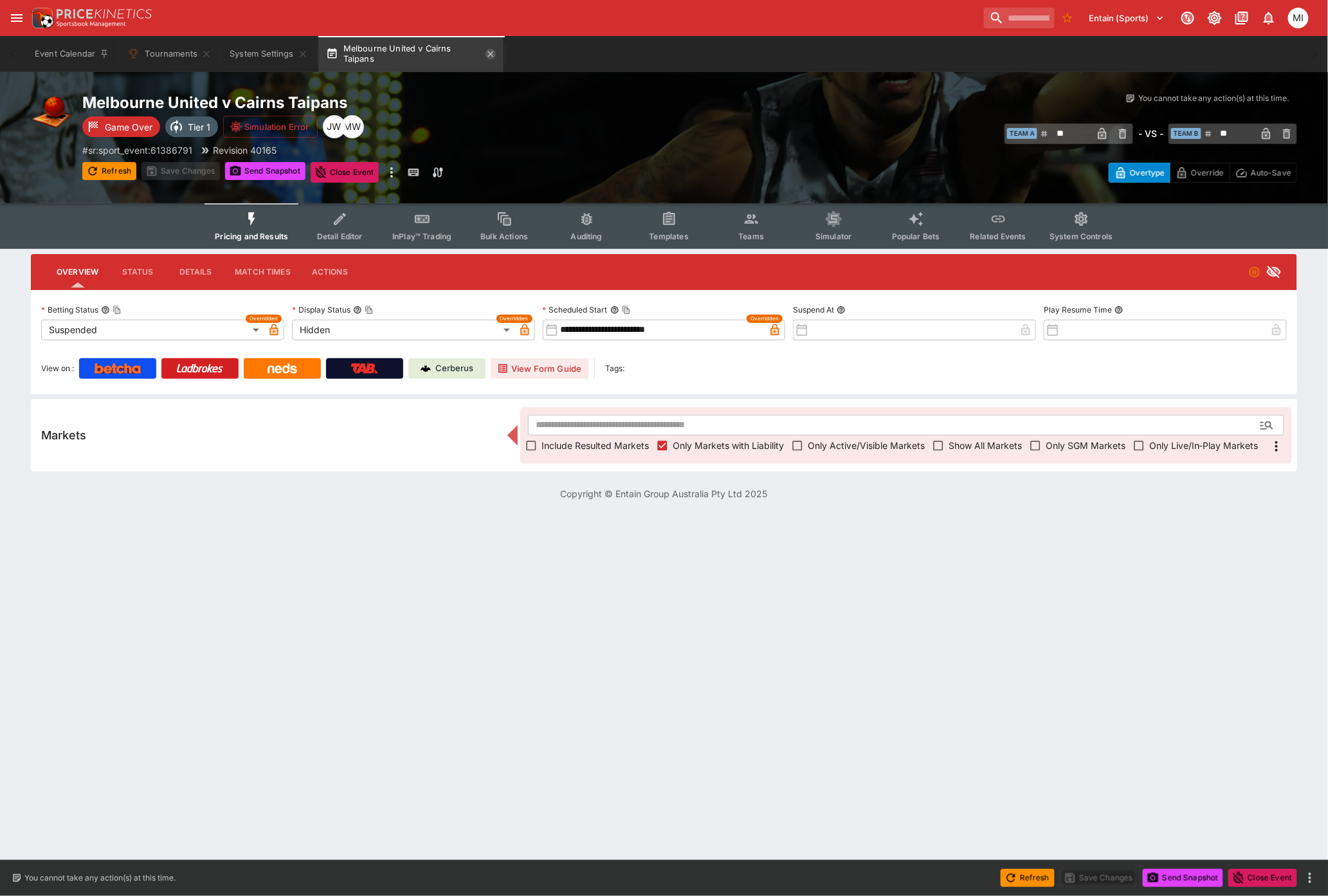
click at [490, 54] on icon "button" at bounding box center [490, 54] width 10 height 10
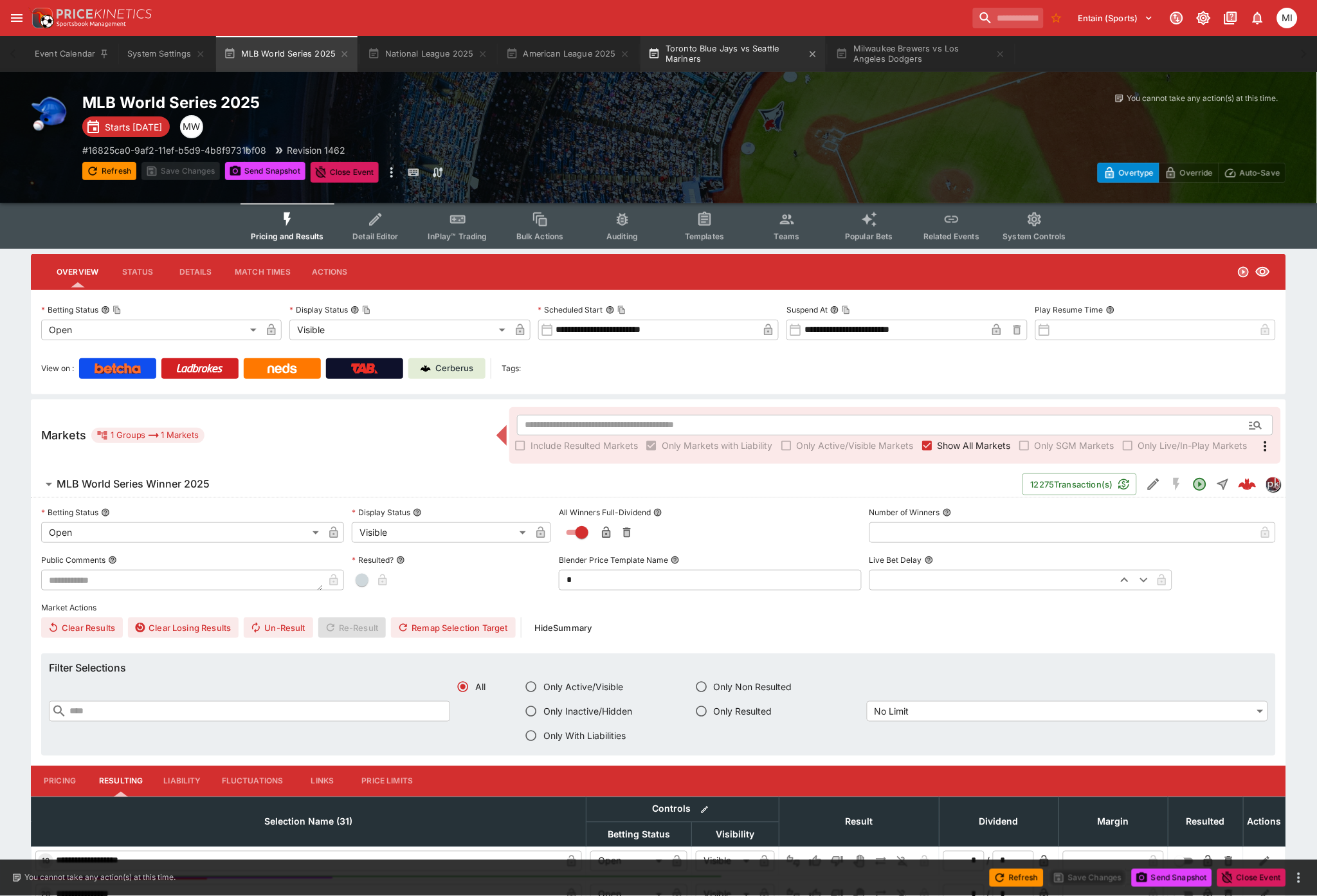
click at [765, 58] on button "Toronto Blue Jays vs Seattle Mariners" at bounding box center [733, 54] width 185 height 36
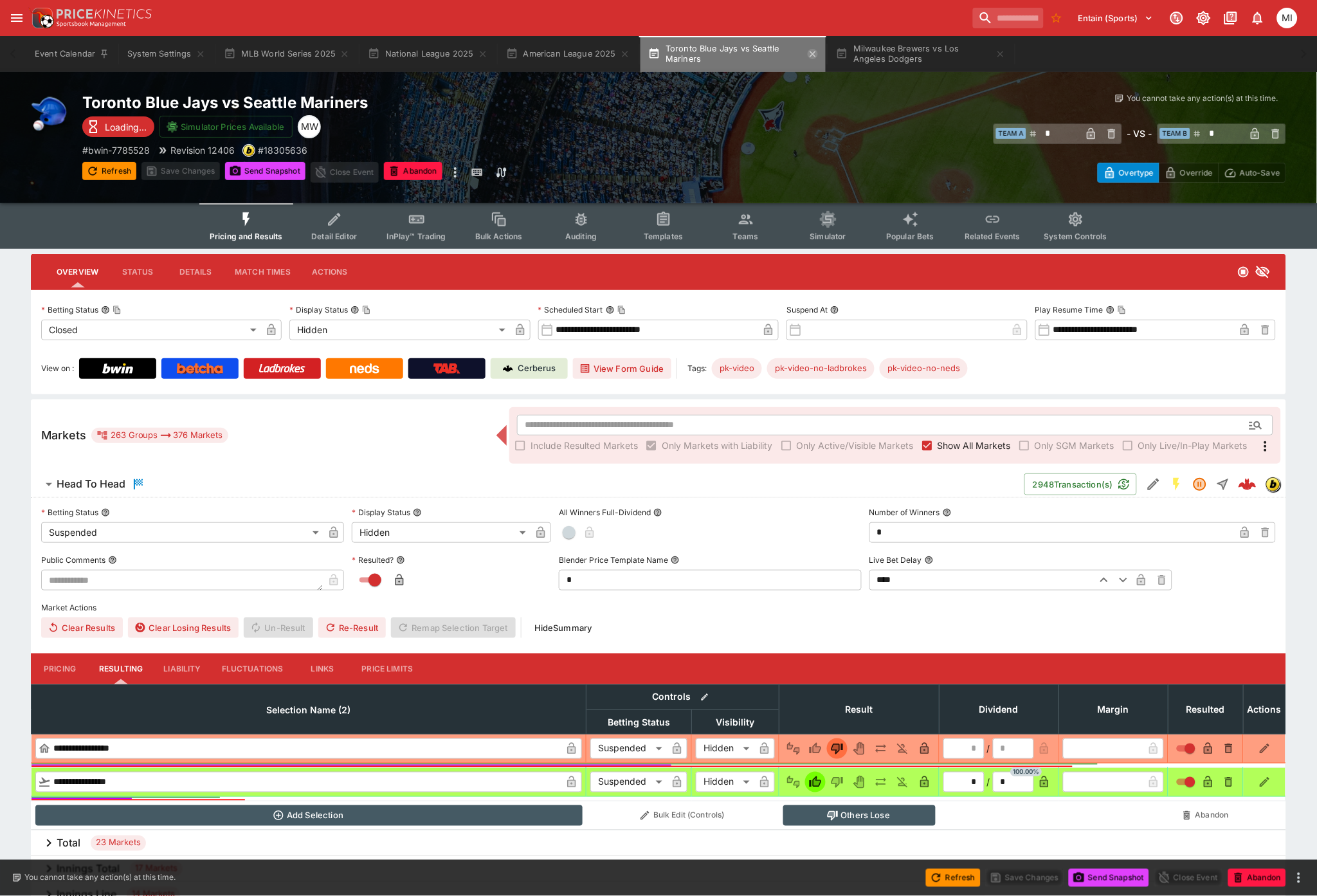
click at [813, 54] on icon "button" at bounding box center [812, 54] width 6 height 6
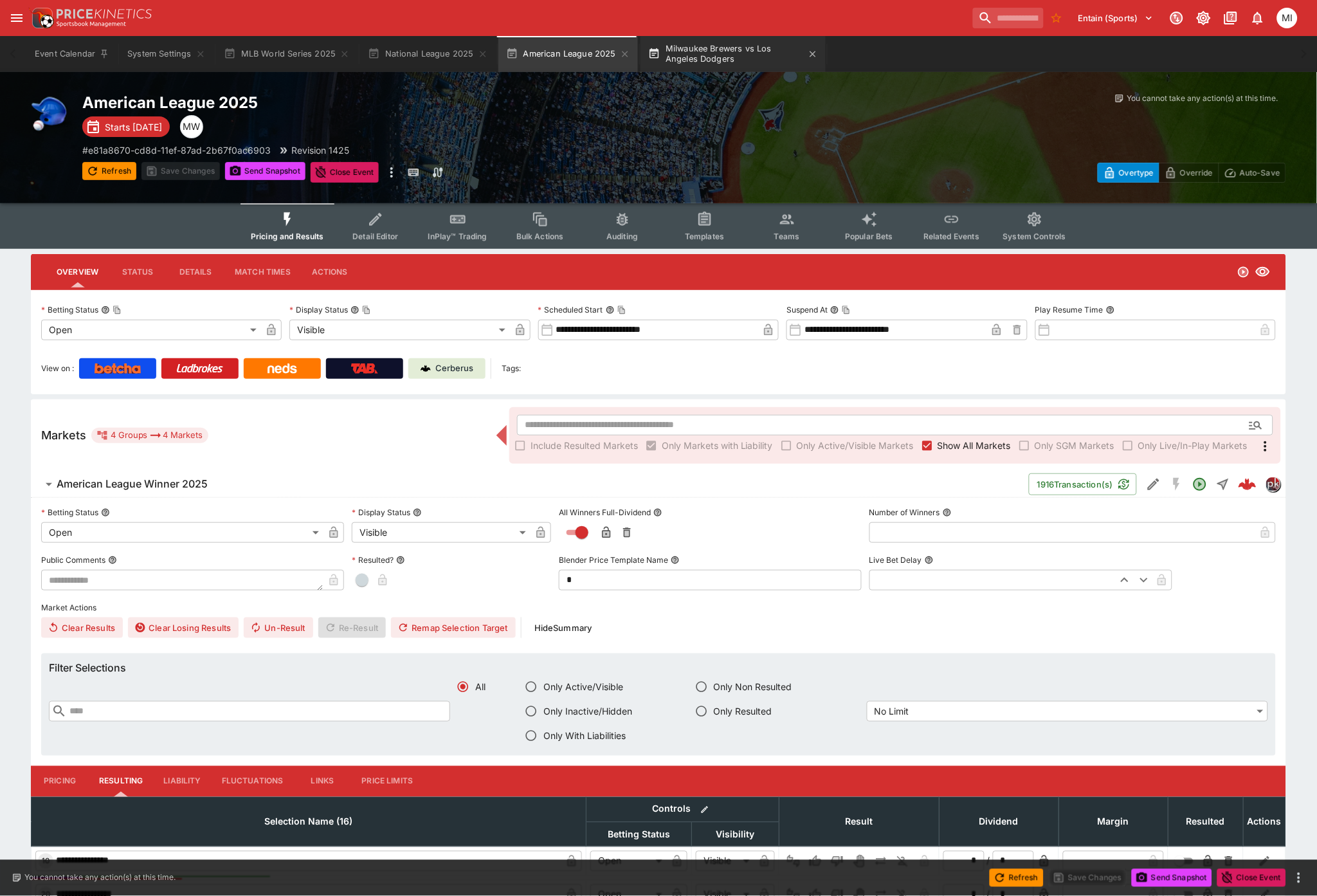
click at [744, 54] on button "Milwaukee Brewers vs Los Angeles Dodgers" at bounding box center [733, 54] width 185 height 36
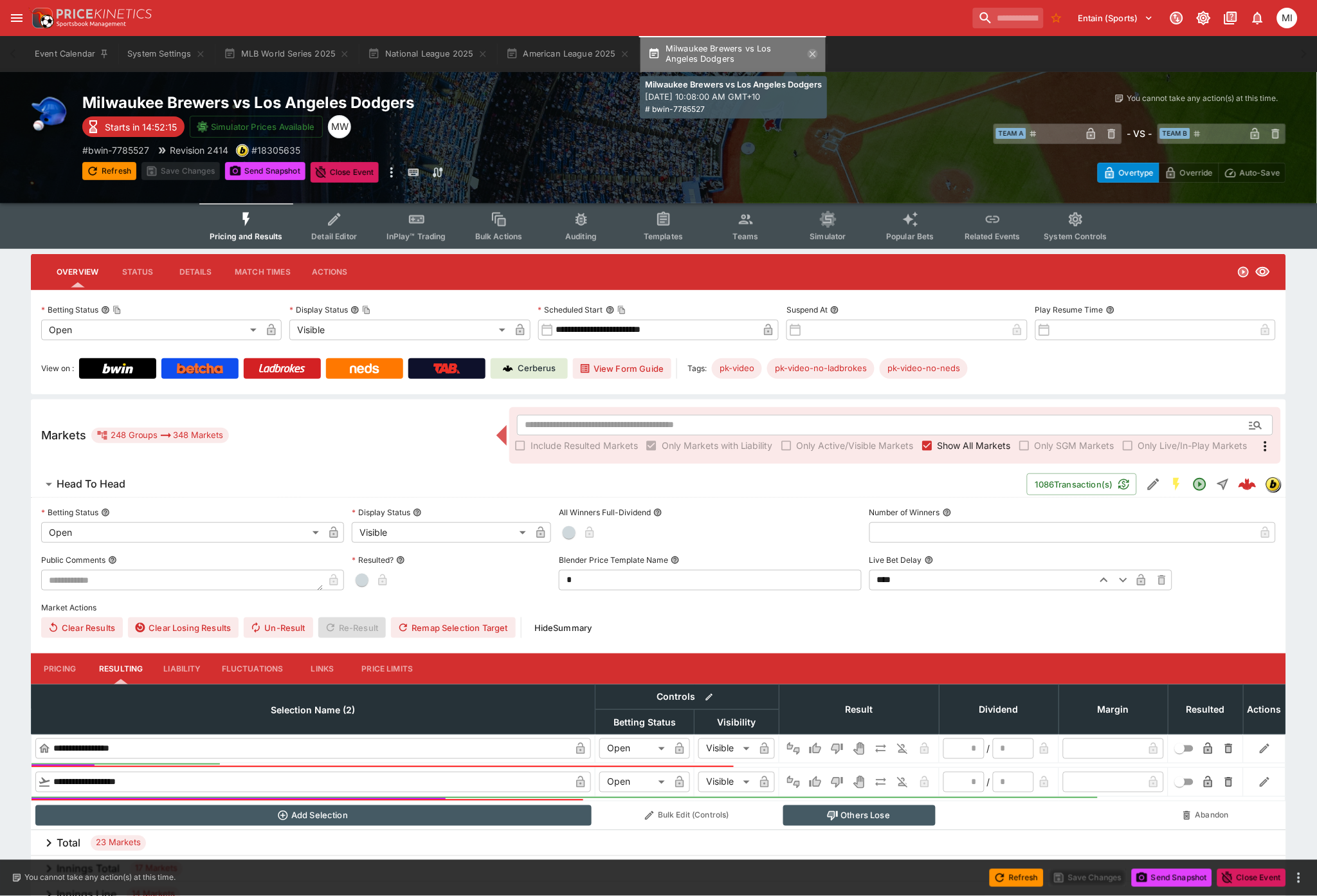
click at [811, 53] on icon "button" at bounding box center [812, 54] width 10 height 10
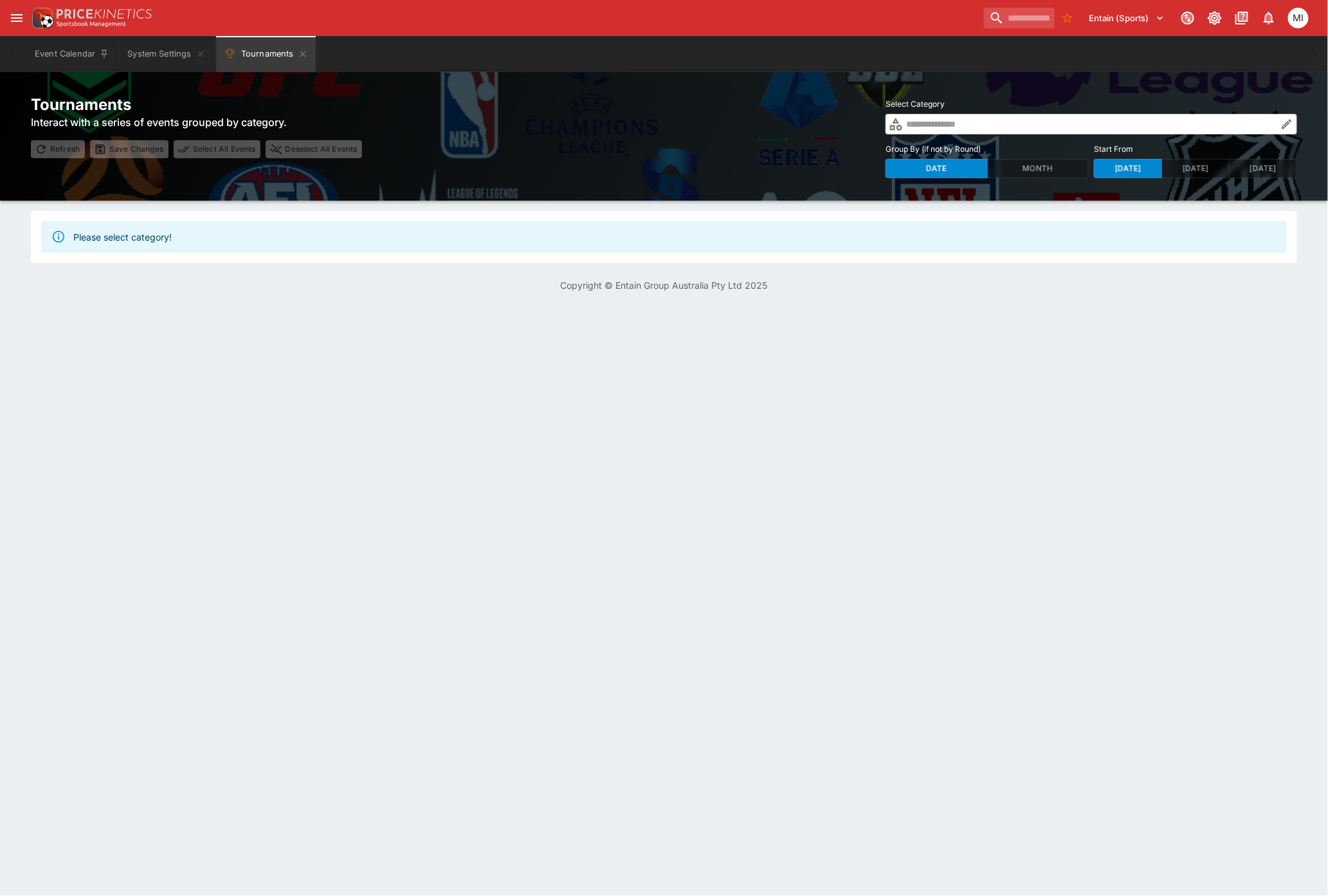
click at [1290, 124] on icon "button" at bounding box center [1286, 124] width 13 height 13
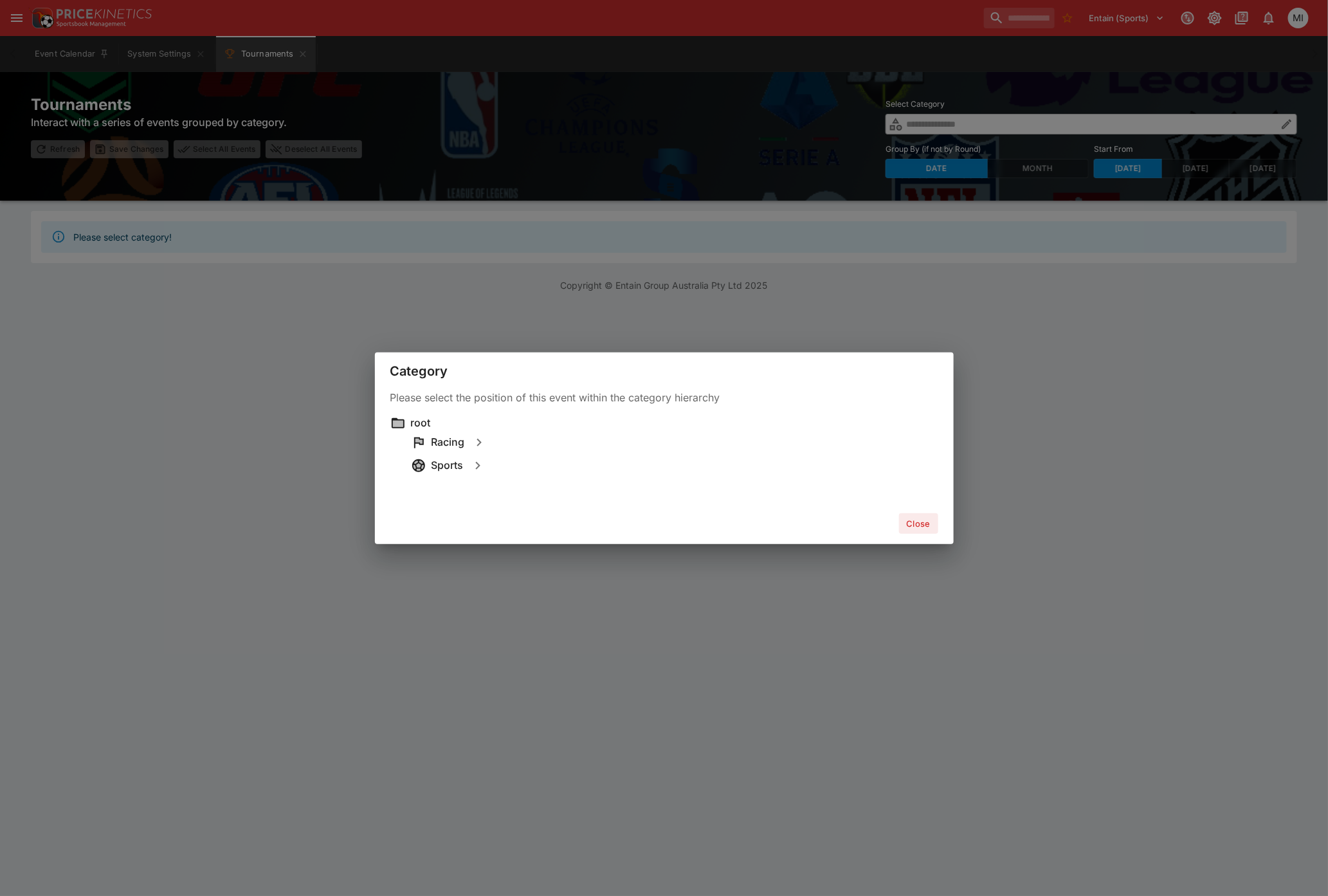
click at [526, 77] on div "Category Please select the position of this event within the category hierarchy…" at bounding box center [664, 448] width 1328 height 896
